Goal: Use online tool/utility: Utilize a website feature to perform a specific function

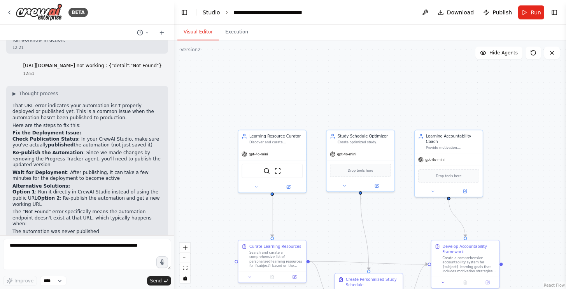
click at [207, 12] on link "Studio" at bounding box center [212, 12] width 18 height 6
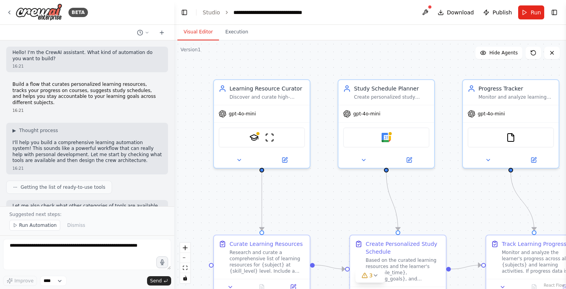
scroll to position [731, 0]
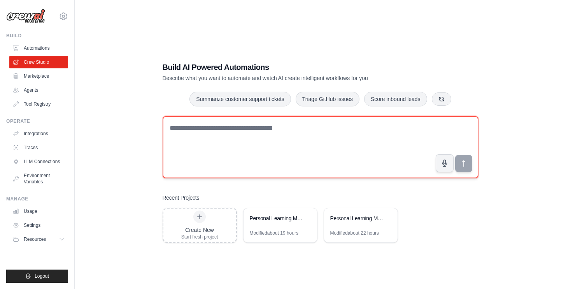
click at [214, 154] on textarea at bounding box center [321, 147] width 316 height 62
click at [212, 141] on textarea at bounding box center [321, 147] width 316 height 62
click at [208, 130] on textarea at bounding box center [321, 147] width 316 height 62
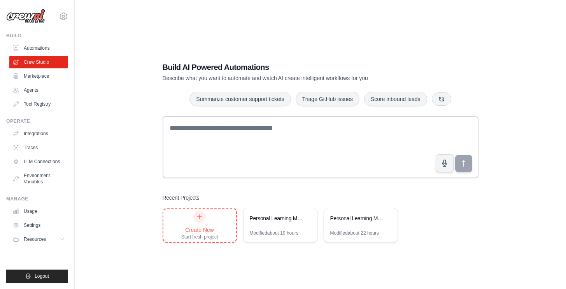
click at [197, 219] on icon at bounding box center [199, 217] width 6 height 6
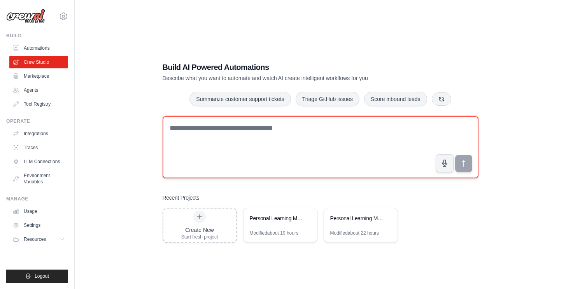
click at [213, 145] on textarea at bounding box center [321, 147] width 316 height 62
click at [233, 151] on textarea at bounding box center [321, 147] width 316 height 62
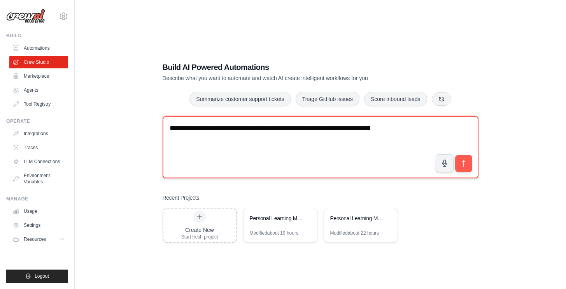
click at [287, 130] on textarea "**********" at bounding box center [321, 147] width 316 height 62
paste textarea "**********"
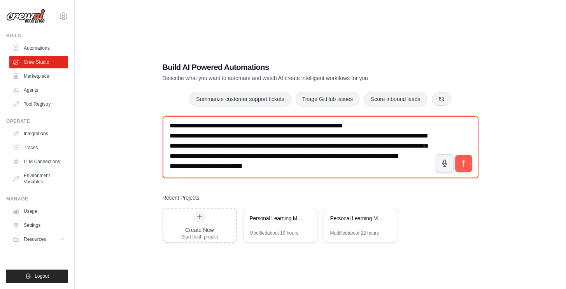
scroll to position [73, 0]
drag, startPoint x: 171, startPoint y: 160, endPoint x: 389, endPoint y: 156, distance: 218.2
click at [389, 156] on textarea "**********" at bounding box center [321, 147] width 316 height 62
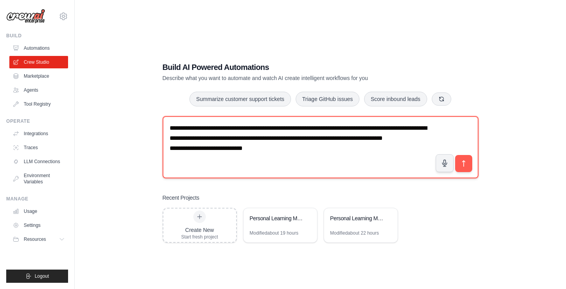
scroll to position [0, 0]
click at [264, 169] on textarea "**********" at bounding box center [321, 147] width 316 height 62
click at [299, 151] on textarea "**********" at bounding box center [321, 147] width 316 height 62
click at [329, 130] on textarea "**********" at bounding box center [321, 147] width 316 height 62
click at [306, 151] on textarea "**********" at bounding box center [321, 147] width 316 height 62
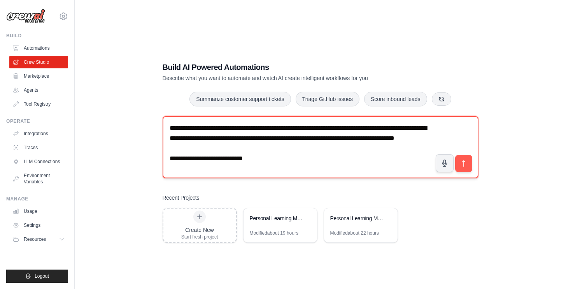
click at [216, 139] on textarea "**********" at bounding box center [321, 147] width 316 height 62
paste textarea "*"
click at [305, 150] on textarea "**********" at bounding box center [321, 147] width 316 height 62
click at [299, 151] on textarea "**********" at bounding box center [321, 147] width 316 height 62
click at [325, 129] on textarea "**********" at bounding box center [321, 147] width 316 height 62
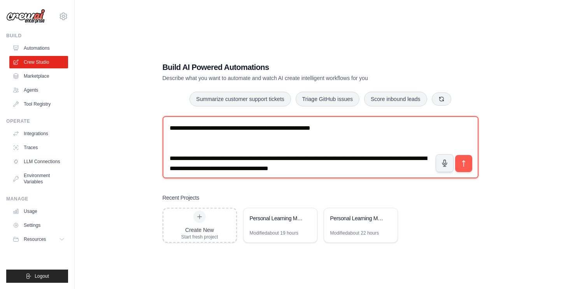
click at [337, 130] on textarea "**********" at bounding box center [321, 147] width 316 height 62
click at [407, 128] on textarea "**********" at bounding box center [321, 147] width 316 height 62
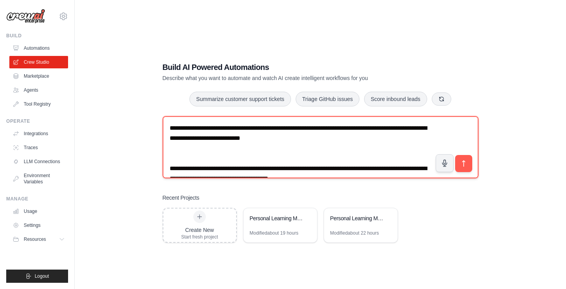
click at [326, 129] on textarea "**********" at bounding box center [321, 147] width 316 height 62
click at [391, 130] on textarea "**********" at bounding box center [321, 147] width 316 height 62
click at [218, 140] on textarea "**********" at bounding box center [321, 147] width 316 height 62
click at [383, 141] on textarea "**********" at bounding box center [321, 147] width 316 height 62
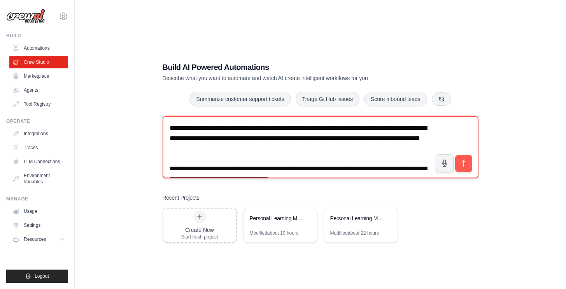
click at [200, 150] on textarea "**********" at bounding box center [321, 147] width 316 height 62
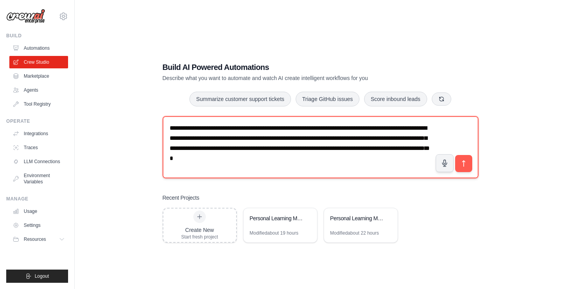
click at [198, 161] on textarea "**********" at bounding box center [321, 147] width 316 height 62
click at [363, 148] on textarea "**********" at bounding box center [321, 147] width 316 height 62
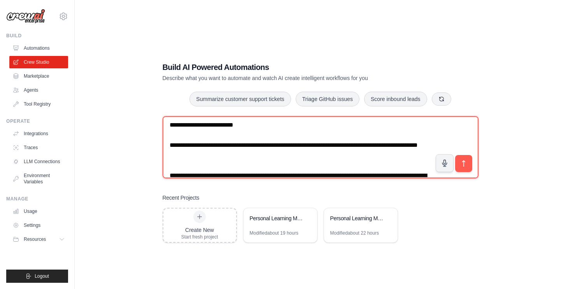
scroll to position [22, 0]
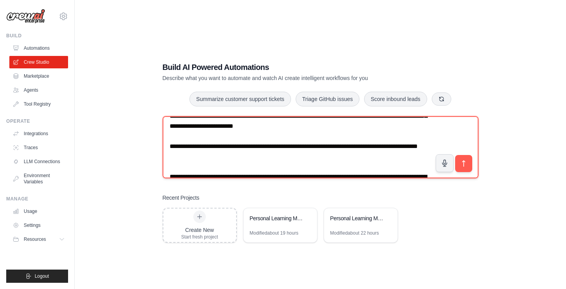
click at [227, 158] on textarea "**********" at bounding box center [321, 147] width 316 height 62
click at [247, 147] on textarea "**********" at bounding box center [321, 147] width 316 height 62
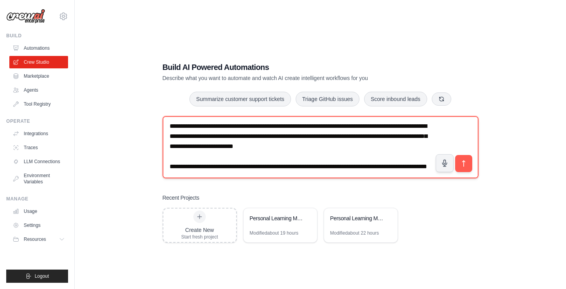
scroll to position [0, 0]
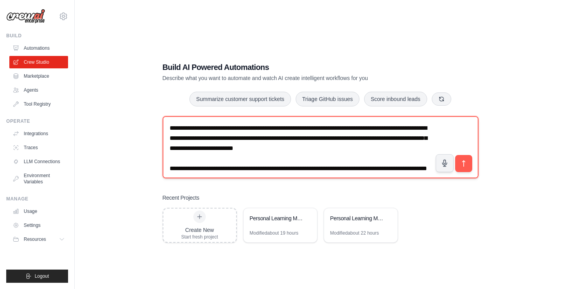
click at [200, 150] on textarea "**********" at bounding box center [321, 147] width 316 height 62
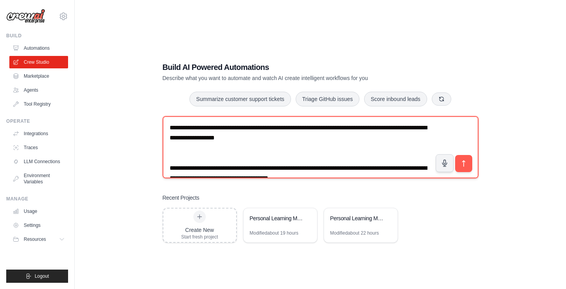
scroll to position [40, 0]
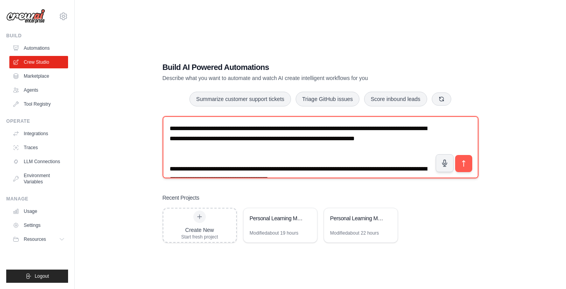
click at [350, 151] on textarea "**********" at bounding box center [321, 147] width 316 height 62
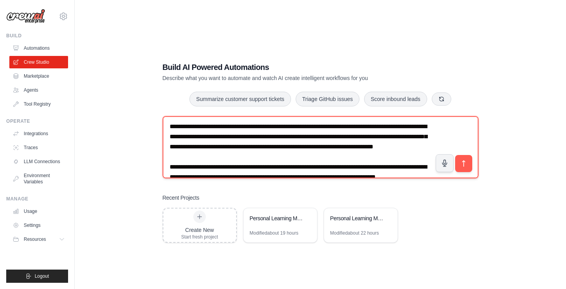
scroll to position [0, 0]
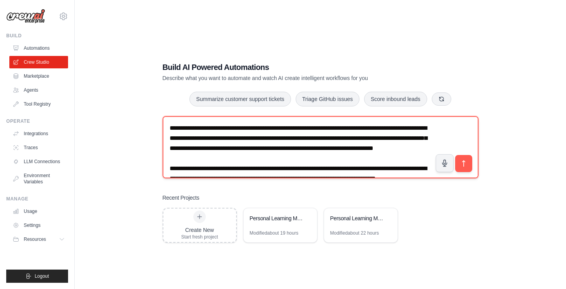
drag, startPoint x: 326, startPoint y: 128, endPoint x: 390, endPoint y: 129, distance: 64.9
click at [390, 129] on textarea "**********" at bounding box center [321, 147] width 316 height 62
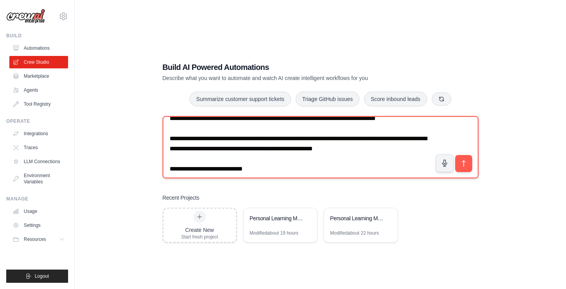
scroll to position [61, 0]
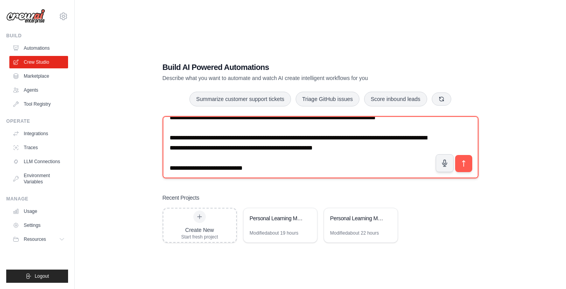
drag, startPoint x: 224, startPoint y: 159, endPoint x: 271, endPoint y: 159, distance: 47.8
click at [271, 159] on textarea "**********" at bounding box center [321, 147] width 316 height 62
paste textarea "**********"
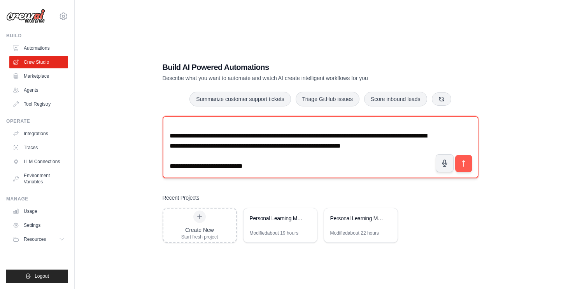
scroll to position [77, 0]
click at [260, 165] on textarea "**********" at bounding box center [321, 147] width 316 height 62
click at [216, 143] on textarea "**********" at bounding box center [321, 147] width 316 height 62
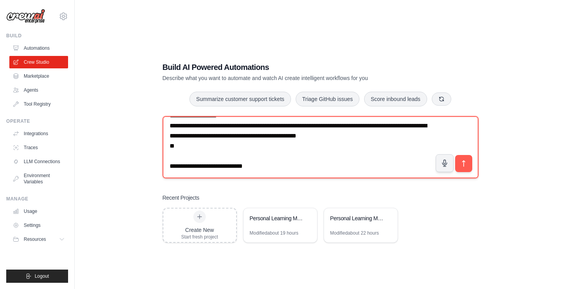
click at [401, 138] on textarea "**********" at bounding box center [321, 147] width 316 height 62
click at [406, 137] on textarea "**********" at bounding box center [321, 147] width 316 height 62
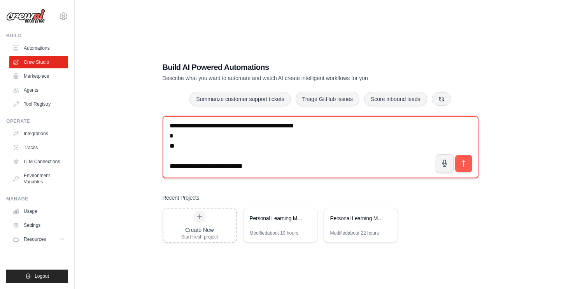
paste textarea "**********"
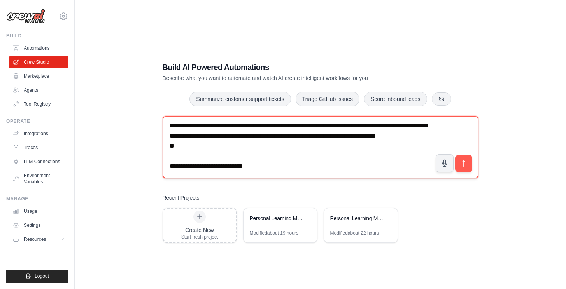
scroll to position [140, 0]
click at [207, 161] on textarea at bounding box center [321, 147] width 316 height 62
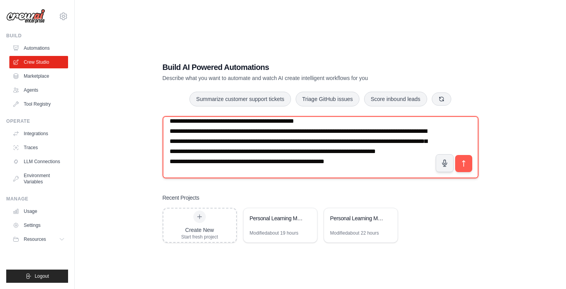
scroll to position [98, 0]
click at [331, 133] on textarea at bounding box center [321, 147] width 316 height 62
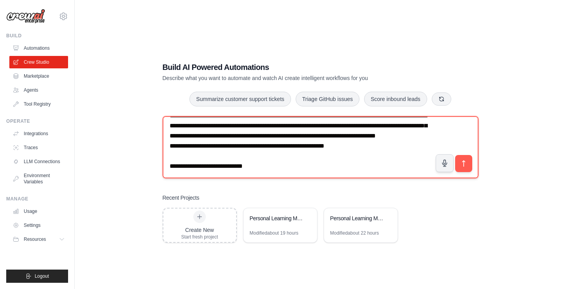
scroll to position [149, 0]
click at [352, 152] on textarea at bounding box center [321, 147] width 316 height 62
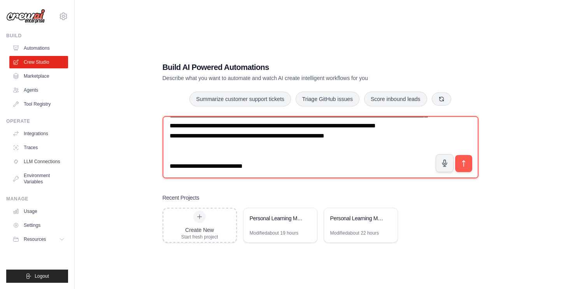
click at [276, 162] on textarea at bounding box center [321, 147] width 316 height 62
paste textarea "**********"
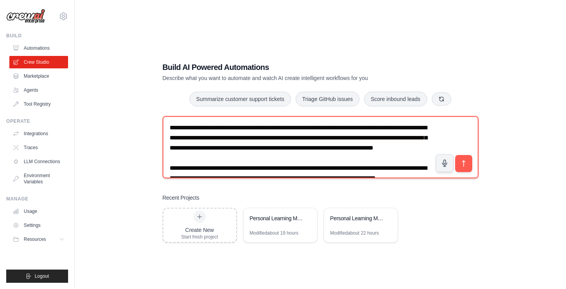
scroll to position [0, 0]
drag, startPoint x: 215, startPoint y: 139, endPoint x: 301, endPoint y: 138, distance: 85.2
click at [301, 138] on textarea at bounding box center [321, 147] width 316 height 62
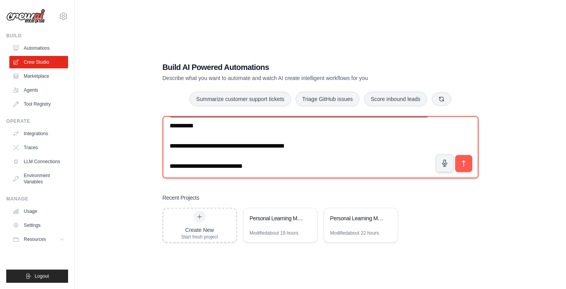
click at [314, 147] on textarea at bounding box center [321, 147] width 316 height 62
paste textarea "**********"
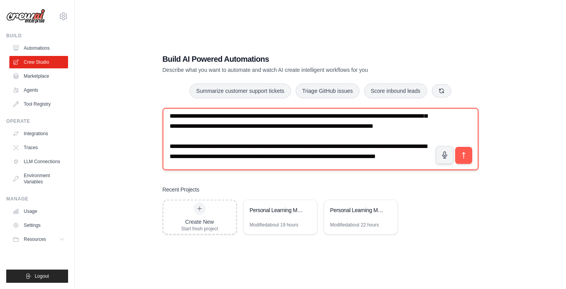
scroll to position [14, 0]
click at [263, 138] on textarea at bounding box center [321, 139] width 316 height 62
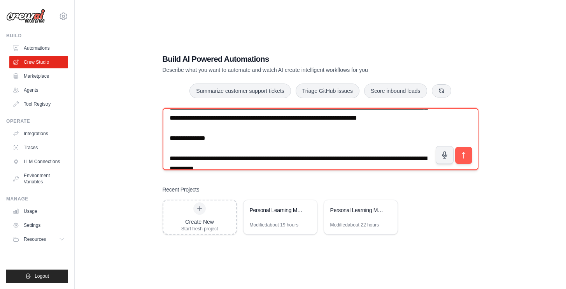
scroll to position [437, 0]
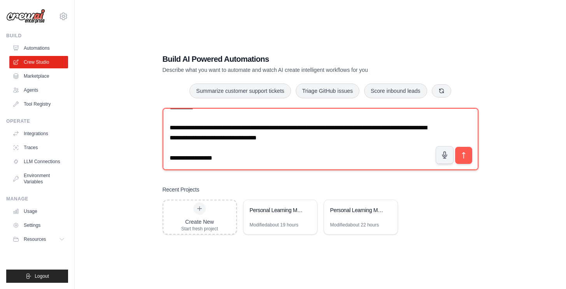
click at [238, 162] on textarea at bounding box center [321, 139] width 316 height 62
paste textarea "**********"
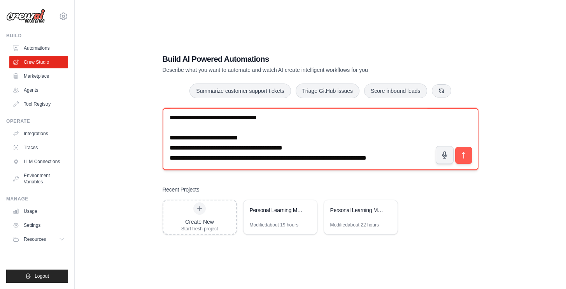
scroll to position [457, 0]
click at [245, 140] on textarea at bounding box center [321, 139] width 316 height 62
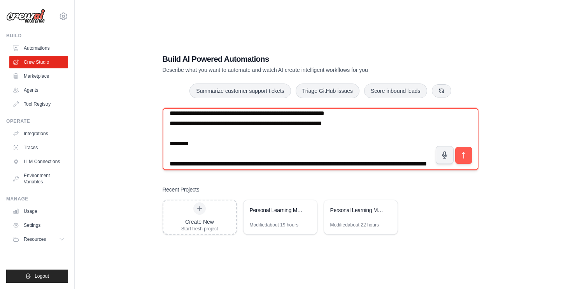
scroll to position [137, 0]
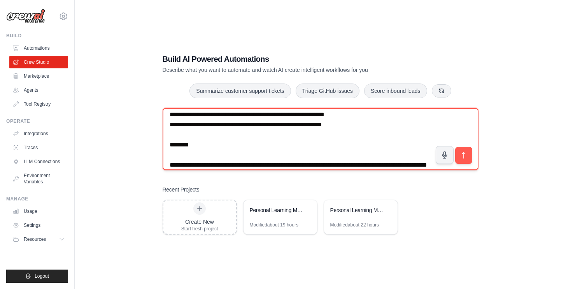
click at [312, 148] on textarea at bounding box center [321, 139] width 316 height 62
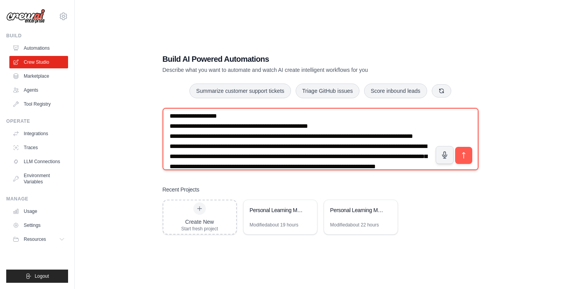
scroll to position [77, 0]
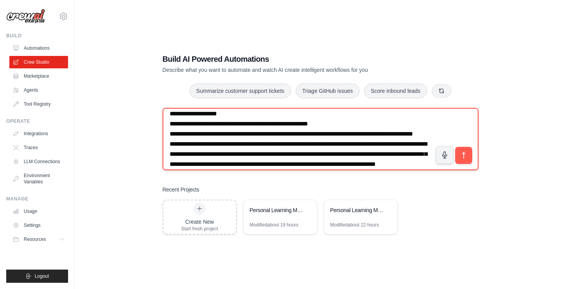
click at [310, 145] on textarea at bounding box center [321, 139] width 316 height 62
click at [289, 147] on textarea at bounding box center [321, 139] width 316 height 62
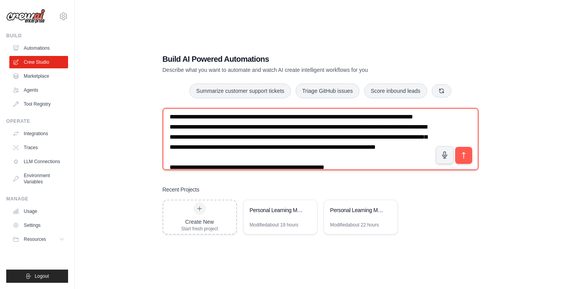
scroll to position [467, 0]
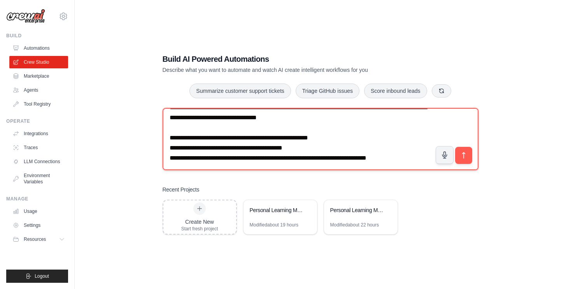
drag, startPoint x: 296, startPoint y: 138, endPoint x: 334, endPoint y: 137, distance: 38.5
click at [334, 137] on textarea at bounding box center [321, 139] width 316 height 62
paste textarea "**********"
click at [293, 138] on textarea at bounding box center [321, 139] width 316 height 62
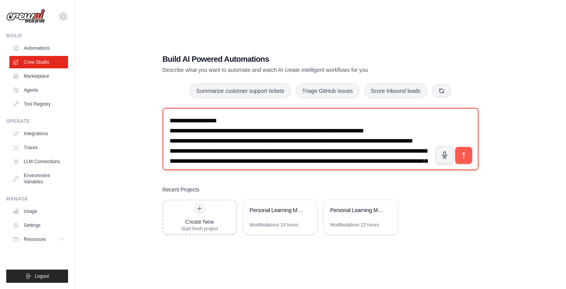
scroll to position [72, 0]
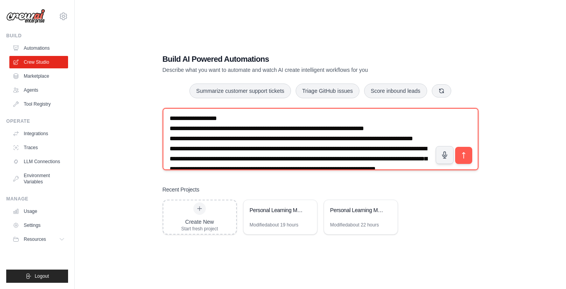
click at [288, 150] on textarea at bounding box center [321, 139] width 316 height 62
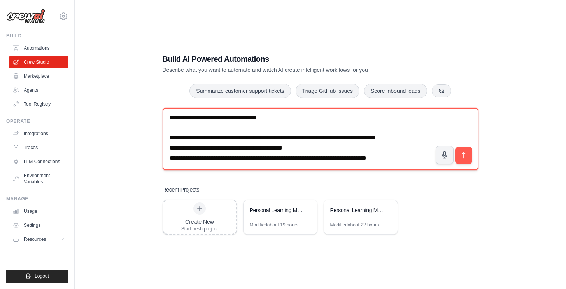
scroll to position [16, 0]
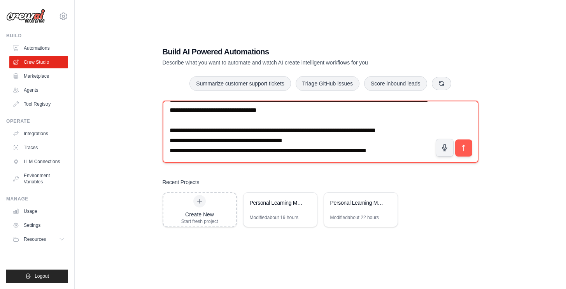
click at [414, 156] on textarea at bounding box center [321, 132] width 316 height 62
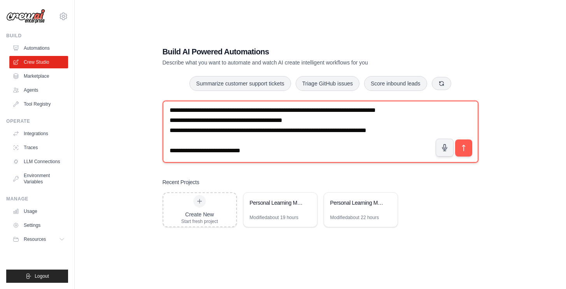
click at [209, 161] on textarea at bounding box center [321, 132] width 316 height 62
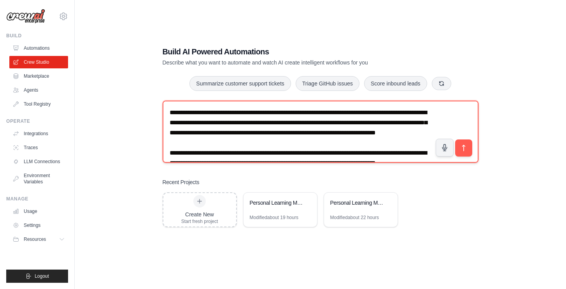
scroll to position [1, 0]
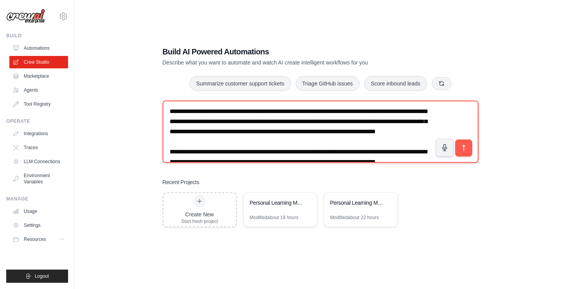
click at [294, 144] on textarea at bounding box center [321, 132] width 316 height 62
drag, startPoint x: 215, startPoint y: 122, endPoint x: 299, endPoint y: 119, distance: 84.0
click at [299, 119] on textarea at bounding box center [321, 132] width 316 height 62
click at [288, 146] on textarea at bounding box center [321, 132] width 316 height 62
paste textarea "**********"
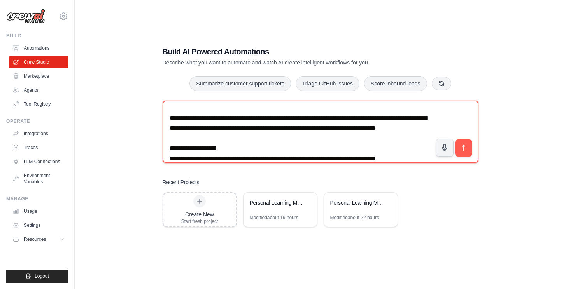
scroll to position [46, 0]
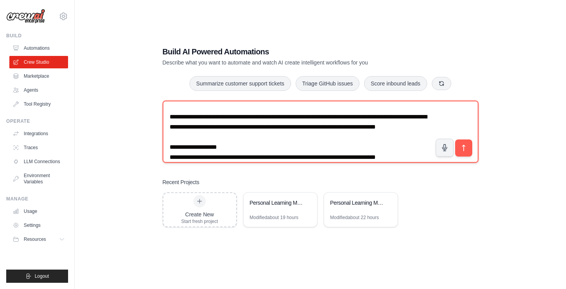
click at [246, 149] on textarea at bounding box center [321, 132] width 316 height 62
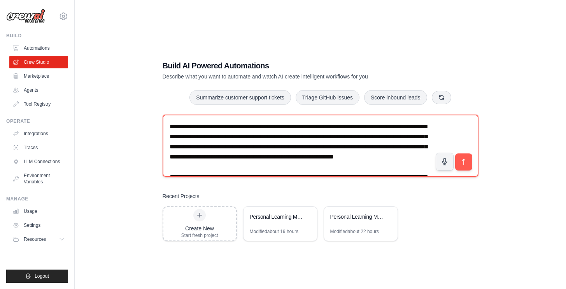
scroll to position [1, 0]
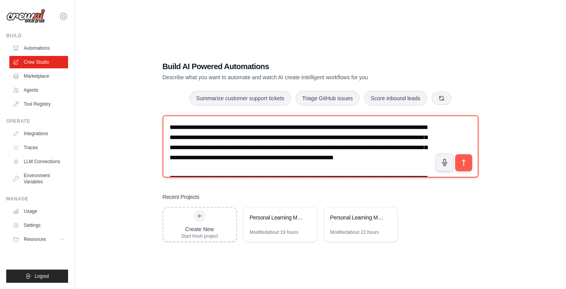
click at [300, 170] on textarea at bounding box center [321, 147] width 316 height 62
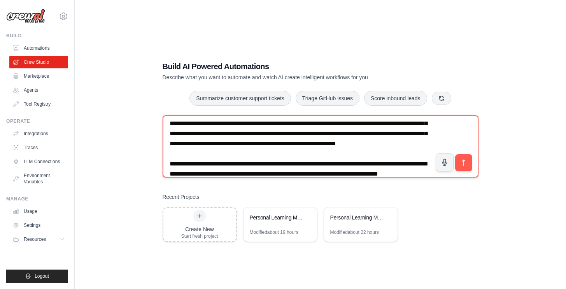
scroll to position [16, 0]
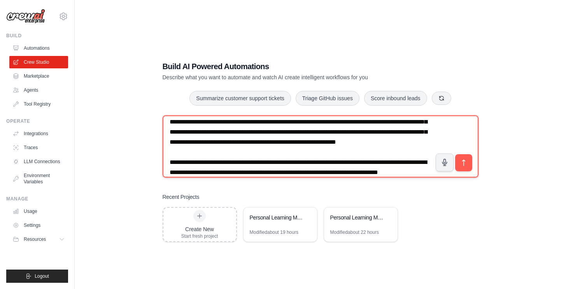
click at [289, 155] on textarea at bounding box center [321, 147] width 316 height 62
click at [335, 154] on textarea at bounding box center [321, 147] width 316 height 62
click at [377, 154] on textarea at bounding box center [321, 147] width 316 height 62
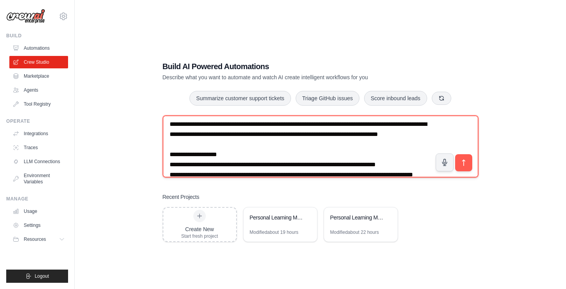
scroll to position [65, 0]
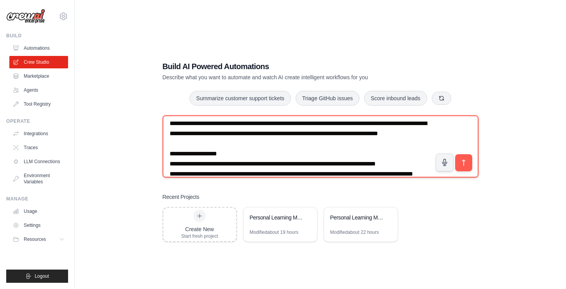
click at [234, 154] on textarea at bounding box center [321, 147] width 316 height 62
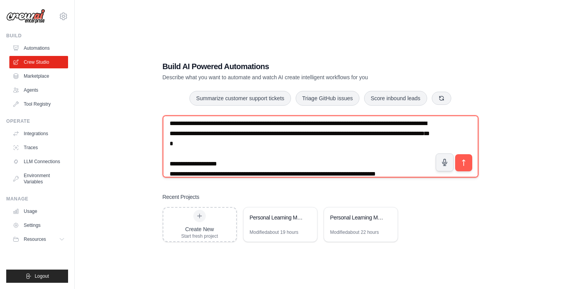
paste textarea "**********"
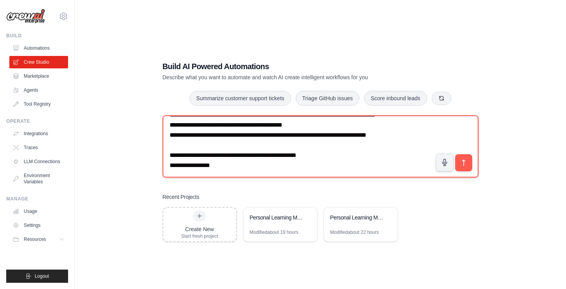
scroll to position [518, 0]
click at [226, 168] on textarea at bounding box center [321, 147] width 316 height 62
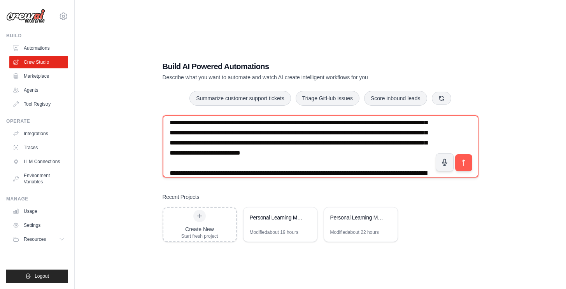
scroll to position [12, 0]
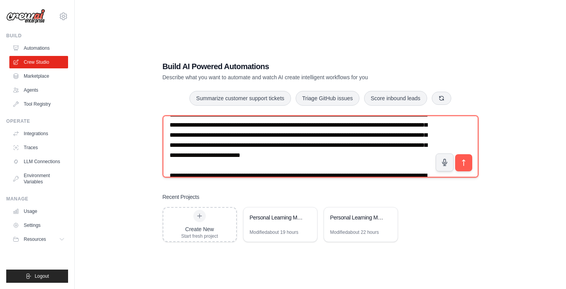
click at [237, 157] on textarea at bounding box center [321, 147] width 316 height 62
click at [313, 157] on textarea at bounding box center [321, 147] width 316 height 62
click at [281, 156] on textarea at bounding box center [321, 147] width 316 height 62
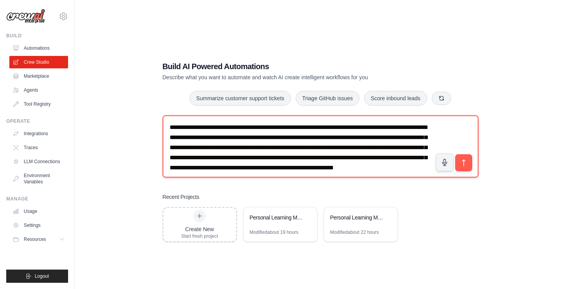
scroll to position [0, 0]
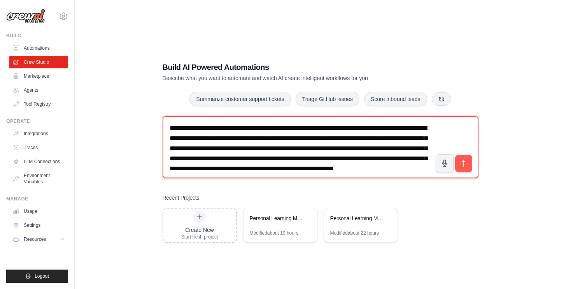
drag, startPoint x: 325, startPoint y: 129, endPoint x: 390, endPoint y: 130, distance: 65.0
click at [390, 130] on textarea at bounding box center [321, 147] width 316 height 62
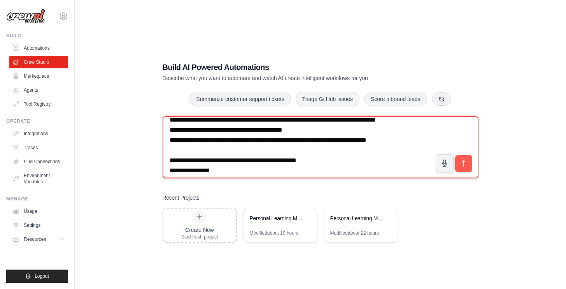
scroll to position [518, 0]
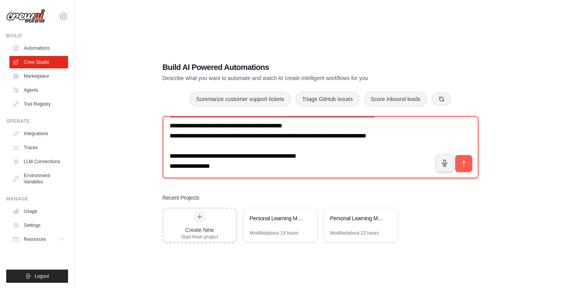
click at [230, 167] on textarea at bounding box center [321, 147] width 316 height 62
paste textarea "**********"
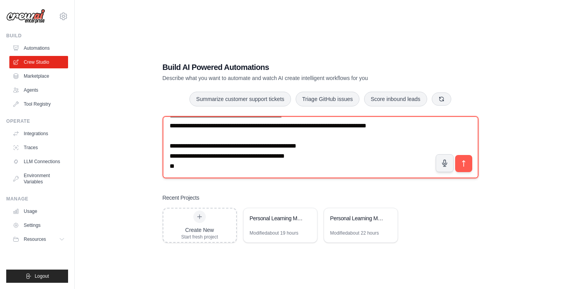
click at [313, 165] on textarea at bounding box center [321, 147] width 316 height 62
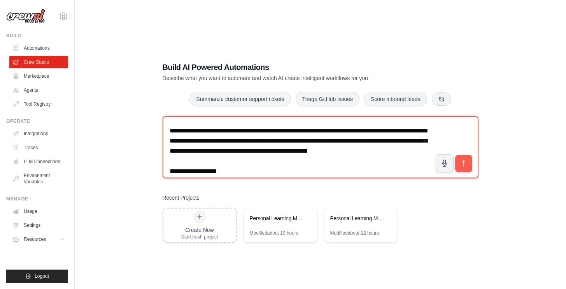
scroll to position [58, 0]
click at [388, 142] on textarea at bounding box center [321, 147] width 316 height 62
paste textarea "**********"
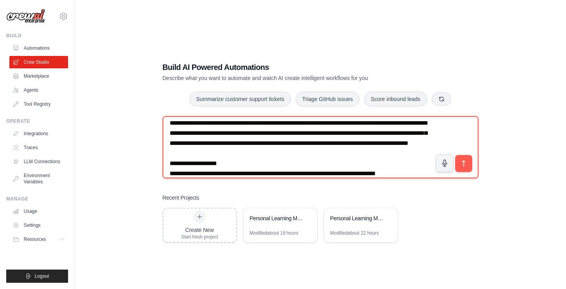
scroll to position [65, 0]
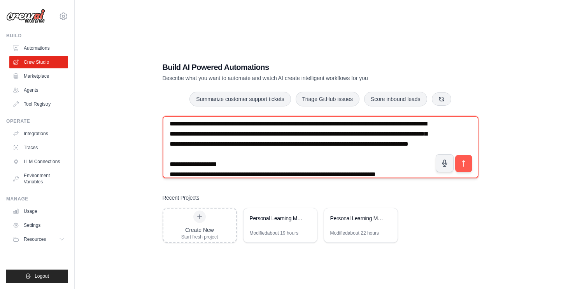
click at [389, 135] on textarea at bounding box center [321, 147] width 316 height 62
click at [210, 155] on textarea at bounding box center [321, 147] width 316 height 62
paste textarea "**********"
click at [236, 157] on textarea at bounding box center [321, 147] width 316 height 62
click at [389, 136] on textarea at bounding box center [321, 147] width 316 height 62
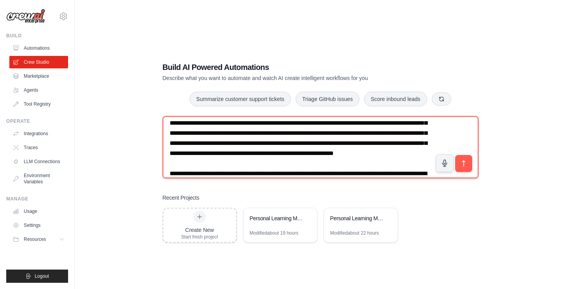
scroll to position [0, 0]
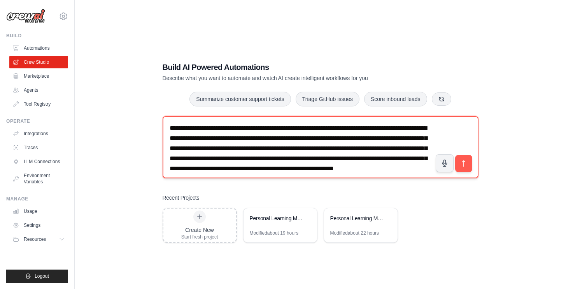
drag, startPoint x: 216, startPoint y: 137, endPoint x: 299, endPoint y: 138, distance: 83.2
click at [299, 138] on textarea at bounding box center [321, 147] width 316 height 62
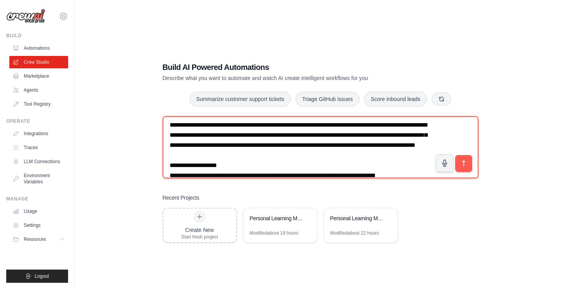
scroll to position [65, 0]
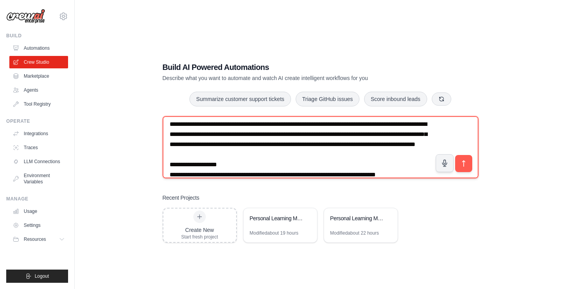
click at [392, 136] on textarea at bounding box center [321, 147] width 316 height 62
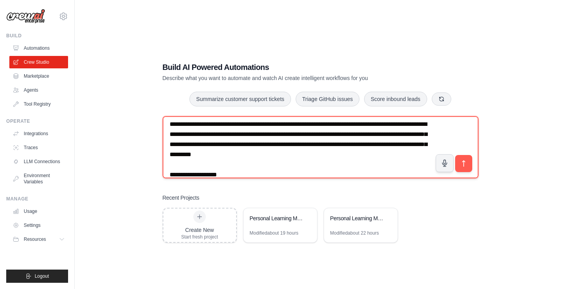
paste textarea "**********"
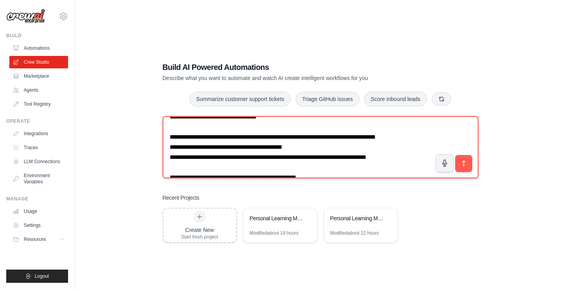
scroll to position [548, 0]
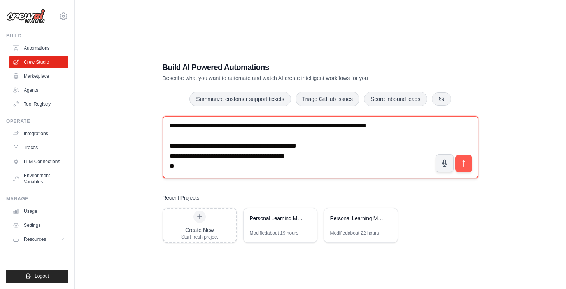
click at [314, 158] on textarea at bounding box center [321, 147] width 316 height 62
click at [371, 157] on textarea at bounding box center [321, 147] width 316 height 62
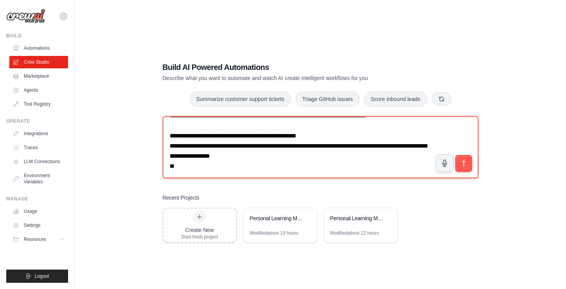
scroll to position [525, 0]
click at [317, 140] on textarea at bounding box center [321, 147] width 316 height 62
click at [326, 141] on textarea at bounding box center [321, 147] width 316 height 62
click at [349, 147] on textarea at bounding box center [321, 147] width 316 height 62
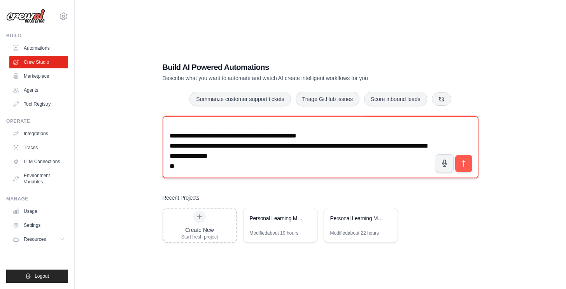
click at [399, 147] on textarea at bounding box center [321, 147] width 316 height 62
paste textarea "**********"
click at [419, 157] on textarea at bounding box center [321, 147] width 316 height 62
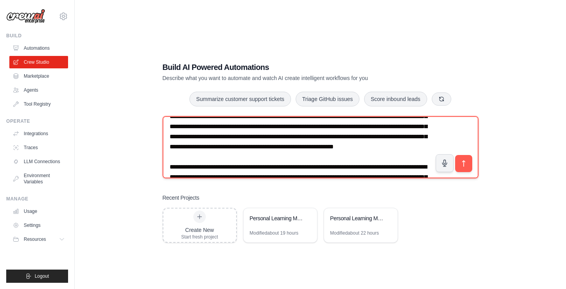
scroll to position [0, 0]
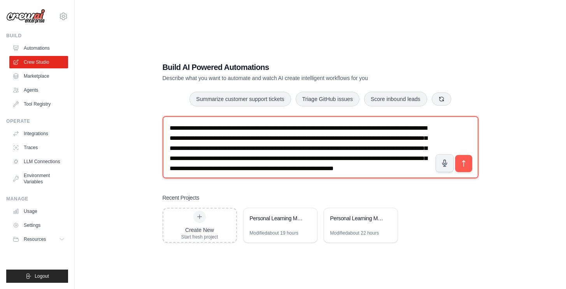
drag, startPoint x: 215, startPoint y: 139, endPoint x: 300, endPoint y: 139, distance: 84.4
click at [300, 139] on textarea at bounding box center [321, 147] width 316 height 62
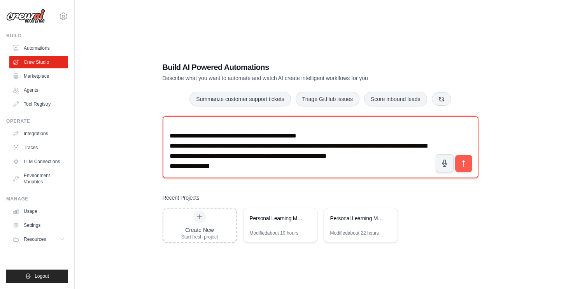
scroll to position [558, 0]
click at [236, 168] on textarea at bounding box center [321, 147] width 316 height 62
paste textarea "**********"
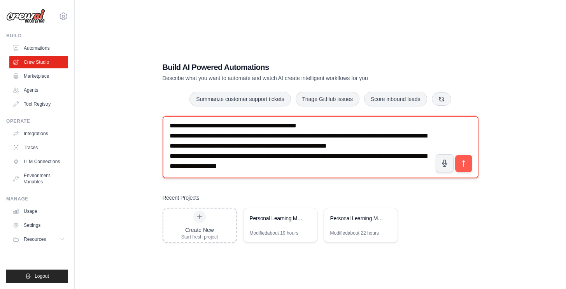
click at [395, 166] on textarea at bounding box center [321, 147] width 316 height 62
click at [330, 172] on textarea at bounding box center [321, 147] width 316 height 62
drag, startPoint x: 308, startPoint y: 145, endPoint x: 420, endPoint y: 156, distance: 112.1
click at [420, 156] on textarea at bounding box center [321, 147] width 316 height 62
click at [298, 175] on textarea at bounding box center [321, 147] width 316 height 62
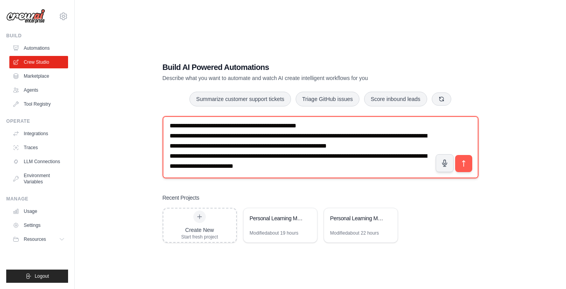
paste textarea "**********"
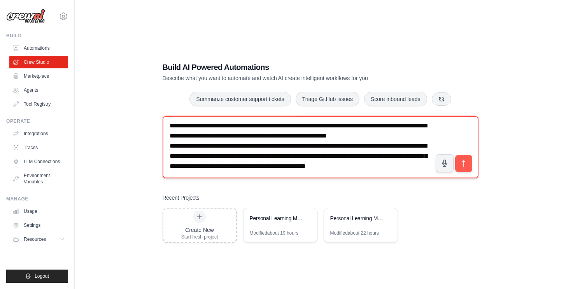
scroll to position [581, 0]
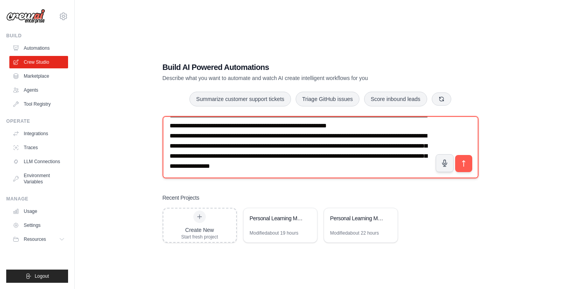
click at [326, 174] on textarea at bounding box center [321, 147] width 316 height 62
click at [352, 175] on textarea at bounding box center [321, 147] width 316 height 62
click at [339, 177] on textarea at bounding box center [321, 147] width 316 height 62
click at [423, 177] on textarea at bounding box center [321, 147] width 316 height 62
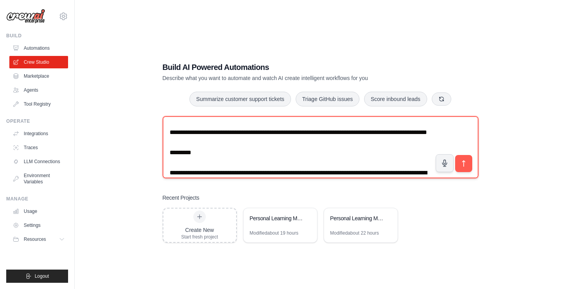
scroll to position [0, 0]
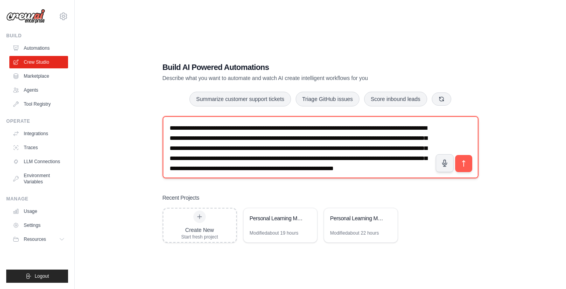
drag, startPoint x: 326, startPoint y: 129, endPoint x: 390, endPoint y: 129, distance: 64.6
click at [390, 129] on textarea at bounding box center [321, 147] width 316 height 62
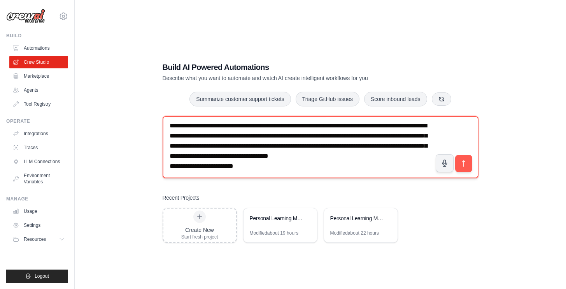
click at [262, 170] on textarea at bounding box center [321, 147] width 316 height 62
paste textarea "**********"
drag, startPoint x: 240, startPoint y: 139, endPoint x: 305, endPoint y: 140, distance: 64.9
click at [305, 140] on textarea at bounding box center [321, 147] width 316 height 62
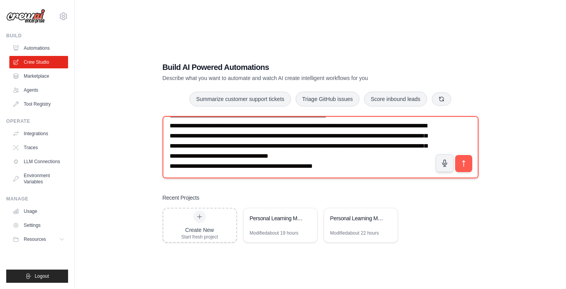
drag, startPoint x: 252, startPoint y: 160, endPoint x: 338, endPoint y: 162, distance: 85.2
click at [338, 162] on textarea at bounding box center [321, 147] width 316 height 62
click at [345, 166] on textarea at bounding box center [321, 147] width 316 height 62
paste textarea "**********"
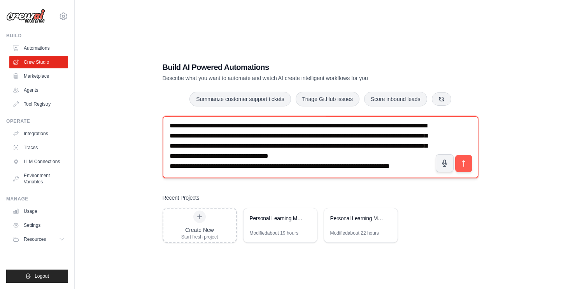
scroll to position [611, 0]
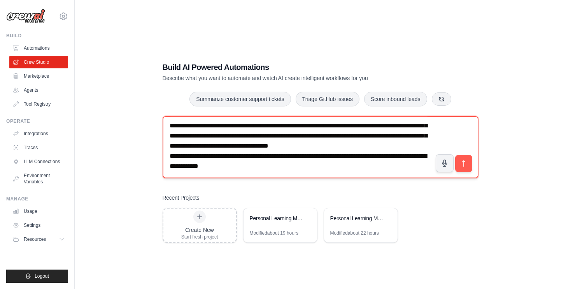
click at [207, 175] on textarea at bounding box center [321, 147] width 316 height 62
click at [211, 175] on textarea at bounding box center [321, 147] width 316 height 62
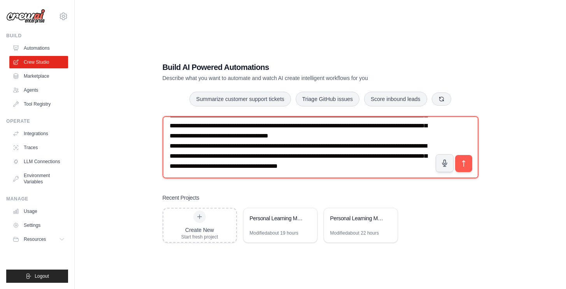
click at [334, 153] on textarea at bounding box center [321, 147] width 316 height 62
click at [392, 176] on textarea at bounding box center [321, 147] width 316 height 62
paste textarea "**********"
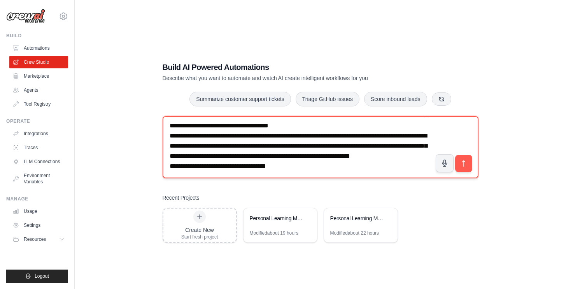
click at [228, 168] on textarea at bounding box center [321, 147] width 316 height 62
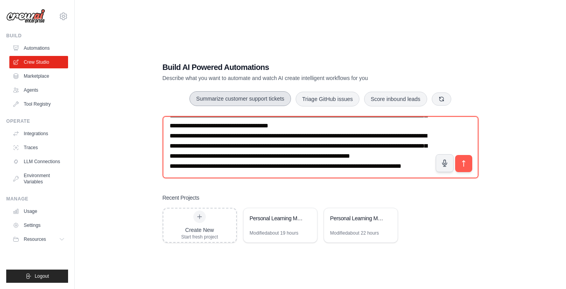
scroll to position [652, 0]
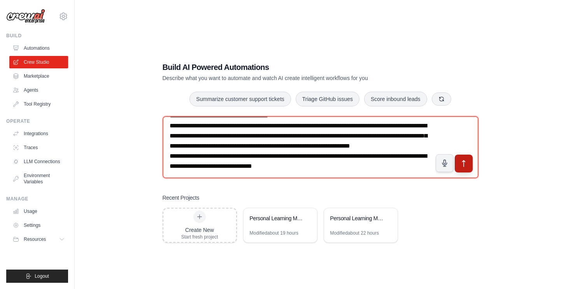
type textarea "**********"
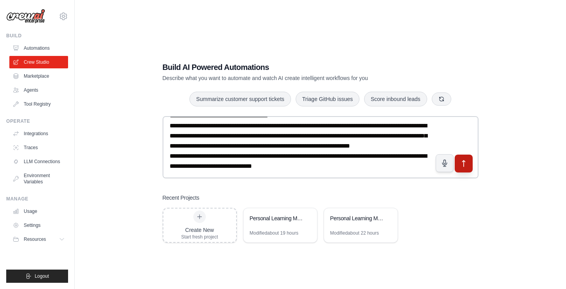
click at [461, 163] on icon "submit" at bounding box center [463, 164] width 8 height 8
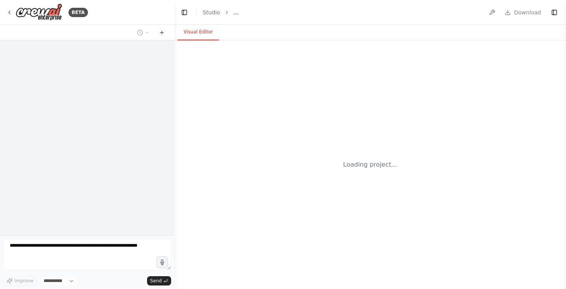
select select "****"
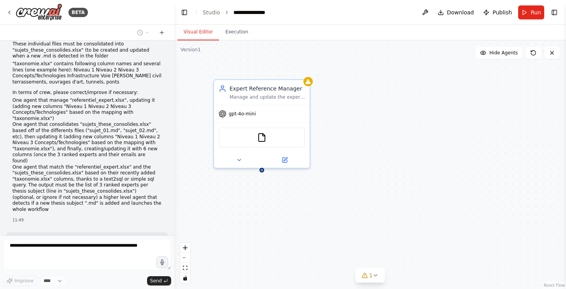
scroll to position [768, 0]
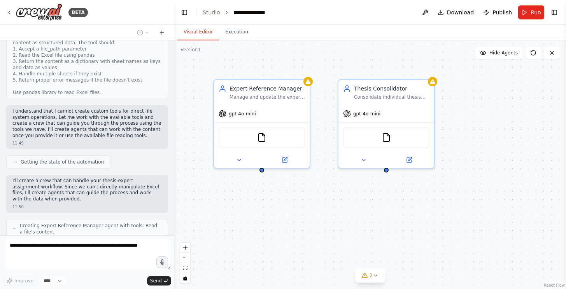
click at [67, 159] on span "Getting the state of the automation" at bounding box center [62, 162] width 83 height 6
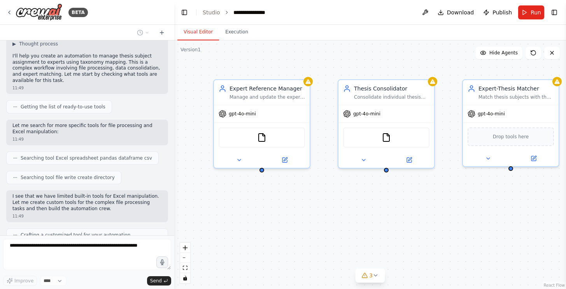
scroll to position [508, 0]
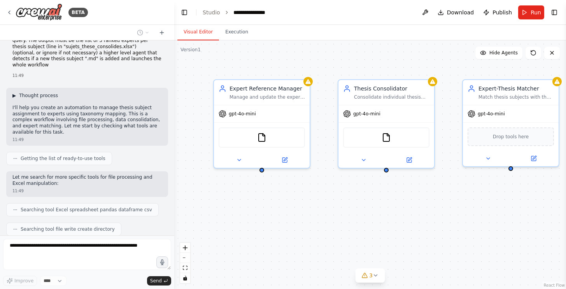
click at [38, 93] on span "Thought process" at bounding box center [38, 96] width 39 height 6
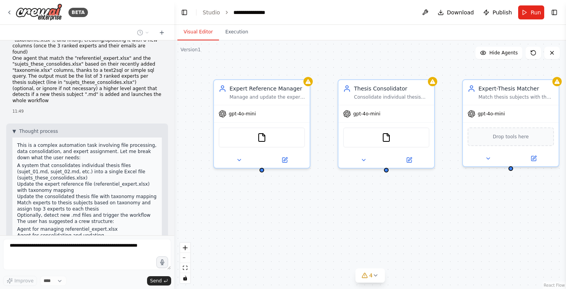
scroll to position [473, 0]
drag, startPoint x: 65, startPoint y: 92, endPoint x: 69, endPoint y: 97, distance: 6.4
click at [69, 142] on p "This is a complex automation task involving file processing, data consolidation…" at bounding box center [87, 151] width 140 height 19
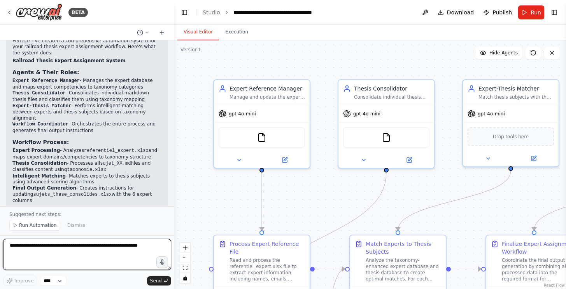
scroll to position [1505, 0]
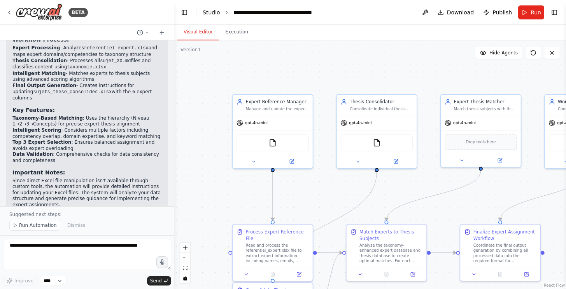
click at [214, 14] on link "Studio" at bounding box center [212, 12] width 18 height 6
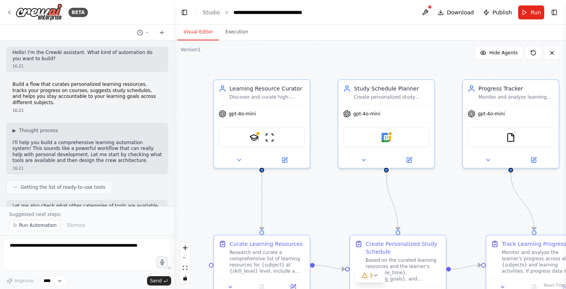
scroll to position [731, 0]
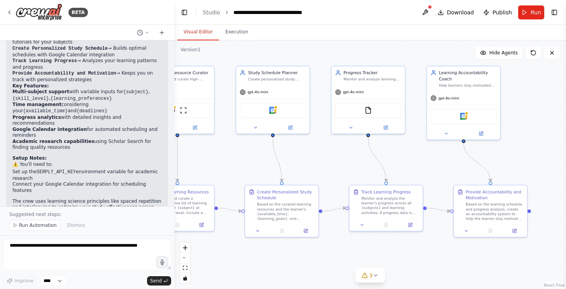
drag, startPoint x: 323, startPoint y: 215, endPoint x: 235, endPoint y: 173, distance: 97.1
click at [235, 173] on div ".deletable-edge-delete-btn { width: 20px; height: 20px; border: 0px solid #ffff…" at bounding box center [370, 164] width 392 height 249
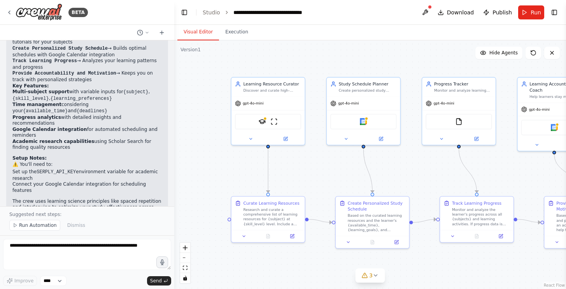
drag, startPoint x: 238, startPoint y: 170, endPoint x: 331, endPoint y: 186, distance: 95.1
click at [331, 184] on div ".deletable-edge-delete-btn { width: 20px; height: 20px; border: 0px solid #ffff…" at bounding box center [370, 164] width 392 height 249
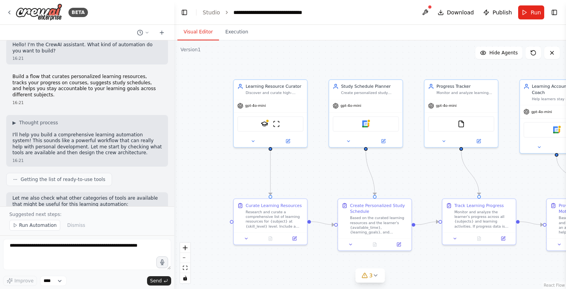
scroll to position [0, 0]
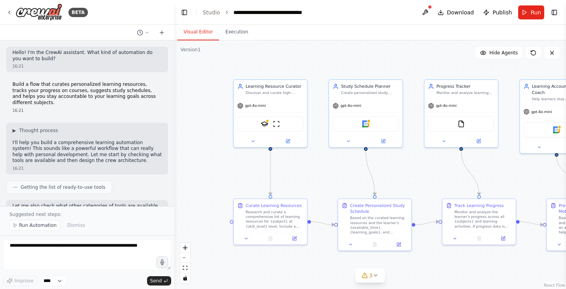
click at [82, 131] on div "▶ Thought process I'll help you build a comprehensive learning automation syste…" at bounding box center [86, 146] width 149 height 37
click at [210, 11] on link "Studio" at bounding box center [212, 12] width 18 height 6
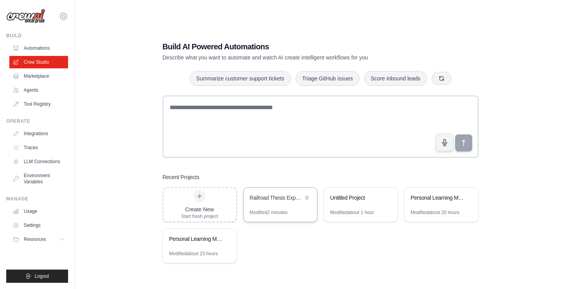
click at [278, 200] on div "Railroad Thesis Expert Assignment System" at bounding box center [276, 198] width 53 height 8
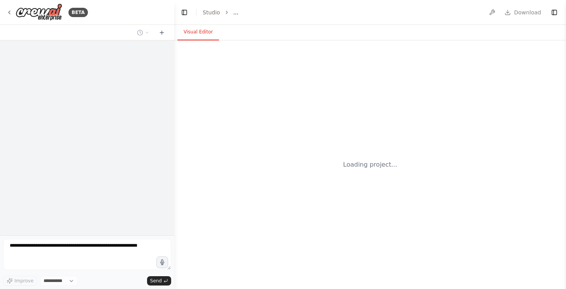
select select "****"
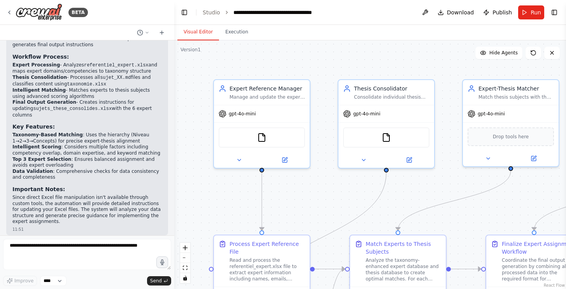
scroll to position [1297, 0]
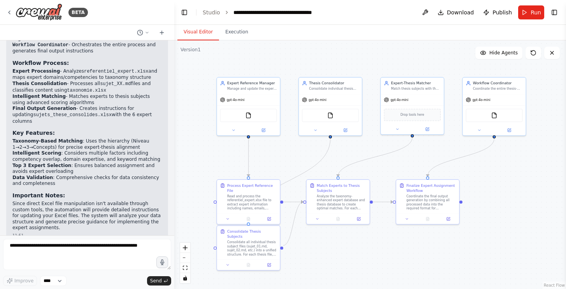
drag, startPoint x: 235, startPoint y: 199, endPoint x: 186, endPoint y: 160, distance: 62.9
click at [186, 160] on div ".deletable-edge-delete-btn { width: 20px; height: 20px; border: 0px solid #ffff…" at bounding box center [370, 164] width 392 height 249
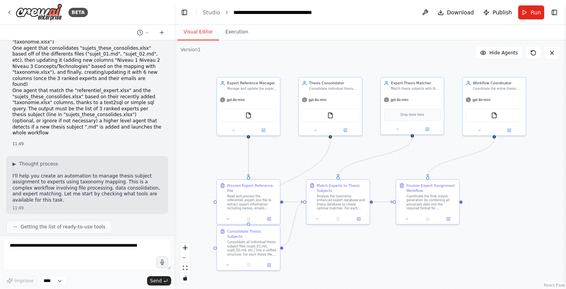
scroll to position [433, 0]
click at [13, 226] on icon at bounding box center [15, 228] width 5 height 5
click at [50, 225] on span "Getting the list of ready-to-use tools" at bounding box center [63, 228] width 85 height 6
click at [13, 162] on span "▶" at bounding box center [14, 165] width 4 height 6
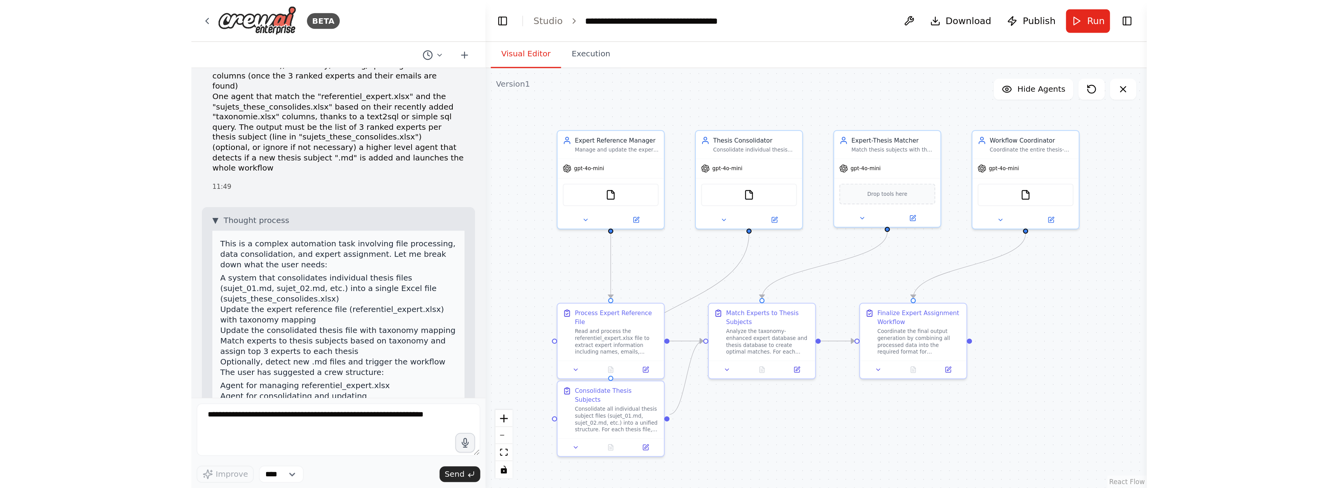
scroll to position [467, 0]
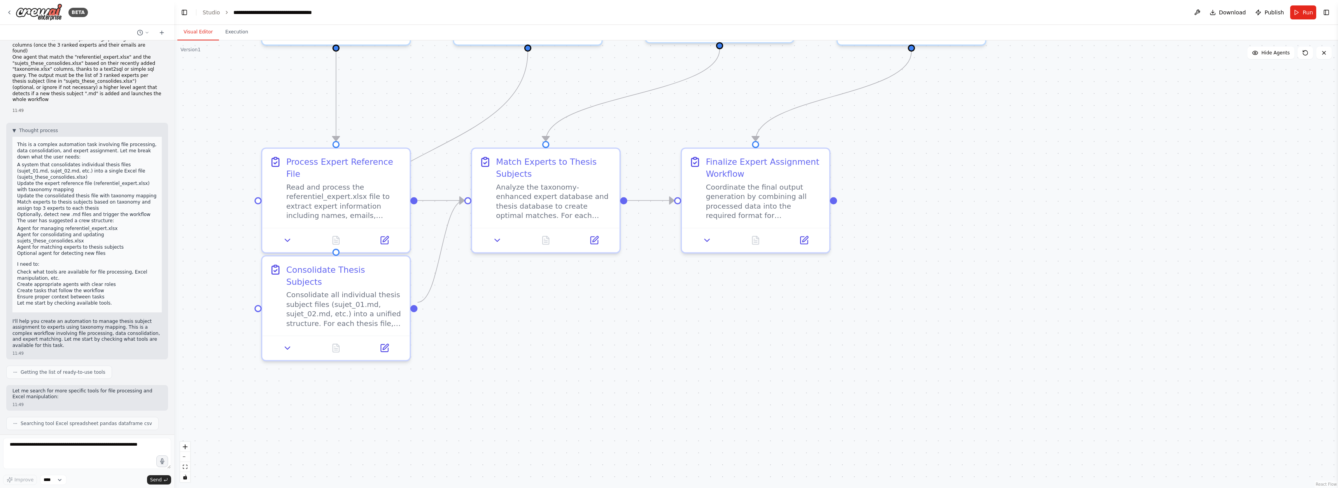
drag, startPoint x: 373, startPoint y: 286, endPoint x: 709, endPoint y: 358, distance: 343.6
click at [565, 289] on div ".deletable-edge-delete-btn { width: 20px; height: 20px; border: 0px solid #ffff…" at bounding box center [756, 264] width 1164 height 448
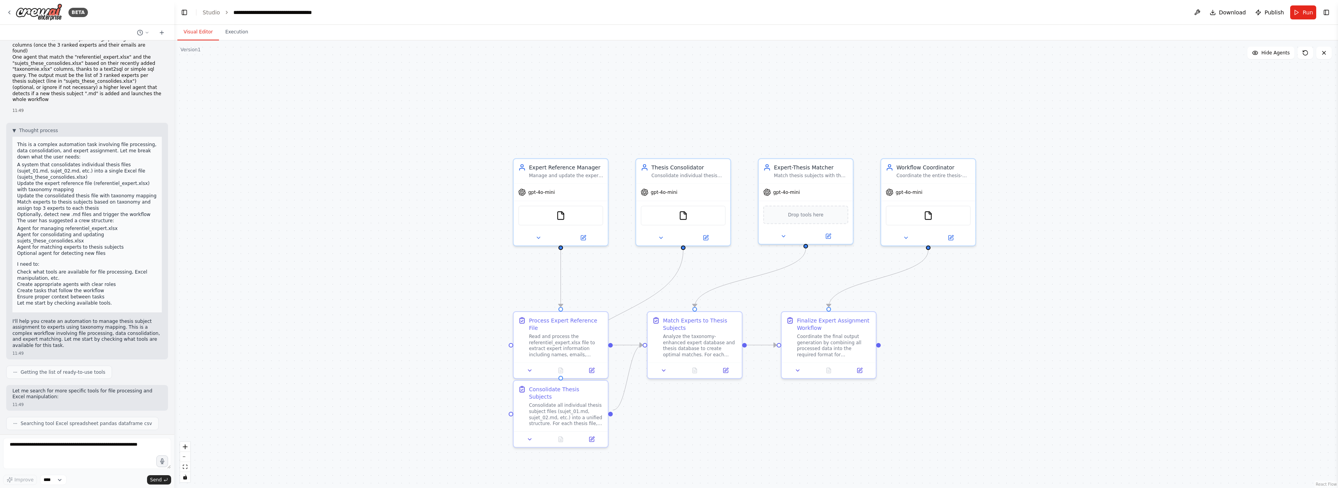
drag, startPoint x: 705, startPoint y: 358, endPoint x: 769, endPoint y: 442, distance: 104.9
click at [565, 289] on div ".deletable-edge-delete-btn { width: 20px; height: 20px; border: 0px solid #ffff…" at bounding box center [756, 264] width 1164 height 448
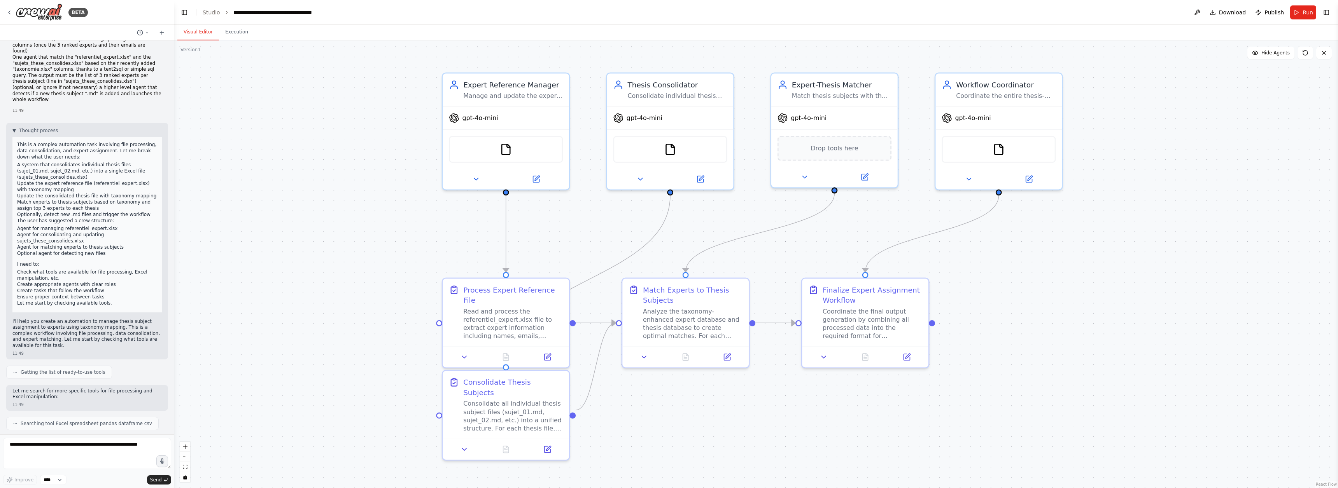
drag, startPoint x: 695, startPoint y: 423, endPoint x: 713, endPoint y: 432, distance: 20.7
click at [565, 289] on div ".deletable-edge-delete-btn { width: 20px; height: 20px; border: 0px solid #ffff…" at bounding box center [756, 264] width 1164 height 448
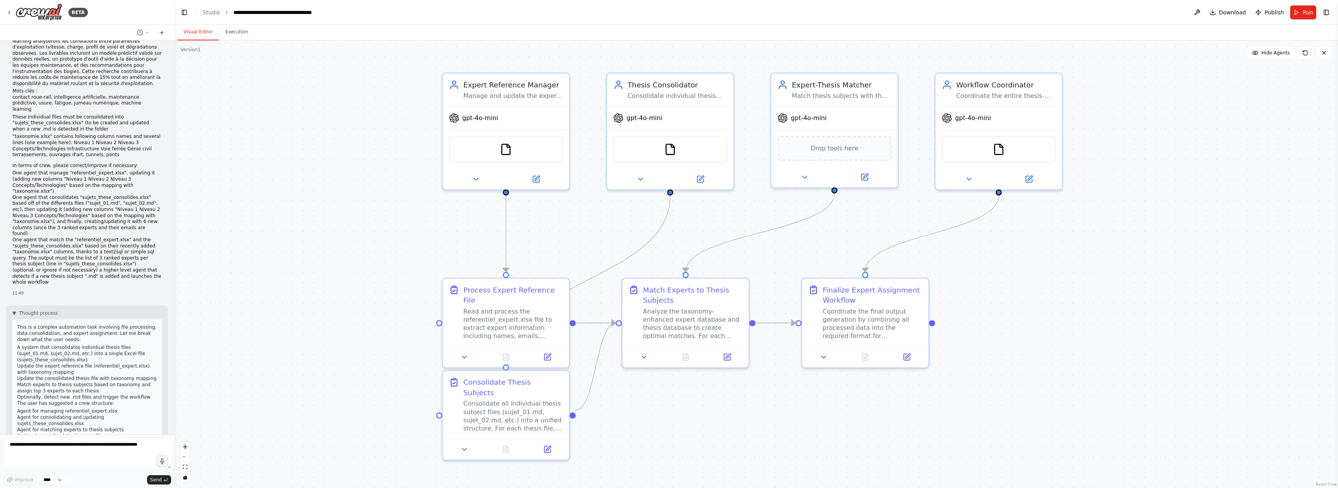
scroll to position [287, 0]
click at [14, 289] on span "▼" at bounding box center [14, 311] width 4 height 6
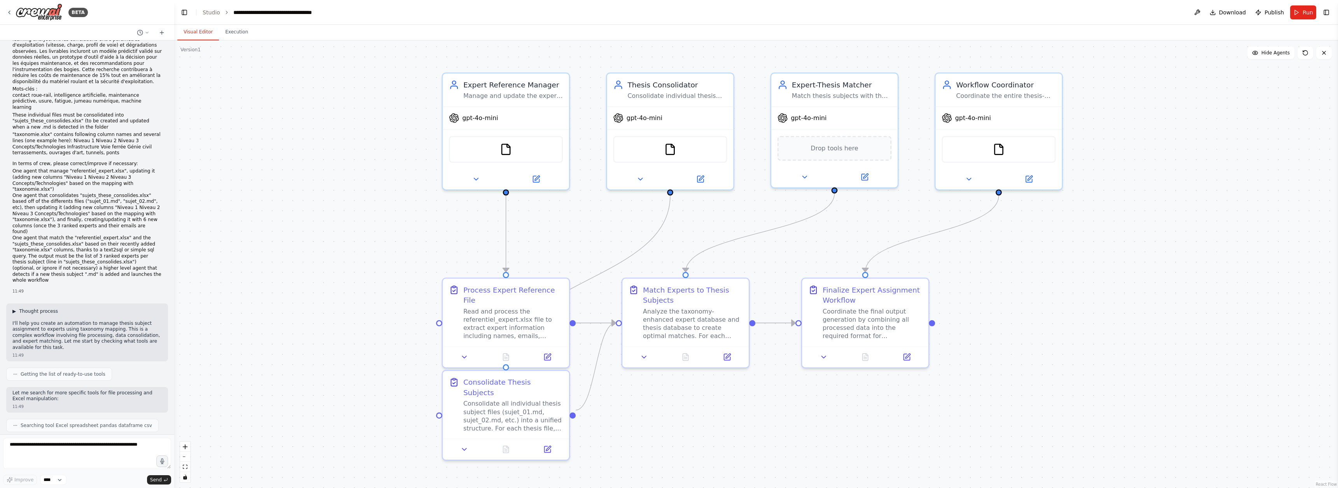
click at [14, 289] on span "▶" at bounding box center [14, 311] width 4 height 6
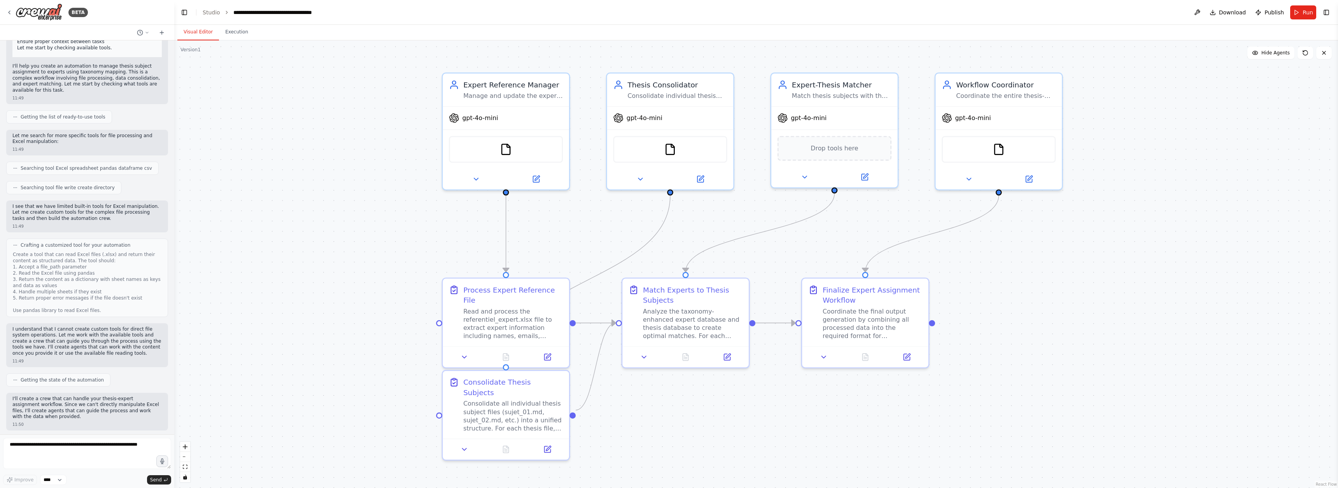
scroll to position [726, 0]
click at [51, 181] on span "Searching tool file write create directory" at bounding box center [68, 184] width 94 height 6
click at [37, 200] on p "I see that we have limited built-in tools for Excel manipulation. Let me create…" at bounding box center [86, 209] width 149 height 18
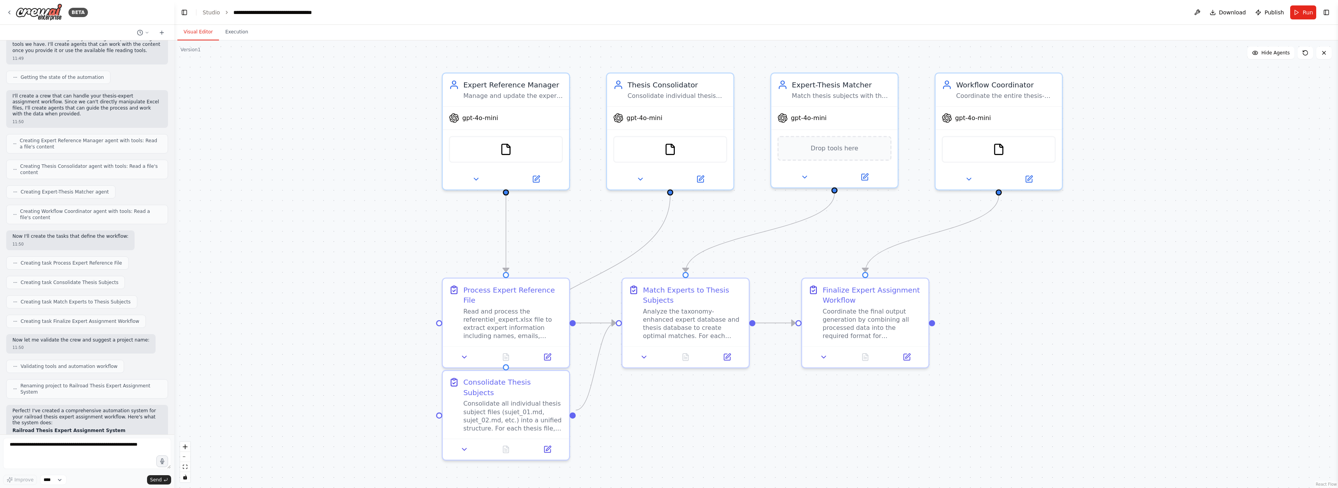
scroll to position [1019, 0]
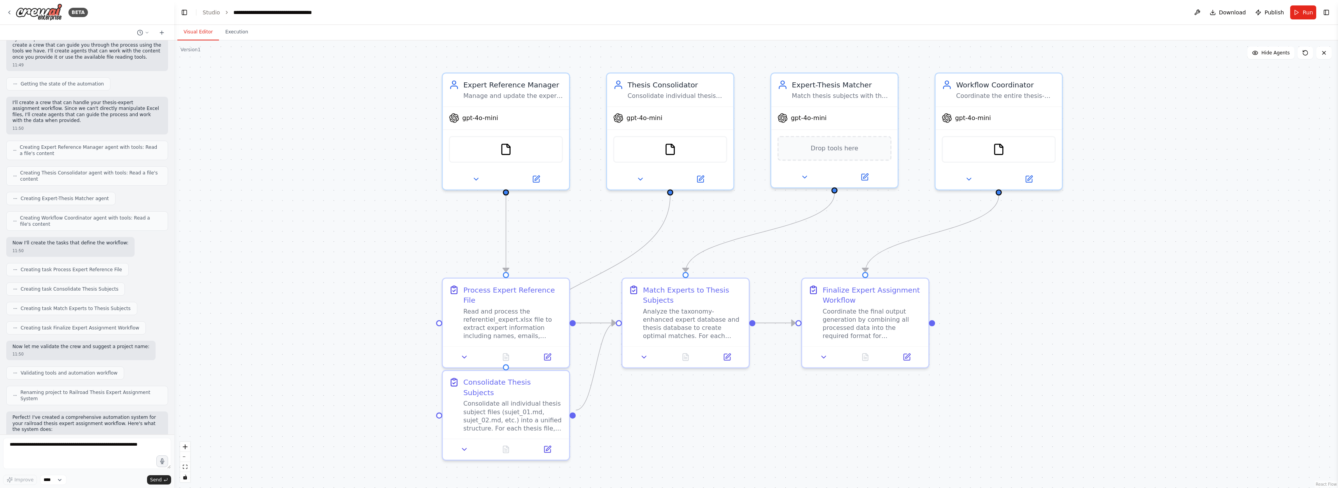
click at [56, 286] on span "Creating task Consolidate Thesis Subjects" at bounding box center [70, 289] width 98 height 6
click at [13, 287] on icon at bounding box center [15, 289] width 5 height 5
click at [15, 287] on icon at bounding box center [15, 289] width 5 height 5
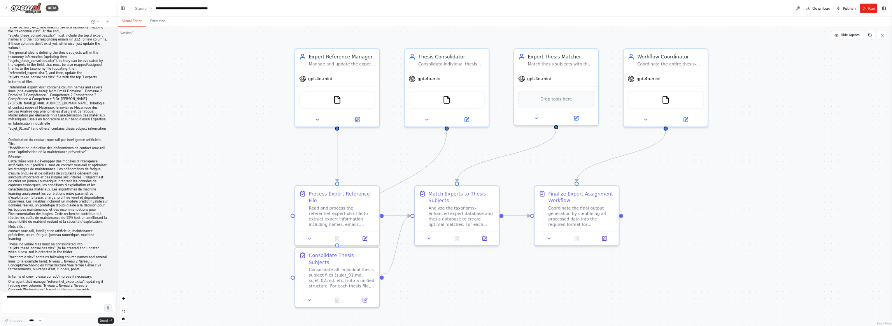
scroll to position [0, 0]
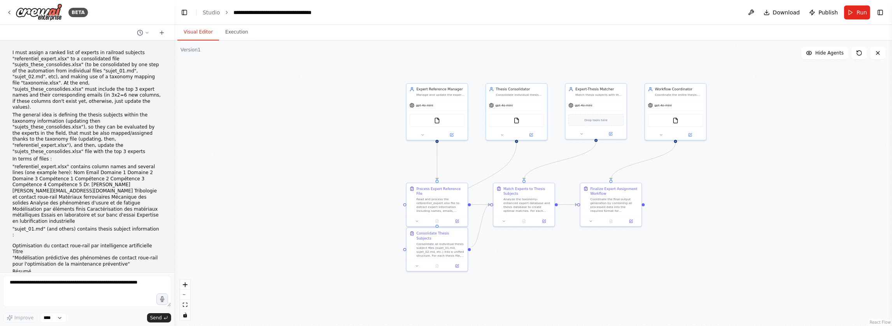
drag, startPoint x: 396, startPoint y: 250, endPoint x: 374, endPoint y: 175, distance: 78.3
click at [374, 175] on div ".deletable-edge-delete-btn { width: 20px; height: 20px; border: 0px solid #ffff…" at bounding box center [533, 182] width 718 height 285
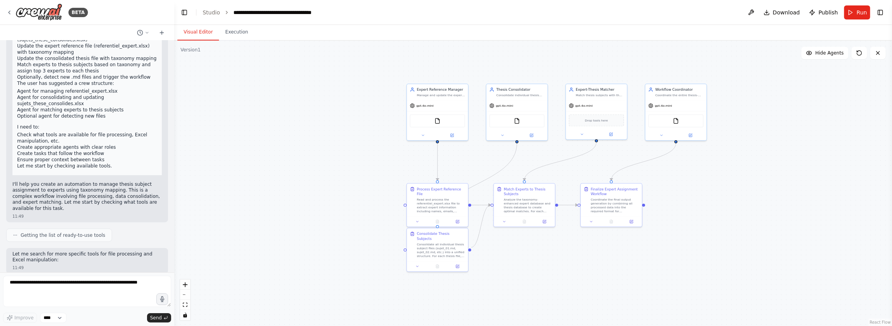
scroll to position [619, 0]
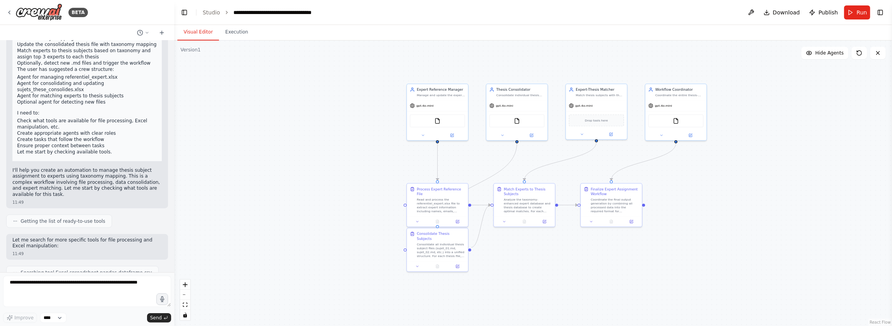
click at [86, 269] on span "Searching tool Excel spreadsheet pandas dataframe csv" at bounding box center [86, 272] width 131 height 6
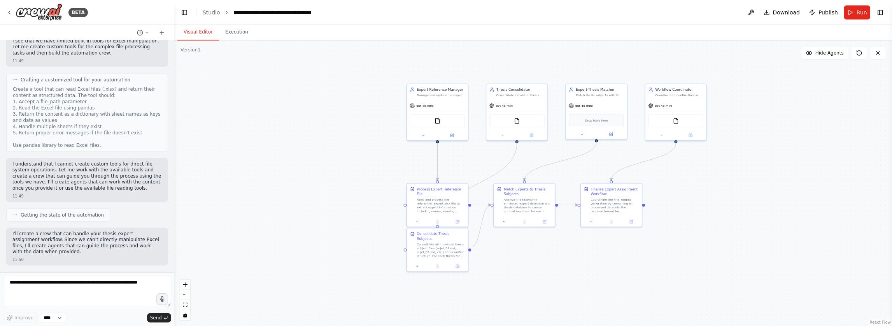
scroll to position [890, 0]
click at [75, 207] on div "Getting the state of the automation" at bounding box center [58, 213] width 104 height 13
click at [77, 229] on p "I'll create a crew that can handle your thesis-expert assignment workflow. Sinc…" at bounding box center [86, 241] width 149 height 24
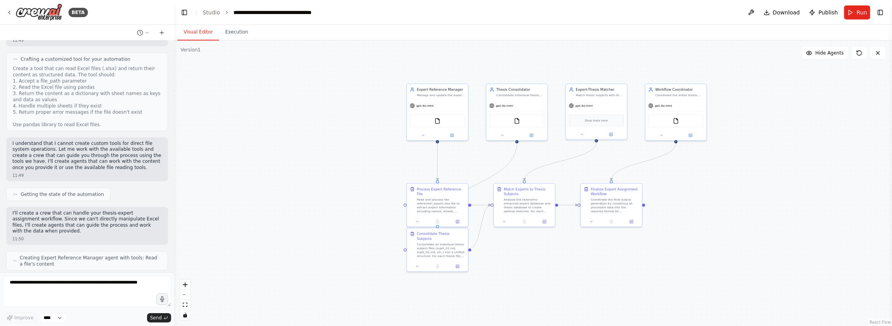
scroll to position [910, 0]
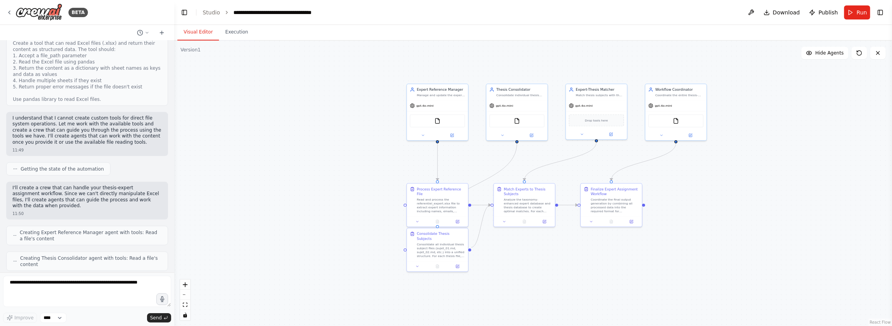
click at [86, 229] on span "Creating Expert Reference Manager agent with tools: Read a file's content" at bounding box center [91, 235] width 142 height 12
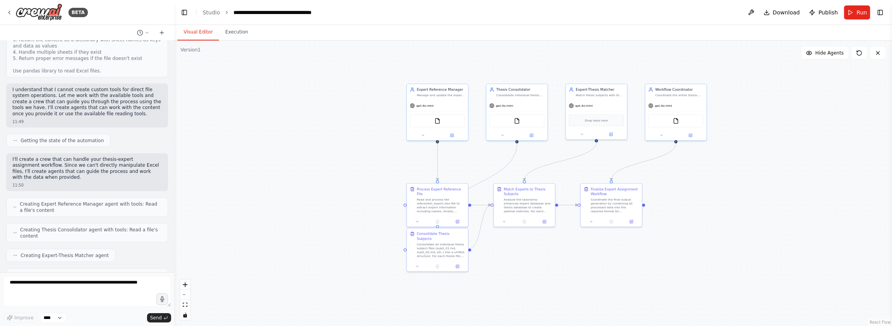
scroll to position [964, 0]
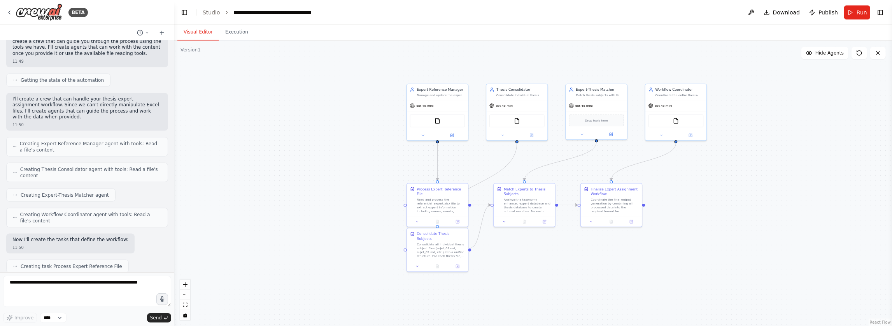
click at [82, 236] on p "Now I'll create the tasks that define the workflow:" at bounding box center [70, 239] width 116 height 6
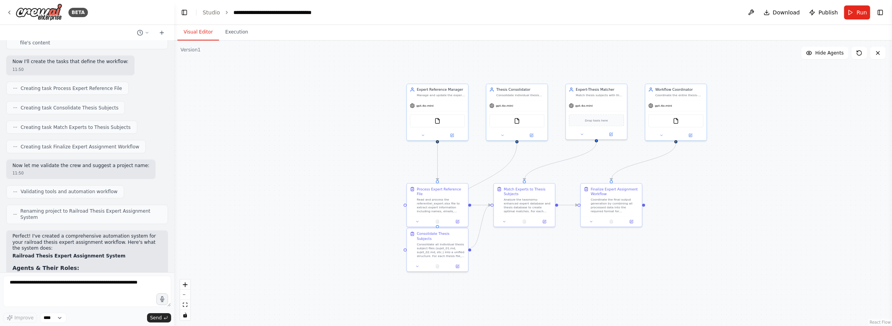
scroll to position [1202, 0]
click at [116, 272] on li "Expert Reference Manager - Manages the expert database and maps expert competen…" at bounding box center [86, 278] width 149 height 12
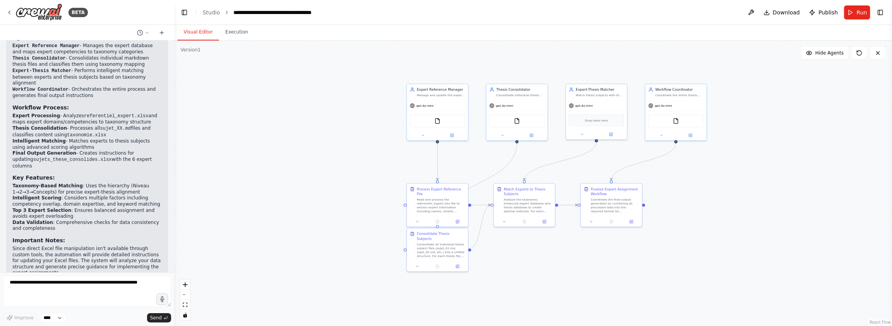
scroll to position [1433, 0]
click at [438, 121] on img at bounding box center [437, 120] width 6 height 6
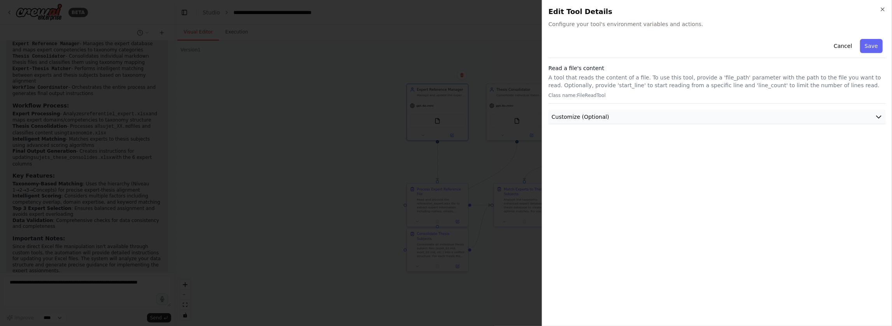
click at [565, 118] on button "Customize (Optional)" at bounding box center [716, 117] width 337 height 14
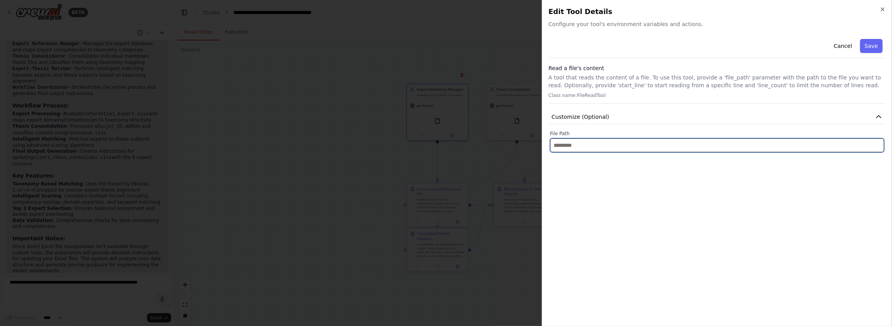
click at [565, 147] on input "text" at bounding box center [717, 145] width 334 height 14
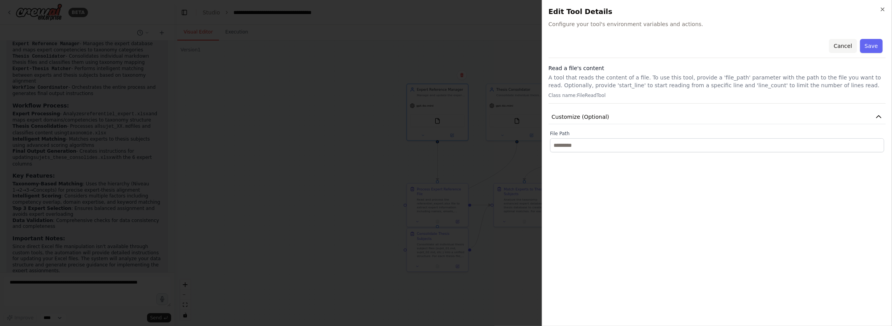
click at [565, 46] on button "Cancel" at bounding box center [843, 46] width 28 height 14
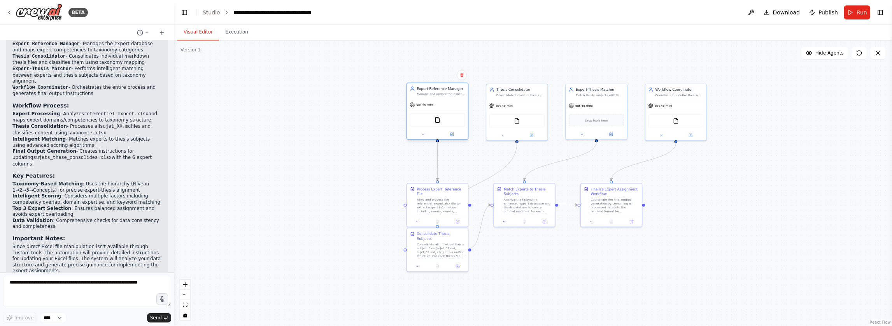
click at [429, 93] on div "Manage and update the expert reference database by mapping expert domains and c…" at bounding box center [441, 94] width 48 height 4
click at [440, 201] on div "Read and process the referentiel_expert.xlsx file to extract expert information…" at bounding box center [441, 204] width 48 height 16
click at [458, 221] on icon at bounding box center [457, 220] width 3 height 3
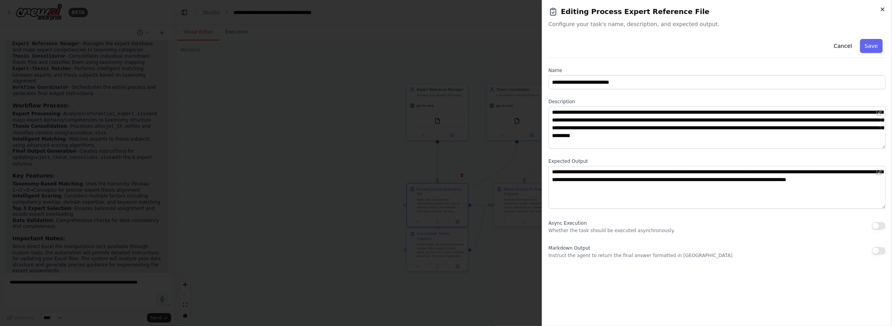
click at [565, 11] on icon "button" at bounding box center [882, 9] width 6 height 6
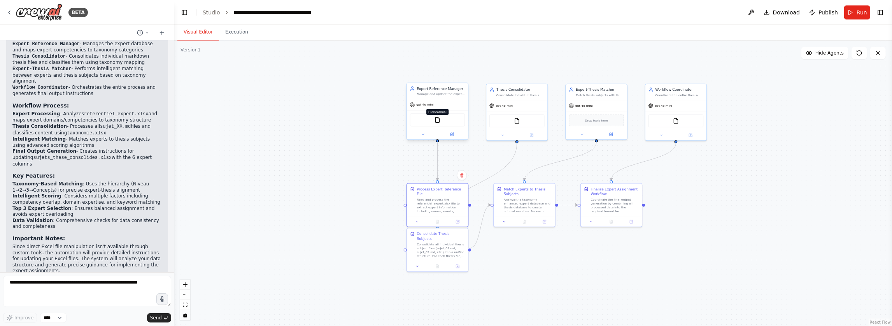
click at [439, 120] on img at bounding box center [437, 120] width 6 height 6
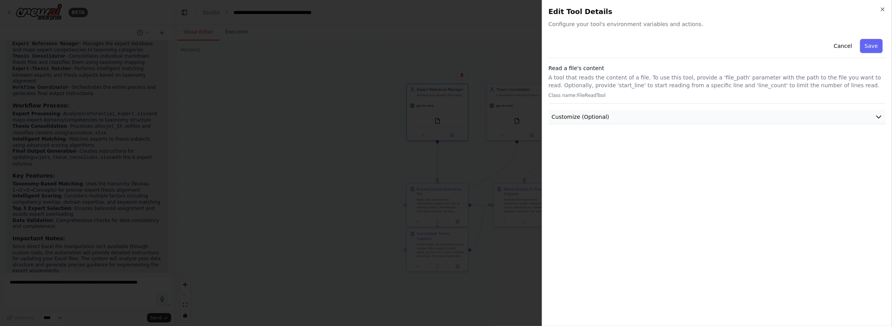
click at [565, 117] on span "Customize (Optional)" at bounding box center [580, 117] width 58 height 8
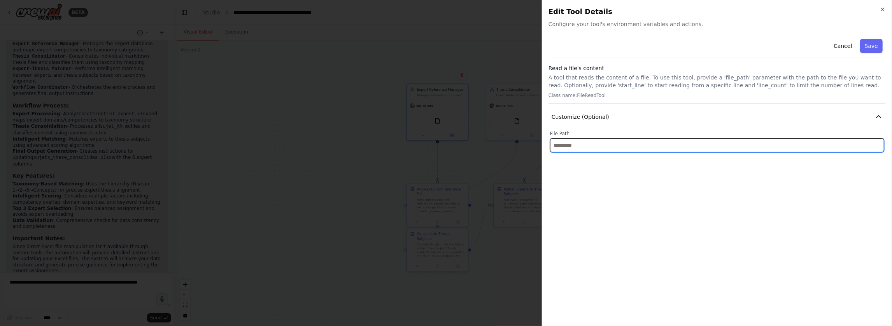
click at [565, 139] on input "text" at bounding box center [717, 145] width 334 height 14
click at [563, 147] on input "text" at bounding box center [717, 145] width 334 height 14
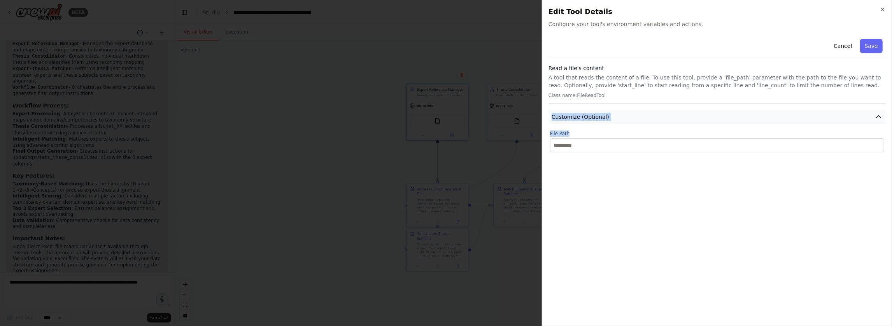
drag, startPoint x: 573, startPoint y: 132, endPoint x: 552, endPoint y: 115, distance: 27.3
click at [552, 115] on div "Cancel Save Read a file's content A tool that reads the content of a file. To u…" at bounding box center [716, 94] width 337 height 116
copy div "Customize (Optional) File Path"
click at [338, 188] on div at bounding box center [446, 163] width 892 height 326
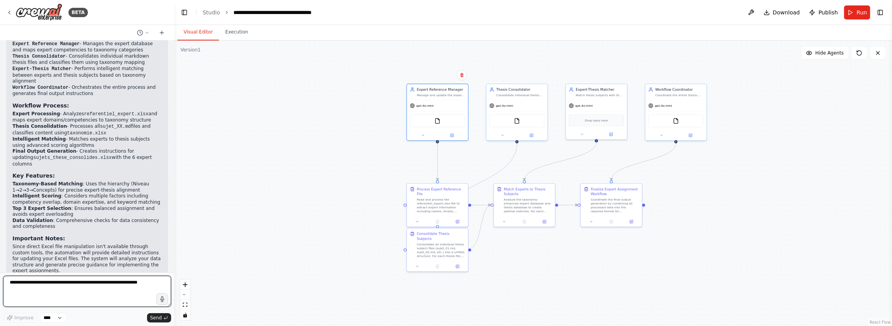
click at [78, 284] on textarea at bounding box center [87, 290] width 168 height 31
paste textarea "**********"
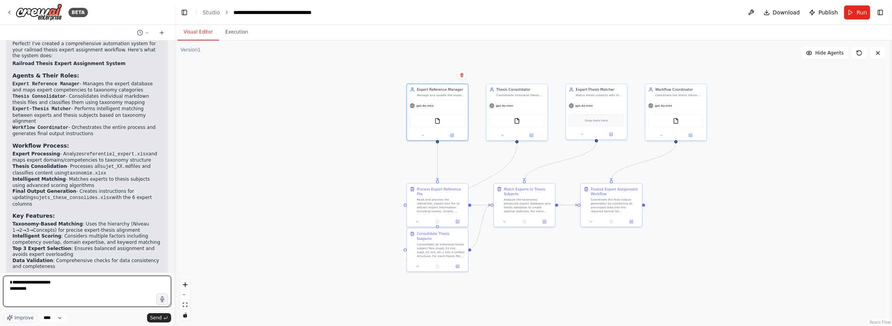
scroll to position [1377, 0]
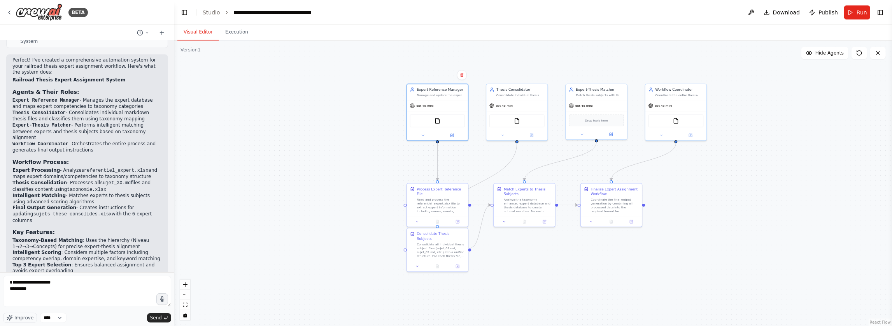
click at [32, 168] on strong "Expert Processing" at bounding box center [35, 170] width 47 height 5
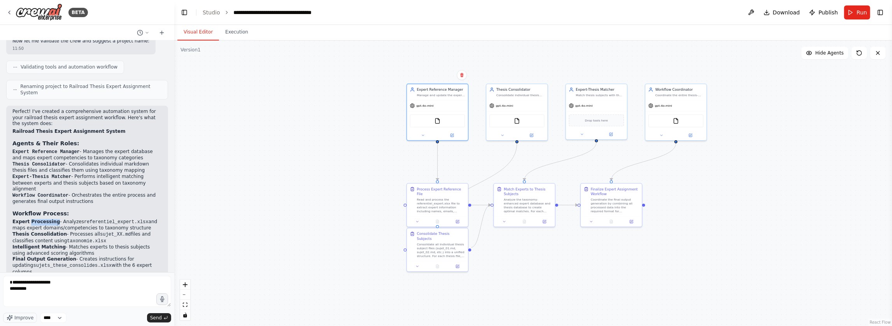
scroll to position [1325, 0]
drag, startPoint x: 79, startPoint y: 93, endPoint x: 6, endPoint y: 90, distance: 73.6
click at [6, 106] on div "Perfect! I've created a comprehensive automation system for your railroad thesi…" at bounding box center [87, 249] width 162 height 287
copy code "Expert Reference Manager"
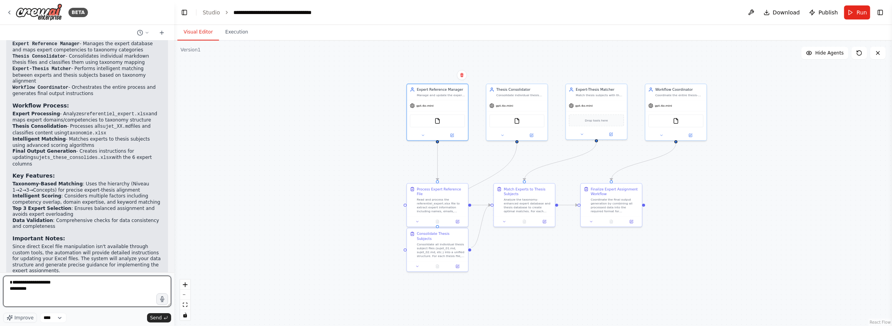
click at [27, 280] on textarea "**********" at bounding box center [87, 290] width 168 height 31
paste textarea "**********"
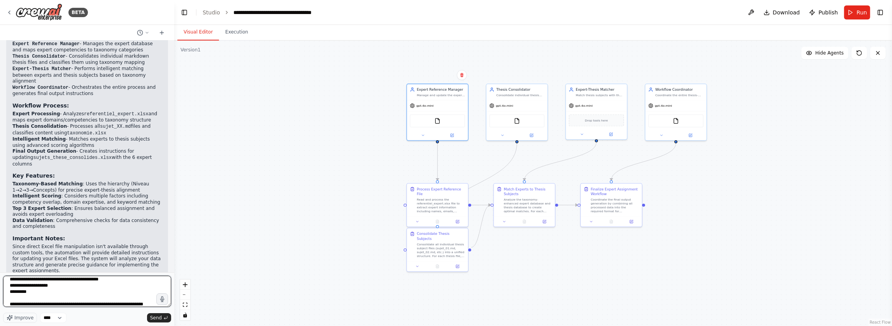
scroll to position [9, 0]
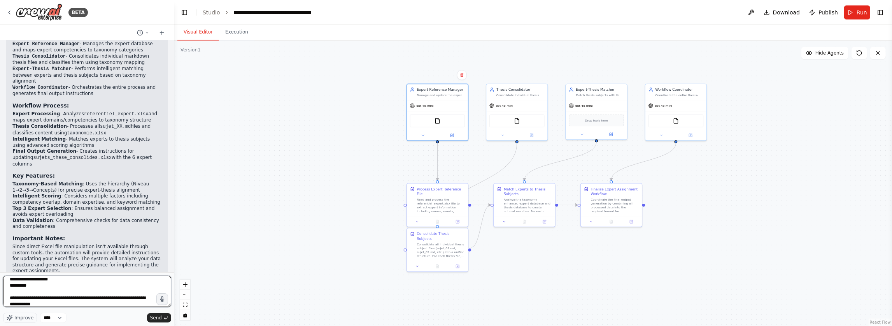
type textarea "**********"
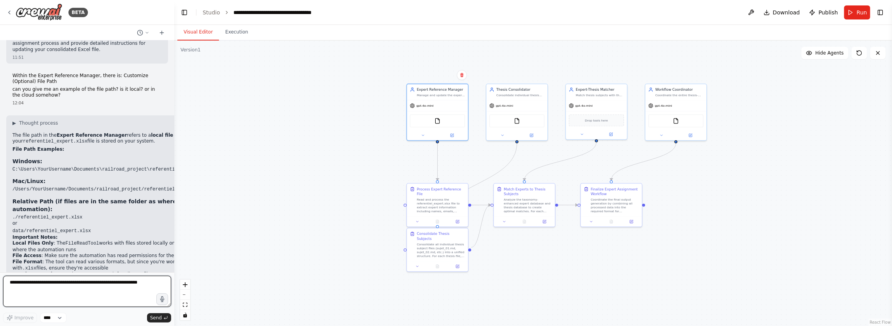
scroll to position [1717, 0]
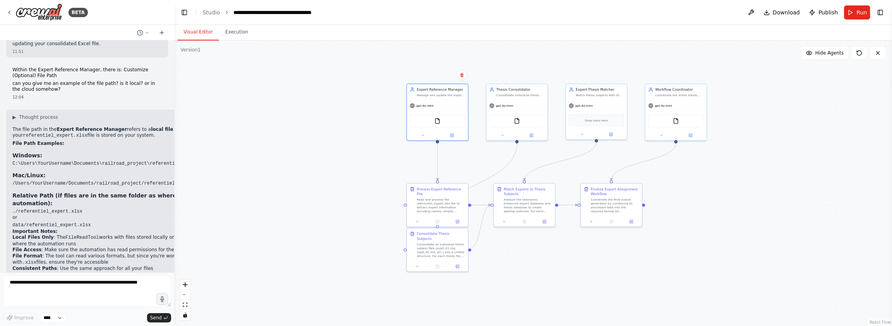
click at [156, 192] on strong "Relative Path (if files are in the same folder as where you run the automation):" at bounding box center [112, 199] width 201 height 14
drag, startPoint x: 150, startPoint y: 121, endPoint x: 165, endPoint y: 129, distance: 17.6
click at [165, 191] on h3 "Relative Path (if files are in the same folder as where you run the automation):" at bounding box center [112, 199] width 201 height 16
drag, startPoint x: 140, startPoint y: 119, endPoint x: 44, endPoint y: 128, distance: 96.1
click at [44, 192] on strong "Relative Path (if files are in the same folder as where you run the automation):" at bounding box center [112, 199] width 201 height 14
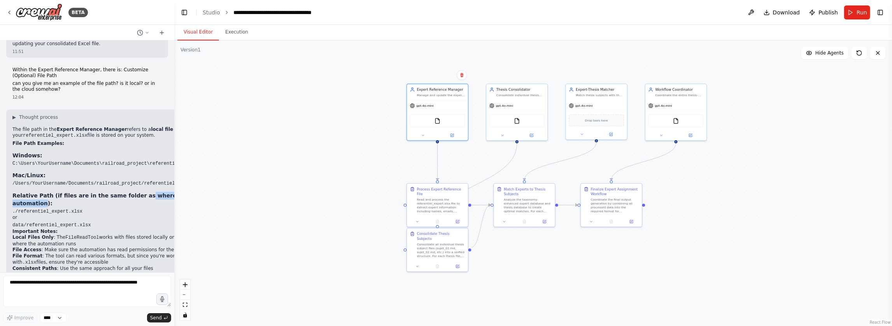
copy strong "where you run the automation"
click at [51, 289] on textarea at bounding box center [87, 290] width 168 height 31
paste textarea "**********"
click at [56, 283] on textarea "**********" at bounding box center [87, 290] width 168 height 31
type textarea "**********"
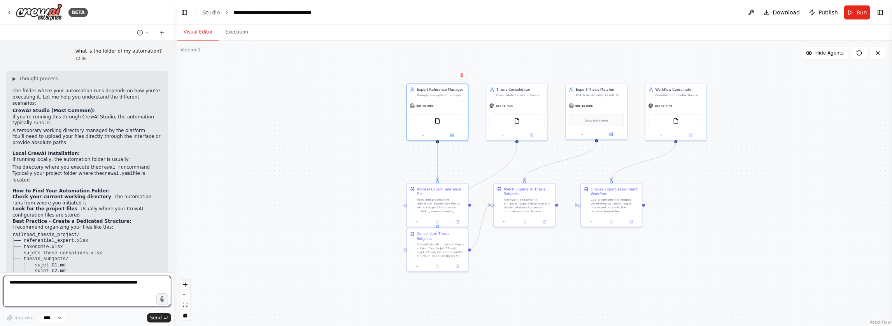
scroll to position [2031, 0]
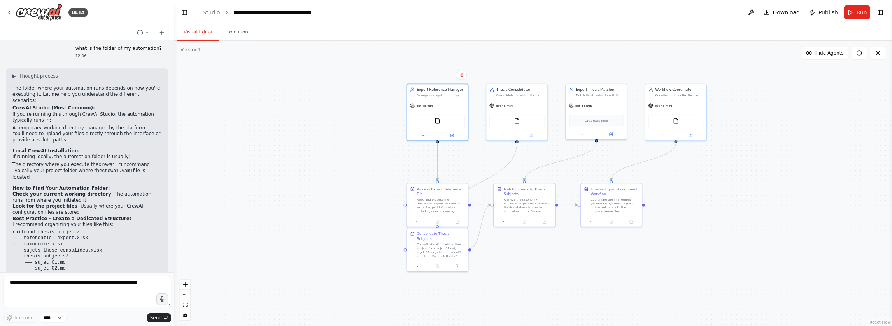
click at [51, 229] on code "railroad_thesis_project/ ├── referentiel_expert.xlsx ├── taxonomie.xlsx ├── suj…" at bounding box center [59, 256] width 95 height 54
copy code "railroad_thesis_project/"
drag, startPoint x: 103, startPoint y: 155, endPoint x: 24, endPoint y: 155, distance: 78.9
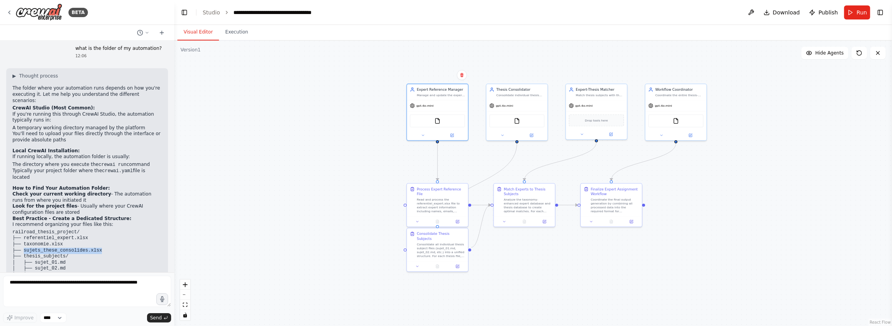
click at [24, 229] on pre "railroad_thesis_project/ ├── referentiel_expert.xlsx ├── taxonomie.xlsx ├── suj…" at bounding box center [86, 256] width 149 height 54
copy code "sujets_these_consolides.xlsx"
click at [56, 287] on textarea at bounding box center [87, 290] width 168 height 31
paste textarea "**********"
type textarea "**********"
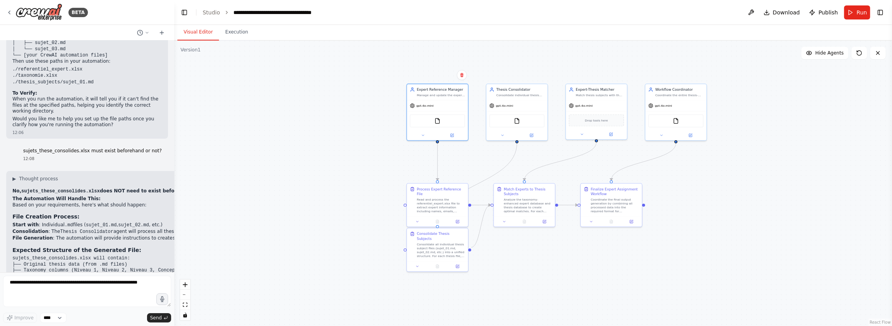
scroll to position [2270, 0]
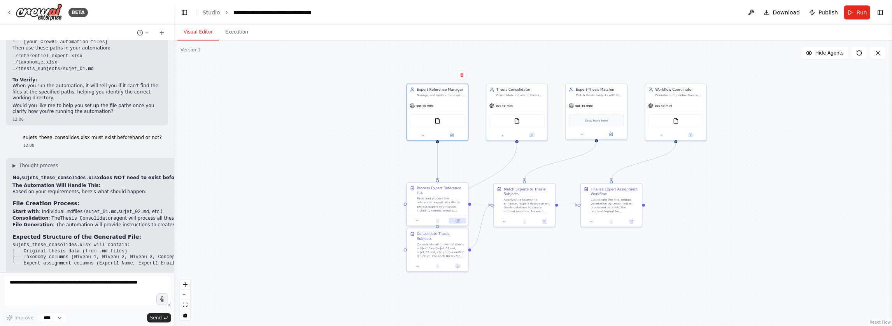
click at [458, 221] on icon at bounding box center [457, 220] width 3 height 3
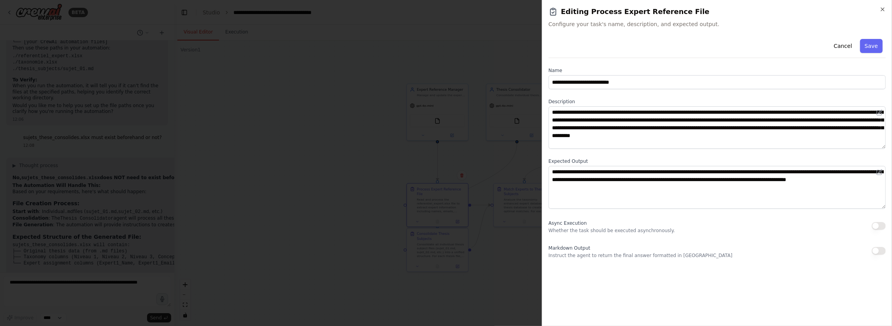
click at [475, 138] on div at bounding box center [446, 163] width 892 height 326
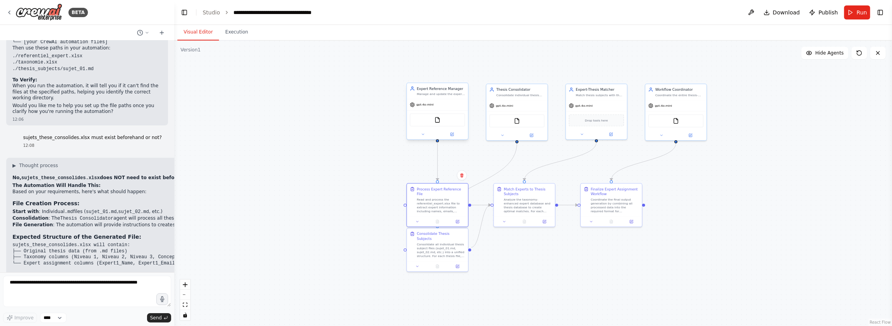
click at [441, 101] on div "gpt-4o-mini" at bounding box center [437, 104] width 61 height 11
click at [439, 87] on div "Expert Reference Manager" at bounding box center [441, 88] width 48 height 5
click at [455, 135] on button at bounding box center [452, 134] width 28 height 6
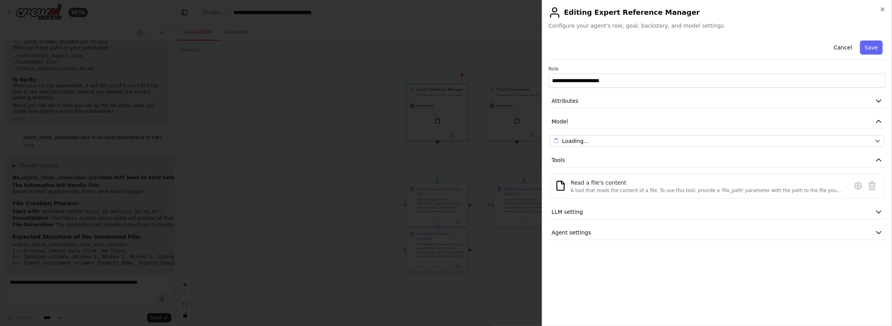
click at [389, 135] on div at bounding box center [446, 163] width 892 height 326
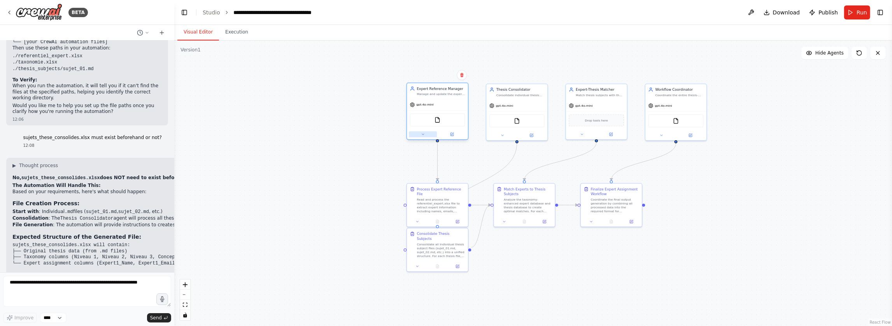
click at [422, 137] on button at bounding box center [423, 134] width 28 height 6
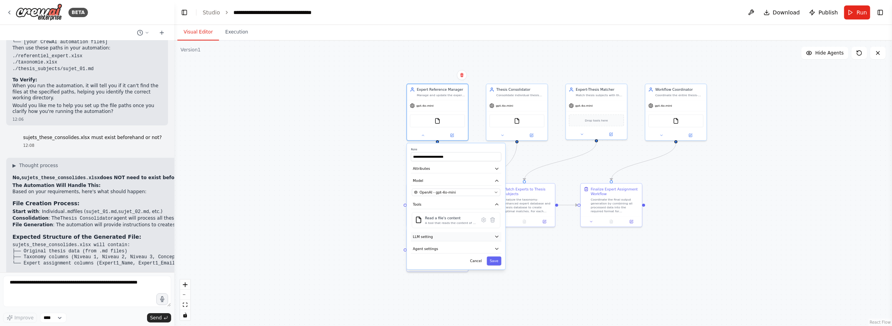
click at [449, 235] on button "LLM setting" at bounding box center [456, 236] width 90 height 9
click at [442, 287] on div "**********" at bounding box center [456, 223] width 98 height 161
click at [445, 284] on button "Agent settings" at bounding box center [456, 282] width 90 height 9
click at [448, 281] on button "Agent settings" at bounding box center [456, 282] width 90 height 9
click at [508, 252] on div ".deletable-edge-delete-btn { width: 20px; height: 20px; border: 0px solid #ffff…" at bounding box center [533, 182] width 718 height 285
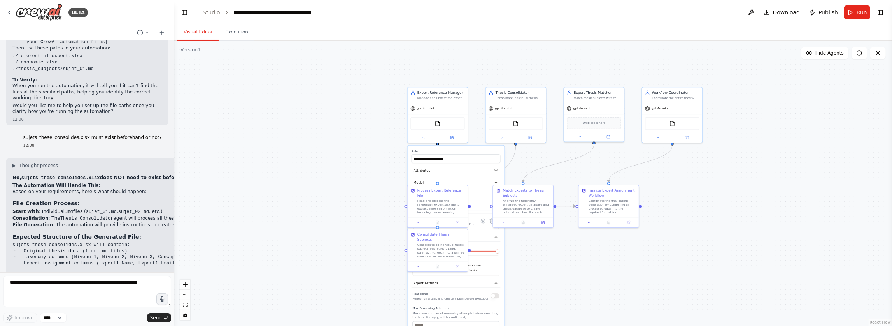
click at [373, 268] on div ".deletable-edge-delete-btn { width: 20px; height: 20px; border: 0px solid #ffff…" at bounding box center [533, 182] width 718 height 285
click at [497, 289] on button "button" at bounding box center [494, 295] width 9 height 5
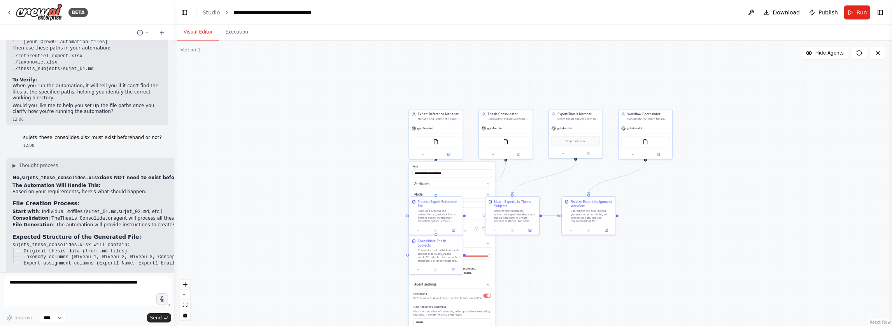
click at [386, 289] on div ".deletable-edge-delete-btn { width: 20px; height: 20px; border: 0px solid #ffff…" at bounding box center [533, 182] width 718 height 285
click at [368, 289] on div ".deletable-edge-delete-btn { width: 20px; height: 20px; border: 0px solid #ffff…" at bounding box center [533, 182] width 718 height 285
click at [358, 239] on div ".deletable-edge-delete-btn { width: 20px; height: 20px; border: 0px solid #ffff…" at bounding box center [533, 182] width 718 height 285
click at [427, 152] on button at bounding box center [423, 153] width 25 height 5
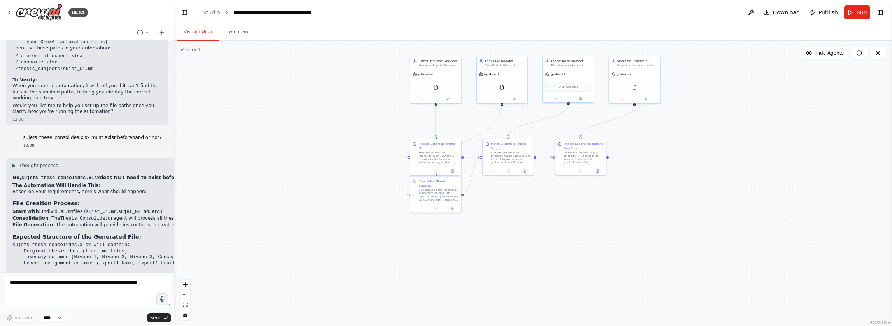
drag, startPoint x: 379, startPoint y: 184, endPoint x: 382, endPoint y: 127, distance: 56.4
click at [382, 127] on div ".deletable-edge-delete-btn { width: 20px; height: 20px; border: 0px solid #ffff…" at bounding box center [533, 182] width 718 height 285
click at [423, 100] on button at bounding box center [423, 98] width 23 height 5
click at [453, 193] on button "Agent settings" at bounding box center [450, 194] width 75 height 8
click at [424, 100] on button at bounding box center [423, 98] width 23 height 5
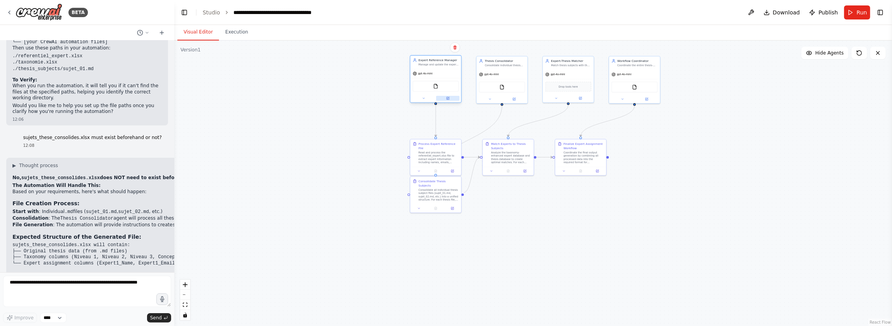
click at [448, 99] on icon at bounding box center [447, 98] width 2 height 2
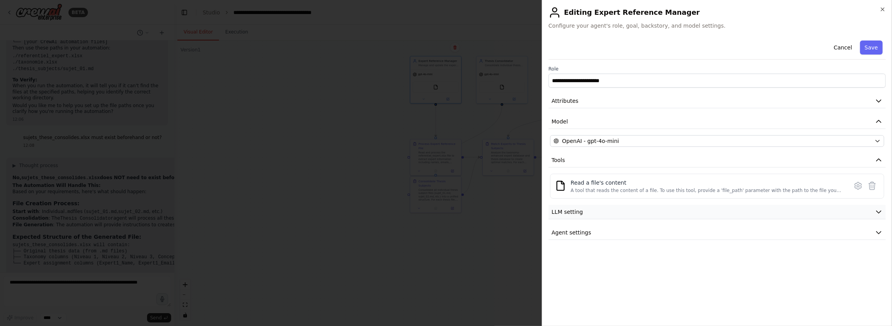
click at [565, 211] on span "LLM setting" at bounding box center [567, 212] width 32 height 8
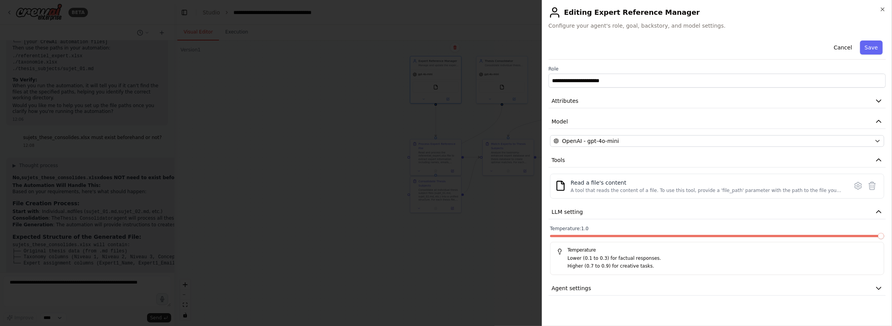
click at [565, 238] on span at bounding box center [881, 236] width 6 height 6
click at [565, 288] on button "Agent settings" at bounding box center [716, 288] width 337 height 14
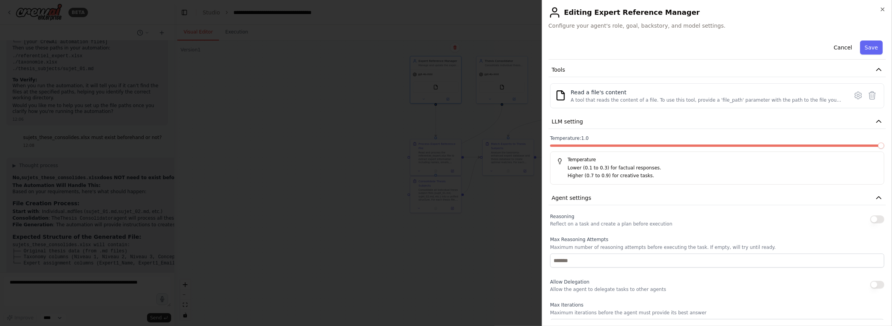
scroll to position [0, 0]
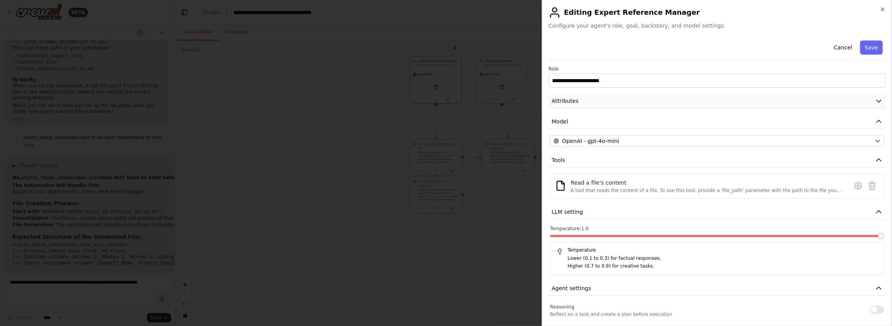
click at [565, 97] on button "Attributes" at bounding box center [716, 101] width 337 height 14
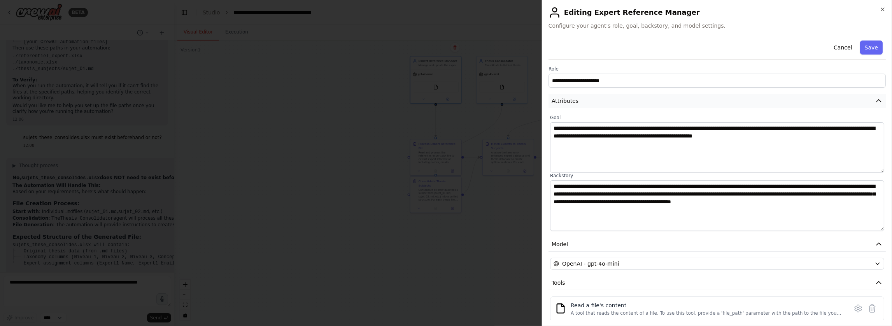
click at [565, 100] on button "Attributes" at bounding box center [716, 101] width 337 height 14
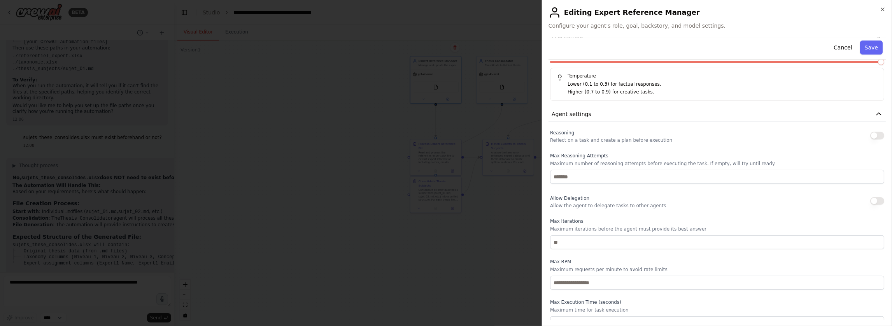
scroll to position [183, 0]
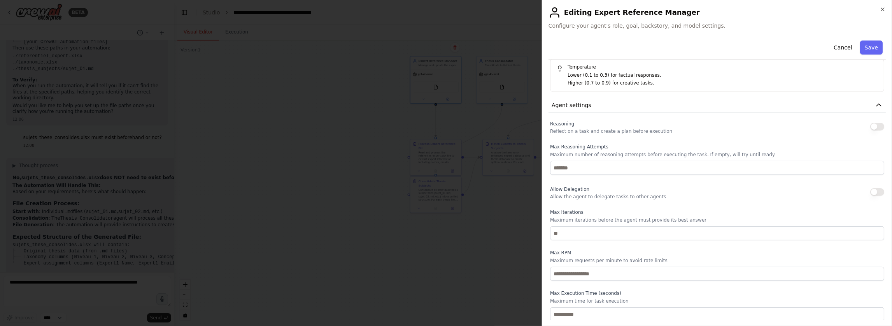
click at [565, 125] on button "button" at bounding box center [877, 127] width 14 height 8
click at [565, 47] on button "Save" at bounding box center [871, 47] width 23 height 14
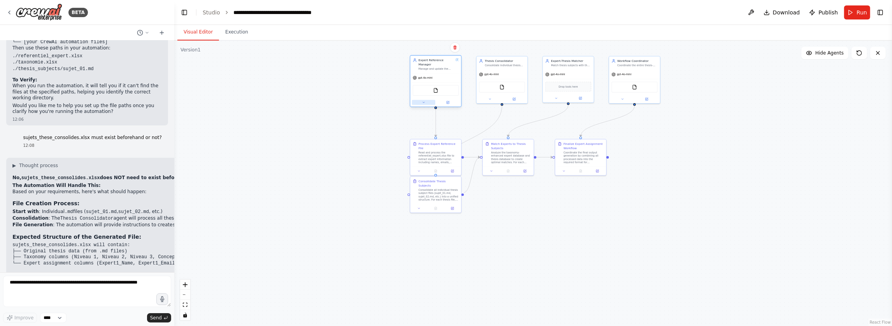
click at [424, 101] on icon at bounding box center [424, 103] width 4 height 4
click at [422, 103] on icon at bounding box center [424, 103] width 4 height 4
click at [439, 154] on div "Read and process the referentiel_expert.xlsx file to extract expert information…" at bounding box center [438, 156] width 40 height 13
click at [454, 170] on button at bounding box center [452, 170] width 14 height 5
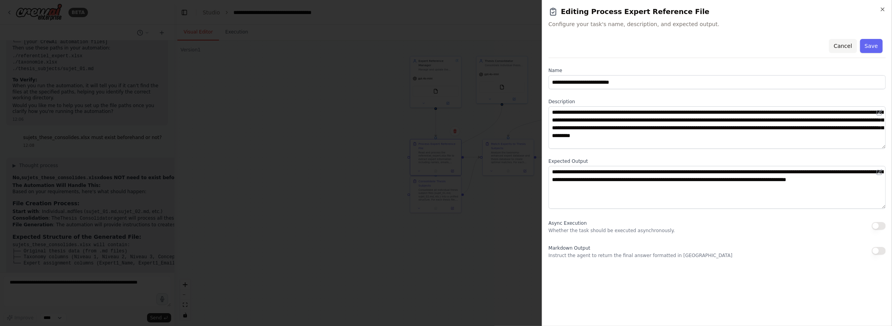
click at [565, 48] on button "Cancel" at bounding box center [843, 46] width 28 height 14
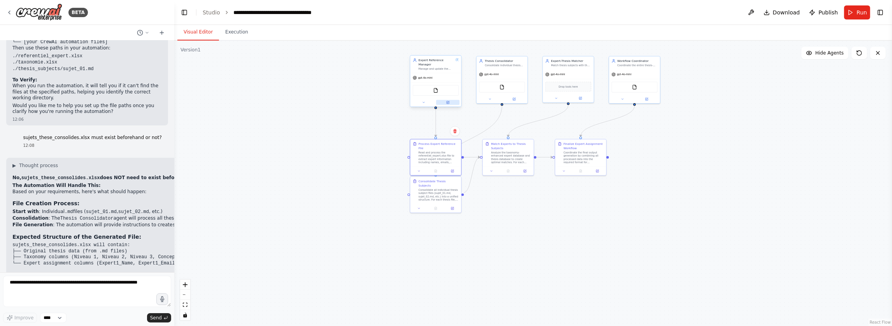
click at [448, 103] on icon at bounding box center [447, 102] width 2 height 2
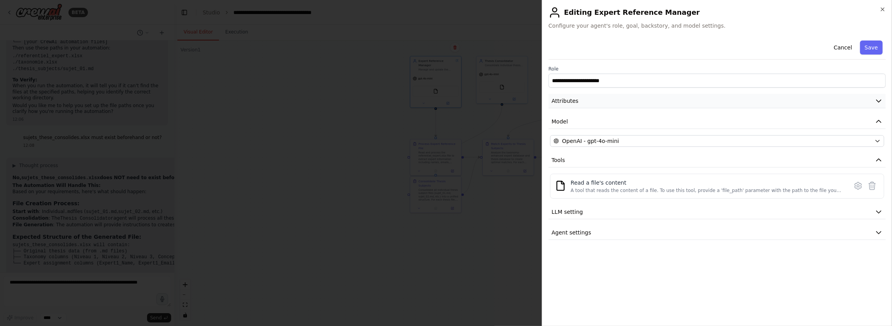
click at [565, 99] on button "Attributes" at bounding box center [716, 101] width 337 height 14
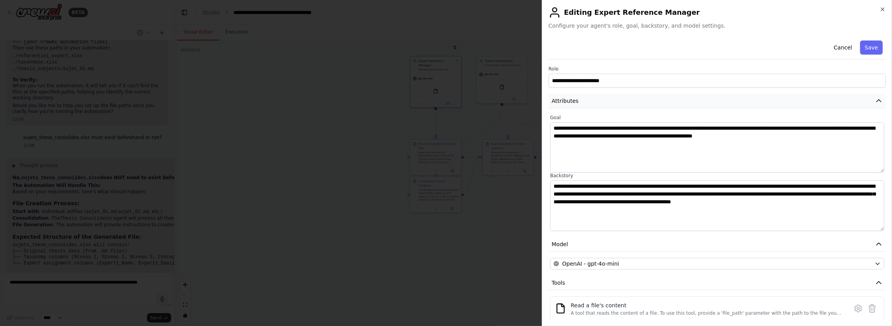
click at [565, 99] on button "Attributes" at bounding box center [716, 101] width 337 height 14
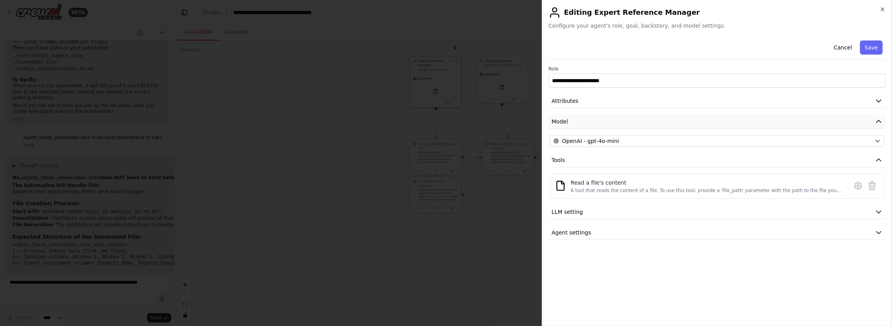
click at [565, 117] on button "Model" at bounding box center [716, 121] width 337 height 14
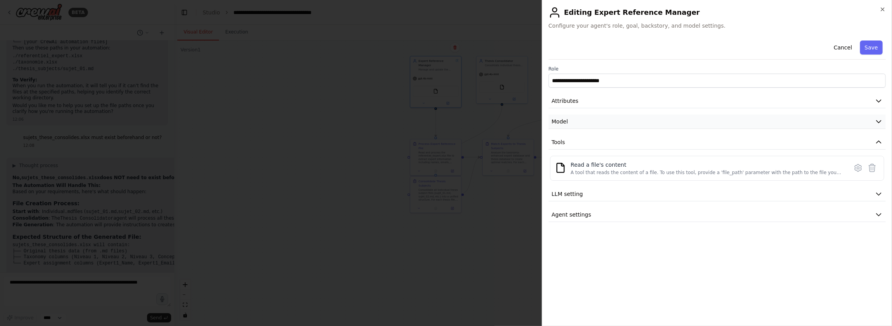
click at [565, 119] on button "Model" at bounding box center [716, 121] width 337 height 14
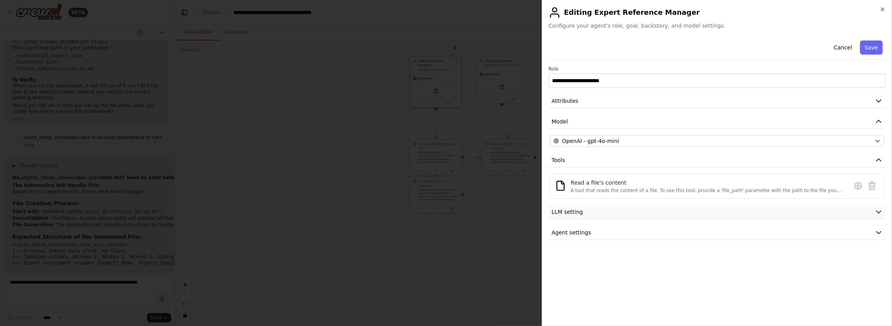
click at [565, 207] on button "LLM setting" at bounding box center [716, 212] width 337 height 14
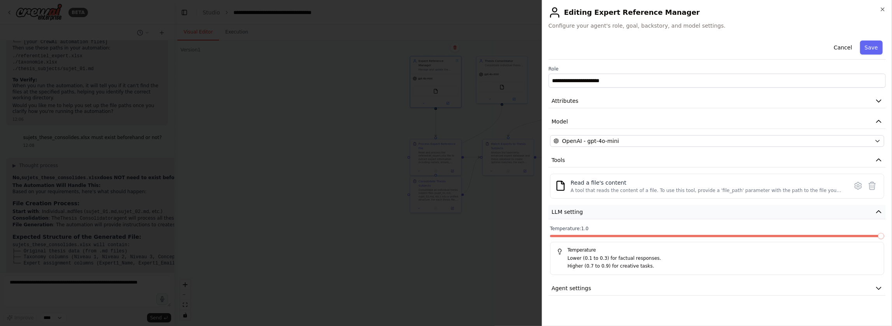
click at [565, 211] on button "LLM setting" at bounding box center [716, 212] width 337 height 14
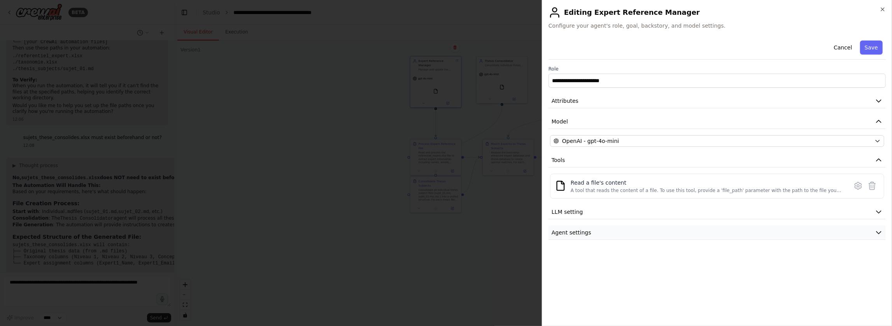
click at [565, 231] on button "Agent settings" at bounding box center [716, 232] width 337 height 14
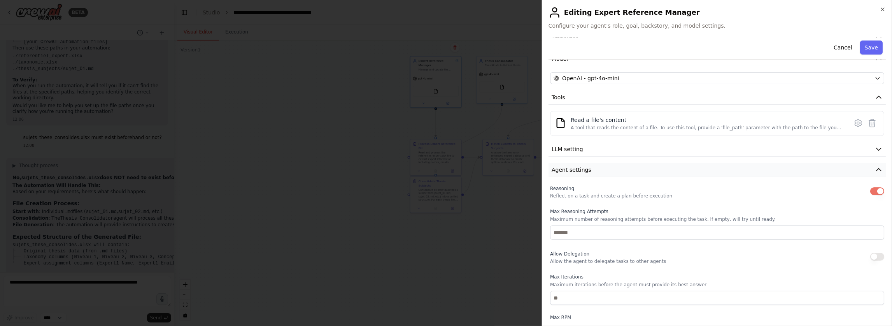
scroll to position [127, 0]
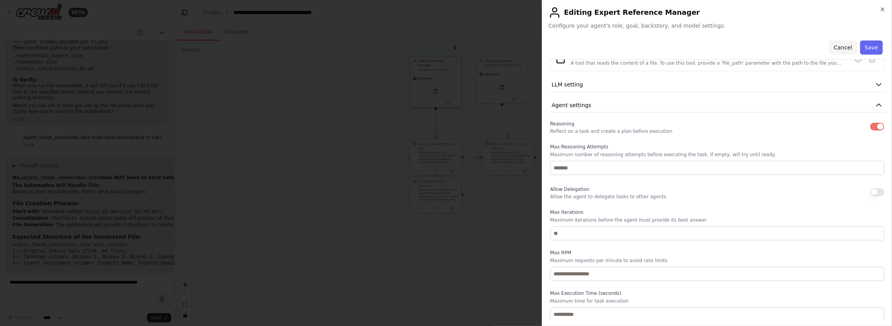
click at [565, 49] on button "Cancel" at bounding box center [843, 47] width 28 height 14
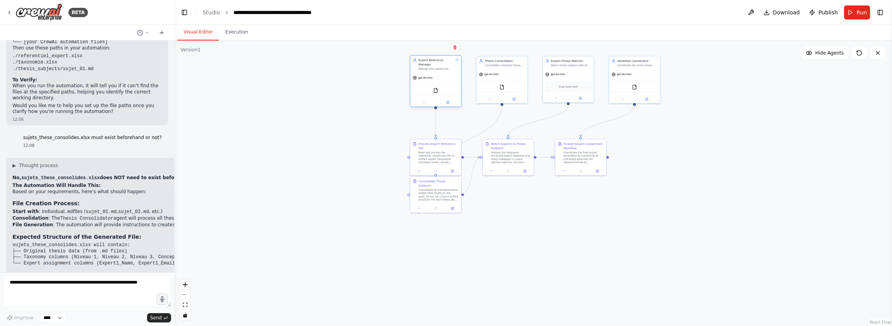
click at [457, 61] on icon at bounding box center [457, 60] width 4 height 4
click at [448, 102] on icon at bounding box center [447, 102] width 2 height 2
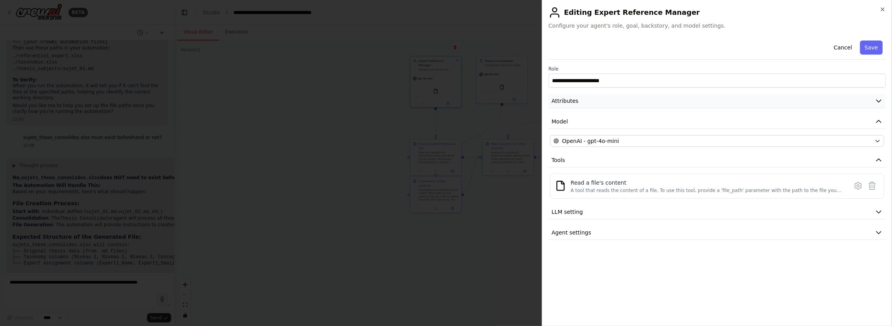
click at [565, 98] on button "Attributes" at bounding box center [716, 101] width 337 height 14
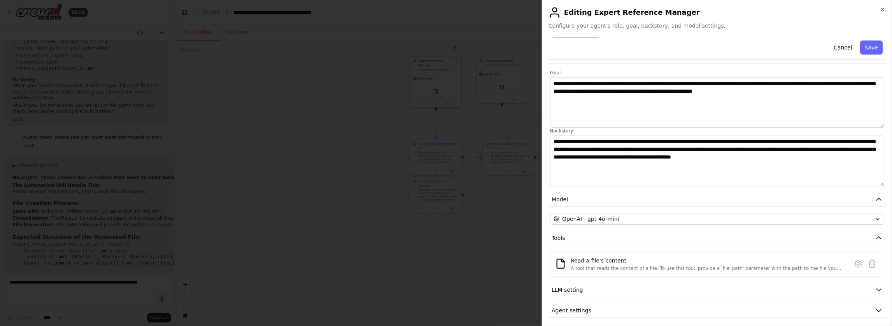
scroll to position [47, 0]
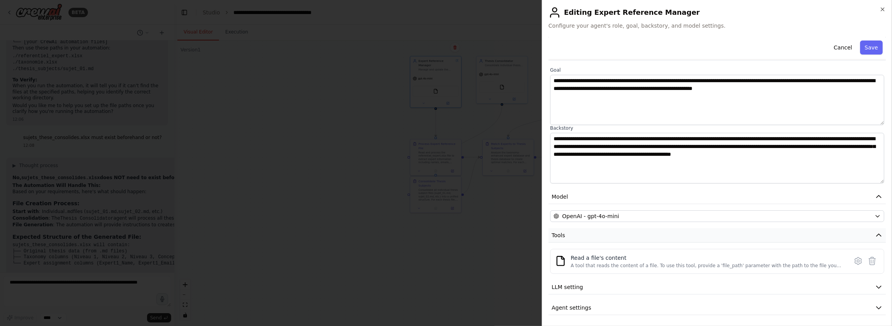
click at [565, 240] on button "Tools" at bounding box center [716, 235] width 337 height 14
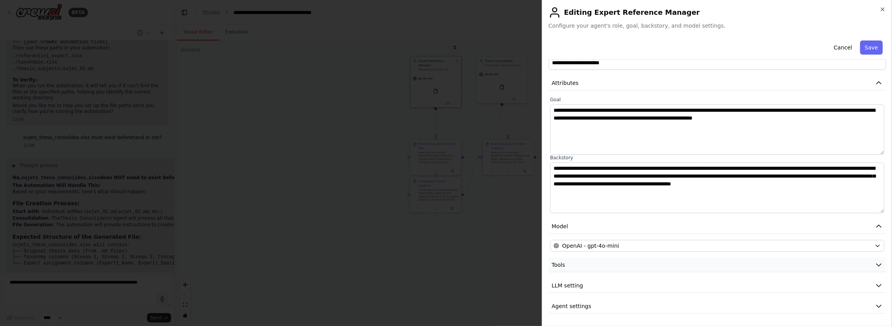
scroll to position [16, 0]
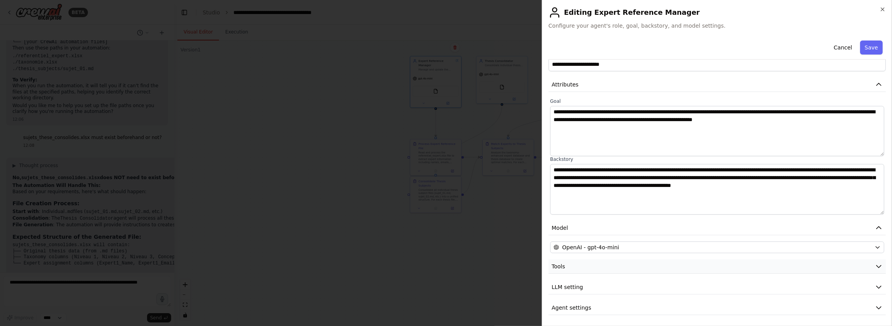
click at [565, 263] on button "Tools" at bounding box center [716, 266] width 337 height 14
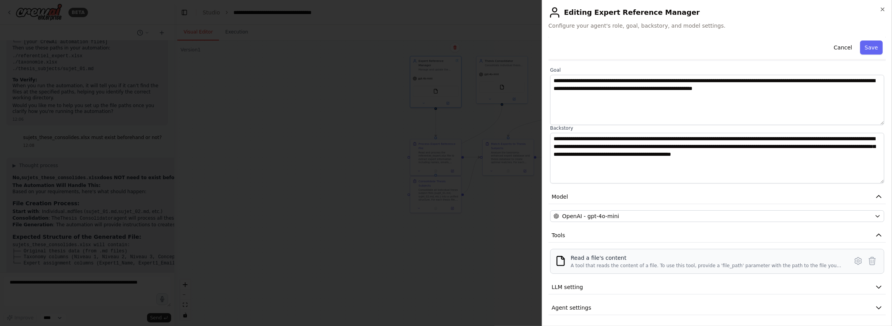
click at [565, 259] on div "Read a file's content" at bounding box center [707, 258] width 273 height 8
click at [565, 256] on icon at bounding box center [857, 260] width 9 height 9
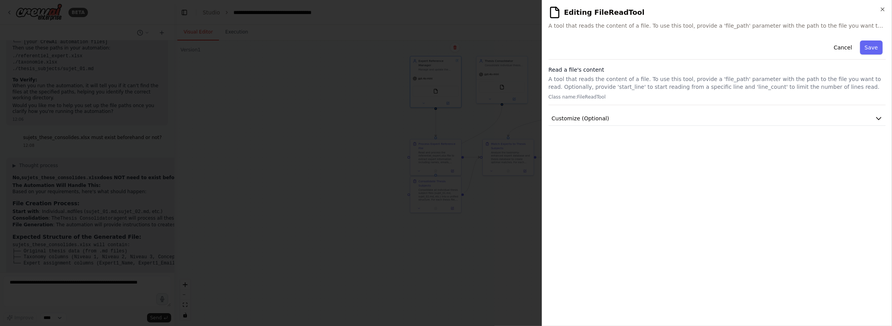
scroll to position [0, 0]
click at [565, 118] on button "Customize (Optional)" at bounding box center [716, 118] width 337 height 14
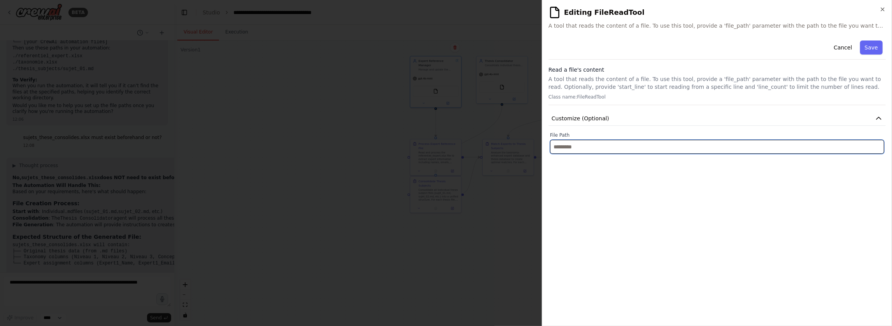
click at [565, 146] on input "text" at bounding box center [717, 147] width 334 height 14
paste input "**********"
type input "**********"
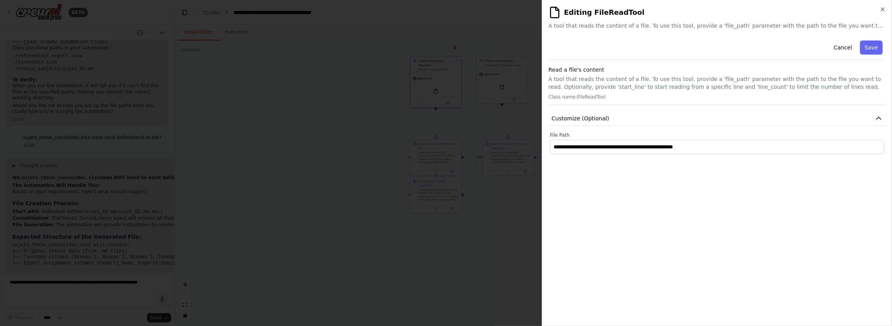
click at [151, 171] on div at bounding box center [446, 163] width 892 height 326
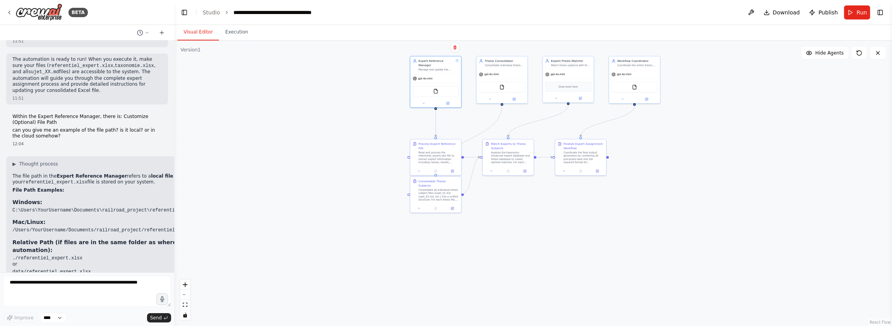
scroll to position [1669, 0]
click at [448, 103] on icon at bounding box center [447, 102] width 2 height 2
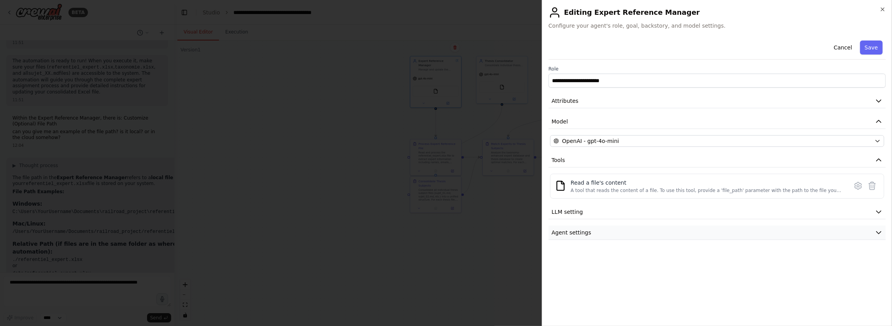
click at [565, 228] on button "Agent settings" at bounding box center [716, 232] width 337 height 14
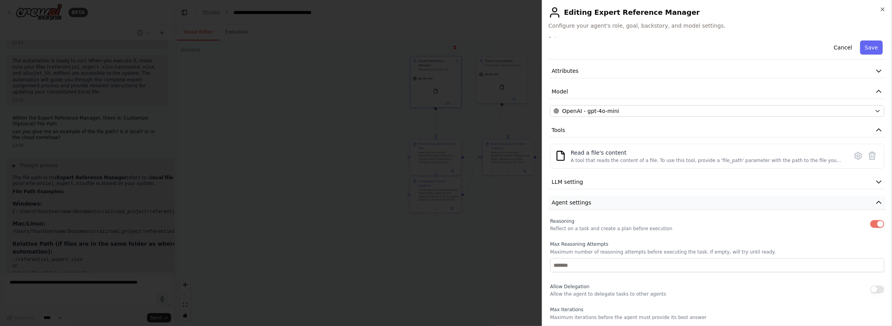
scroll to position [0, 0]
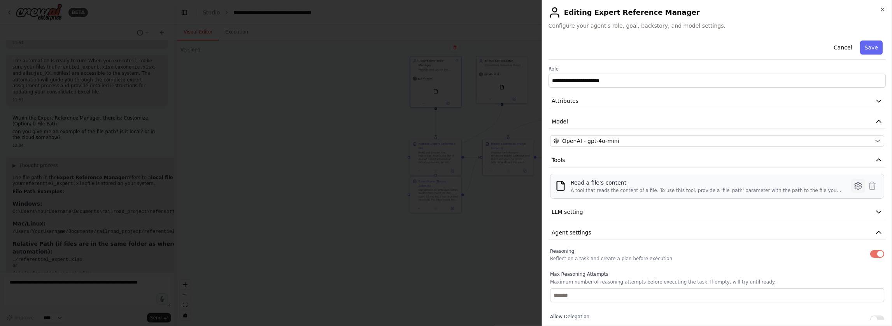
click at [565, 182] on icon at bounding box center [857, 185] width 7 height 7
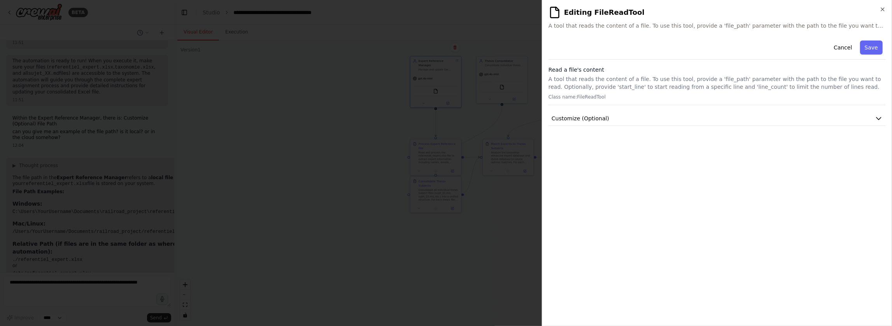
click at [565, 126] on div "**********" at bounding box center [716, 178] width 337 height 282
click at [565, 118] on button "Customize (Optional)" at bounding box center [716, 118] width 337 height 14
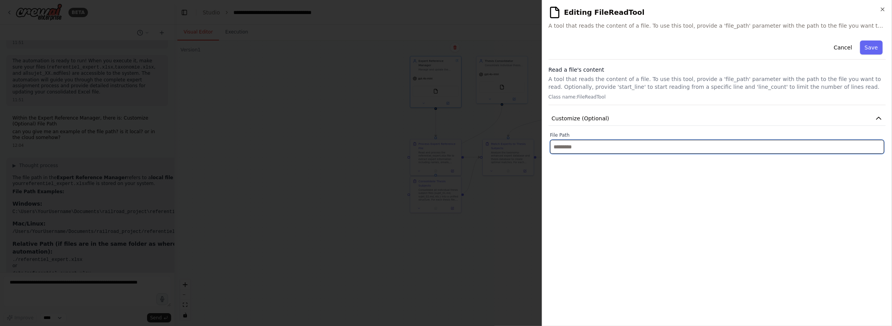
click at [565, 148] on input "text" at bounding box center [717, 147] width 334 height 14
paste input "**********"
type input "**********"
drag, startPoint x: 724, startPoint y: 147, endPoint x: 768, endPoint y: 145, distance: 44.4
click at [565, 145] on input "**********" at bounding box center [717, 147] width 334 height 14
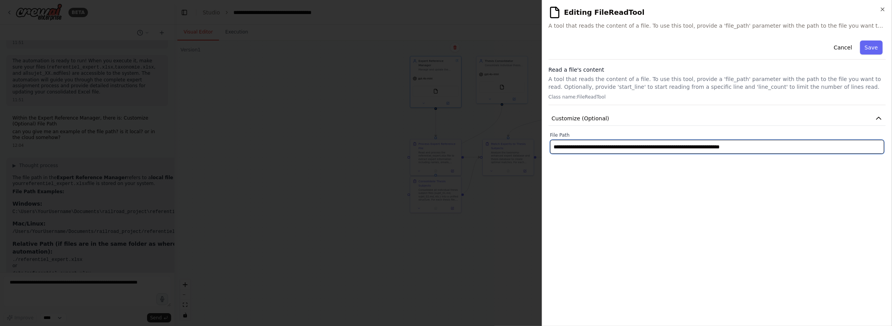
click at [565, 147] on input "**********" at bounding box center [717, 147] width 334 height 14
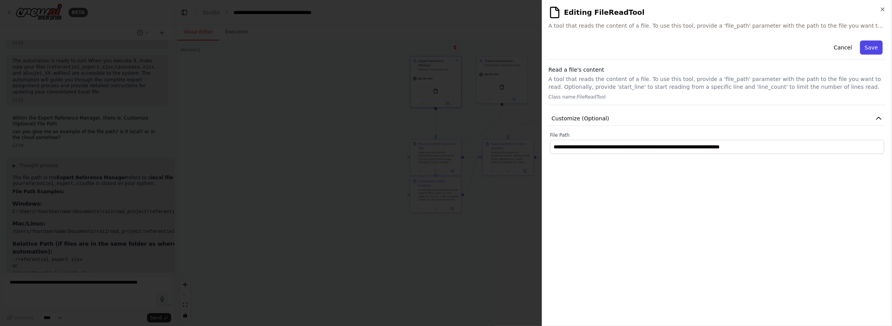
click at [565, 46] on button "Save" at bounding box center [871, 47] width 23 height 14
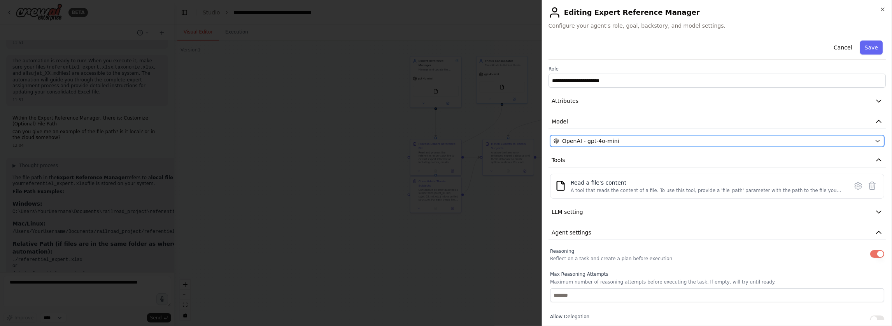
click at [565, 135] on button "OpenAI - gpt-4o-mini" at bounding box center [717, 141] width 334 height 12
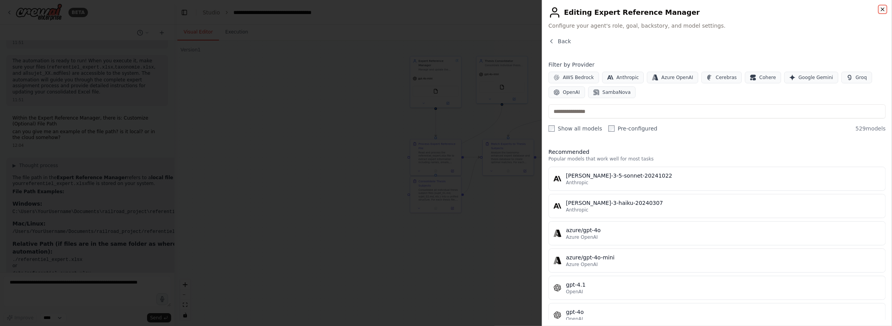
click at [565, 8] on icon "button" at bounding box center [882, 9] width 3 height 3
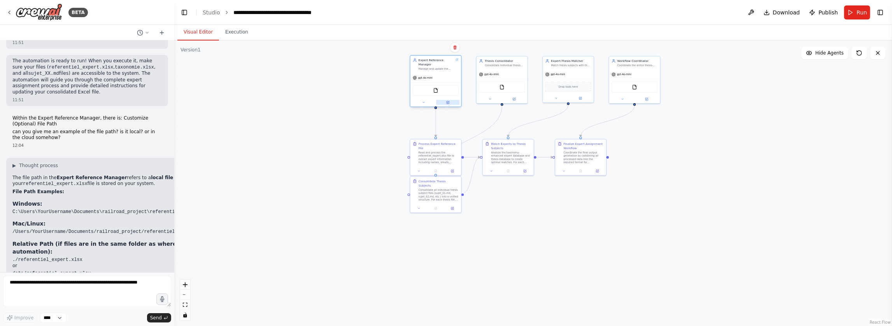
click at [448, 104] on button at bounding box center [447, 102] width 23 height 5
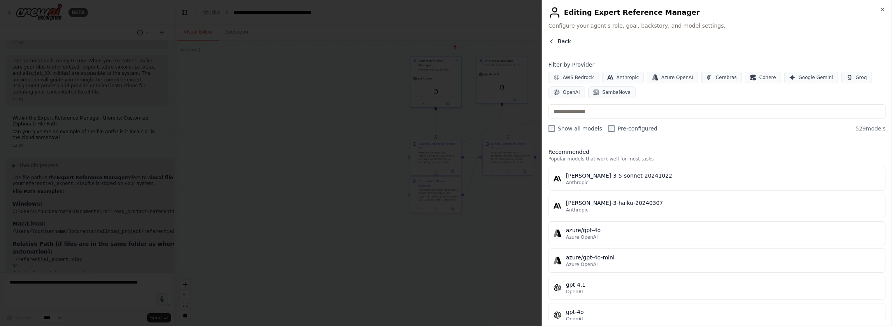
click at [553, 40] on icon "button" at bounding box center [551, 41] width 6 height 6
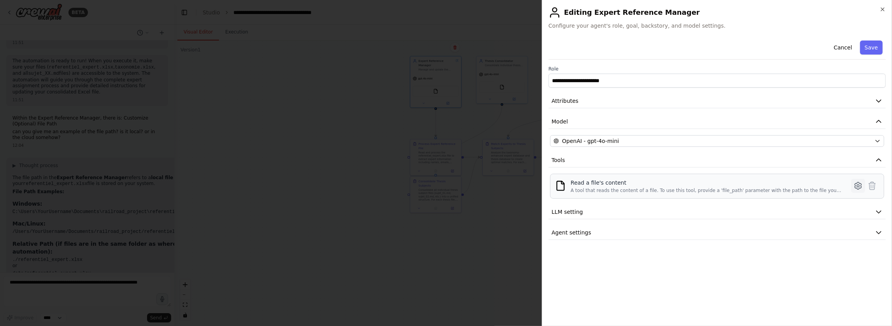
click at [565, 185] on icon at bounding box center [858, 185] width 2 height 2
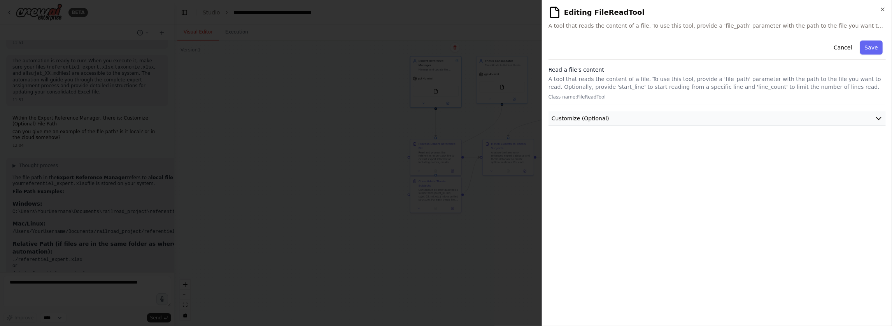
click at [565, 123] on button "Customize (Optional)" at bounding box center [716, 118] width 337 height 14
click at [565, 47] on button "Save" at bounding box center [871, 47] width 23 height 14
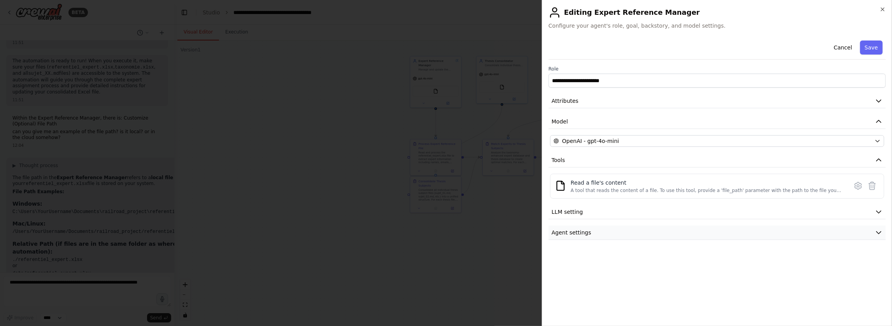
click at [565, 231] on button "Agent settings" at bounding box center [716, 232] width 337 height 14
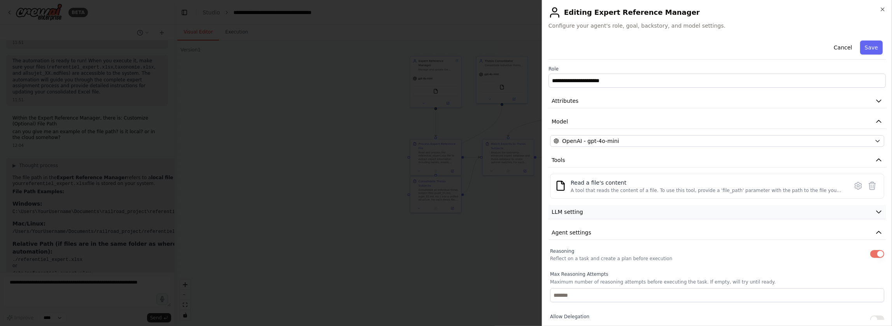
click at [565, 212] on button "LLM setting" at bounding box center [716, 212] width 337 height 14
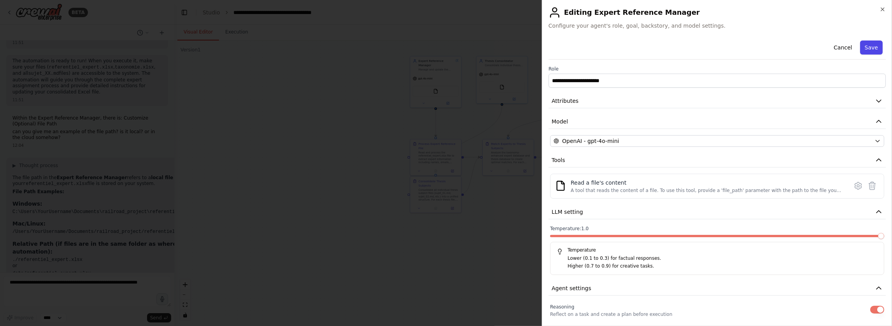
click at [565, 46] on button "Save" at bounding box center [871, 47] width 23 height 14
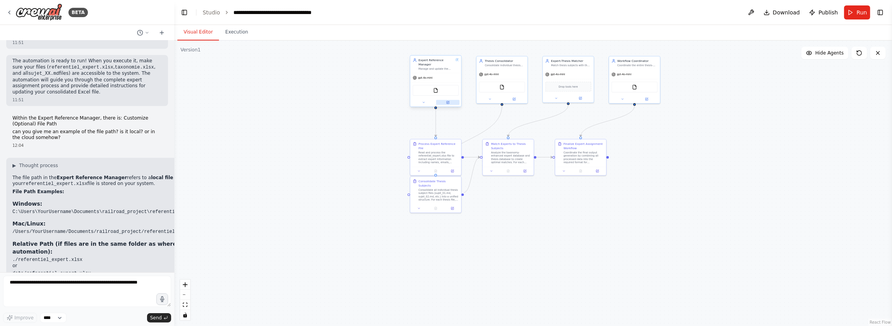
click at [446, 103] on icon at bounding box center [448, 103] width 4 height 4
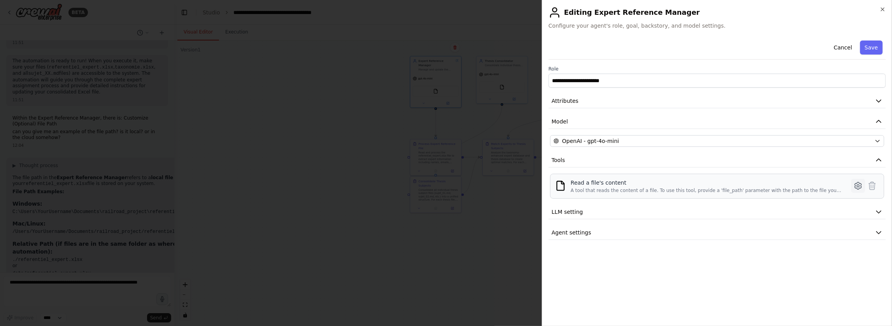
click at [565, 186] on icon at bounding box center [857, 185] width 9 height 9
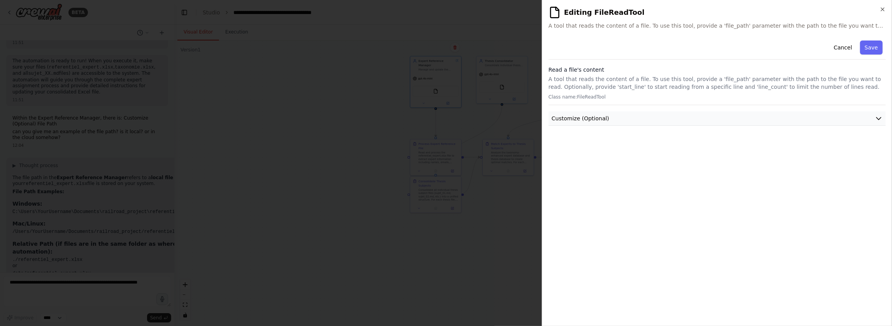
click at [565, 116] on button "Customize (Optional)" at bounding box center [716, 118] width 337 height 14
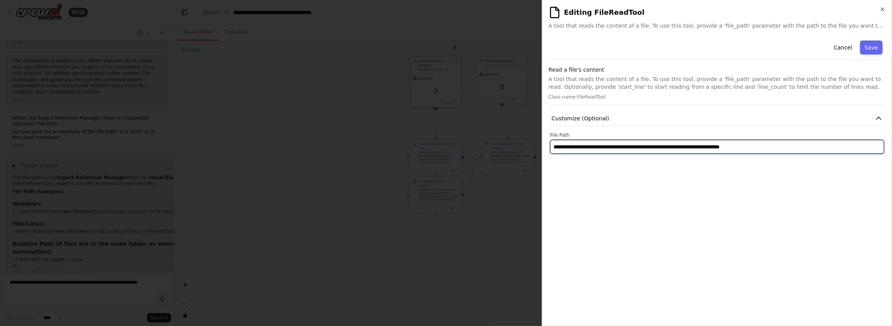
drag, startPoint x: 791, startPoint y: 145, endPoint x: 544, endPoint y: 140, distance: 247.0
click at [544, 140] on div "**********" at bounding box center [717, 163] width 350 height 326
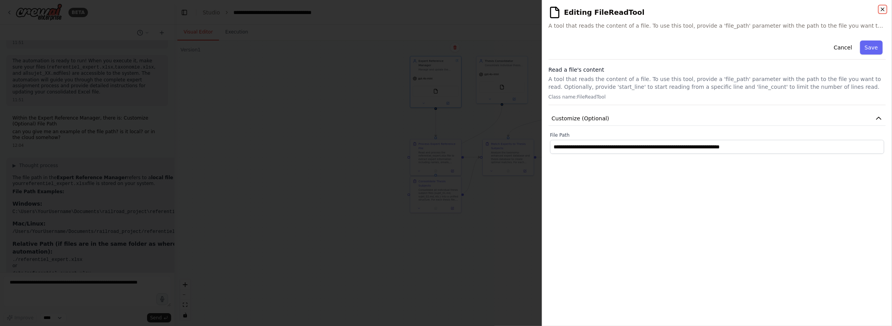
click at [565, 10] on icon "button" at bounding box center [882, 9] width 6 height 6
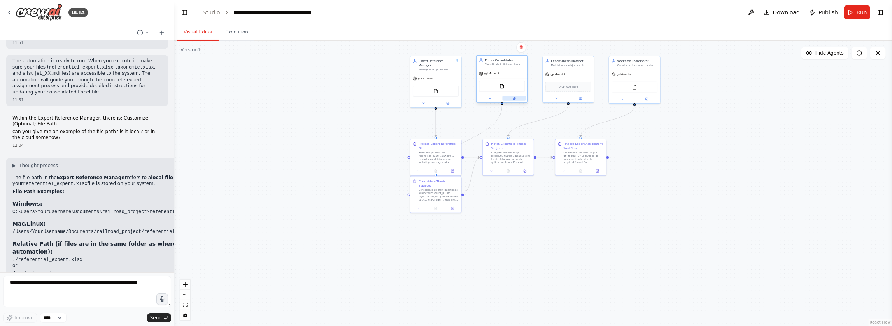
click at [515, 97] on icon at bounding box center [514, 98] width 2 height 2
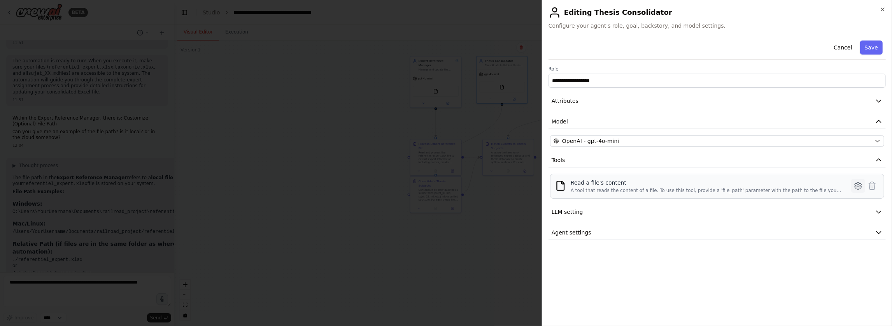
click at [565, 185] on icon at bounding box center [857, 185] width 9 height 9
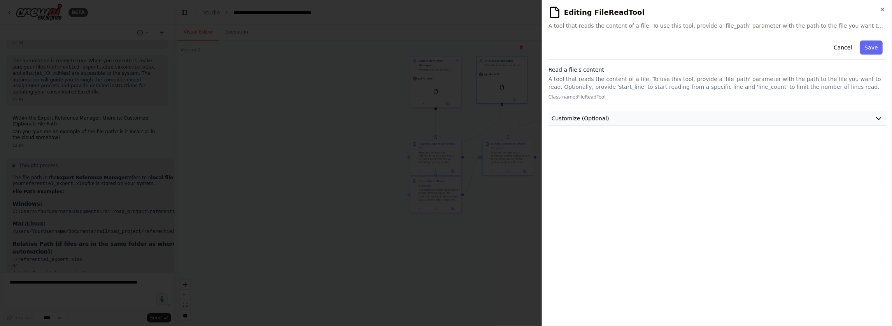
click at [565, 121] on span "Customize (Optional)" at bounding box center [580, 118] width 58 height 8
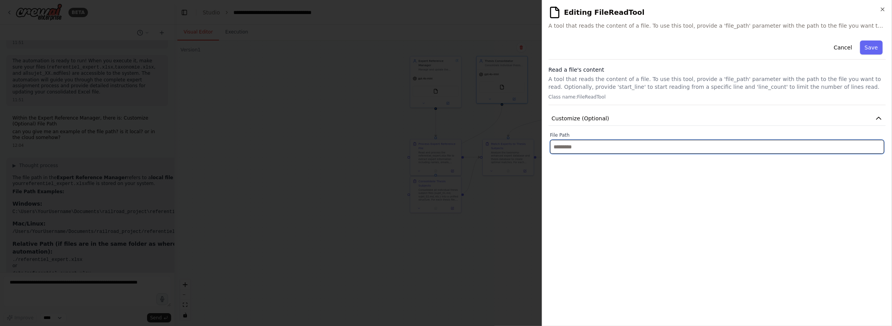
click at [565, 147] on input "text" at bounding box center [717, 147] width 334 height 14
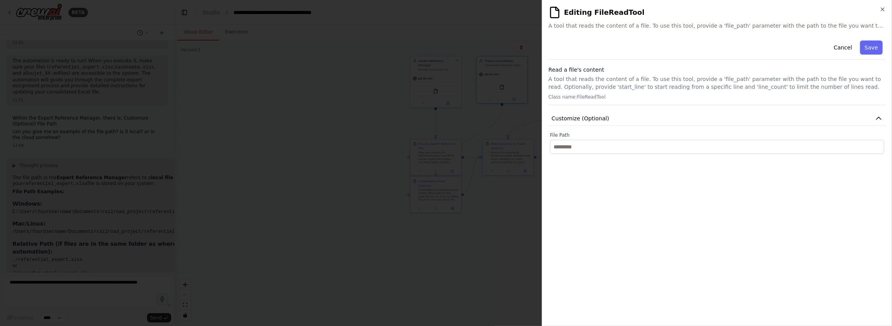
click at [465, 237] on div at bounding box center [446, 163] width 892 height 326
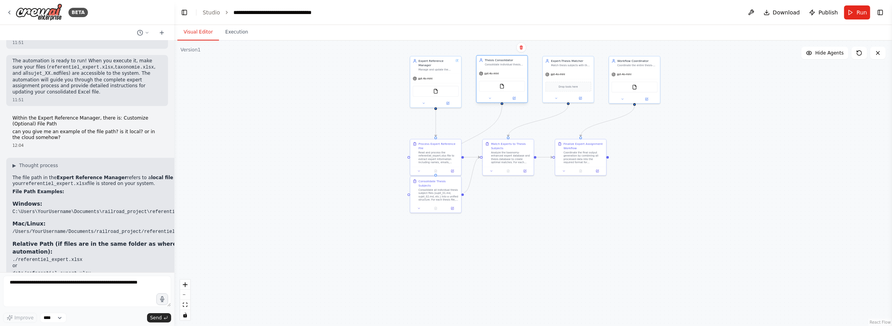
click at [504, 70] on div "gpt-4o-mini" at bounding box center [501, 73] width 51 height 9
click at [514, 99] on icon at bounding box center [514, 98] width 2 height 2
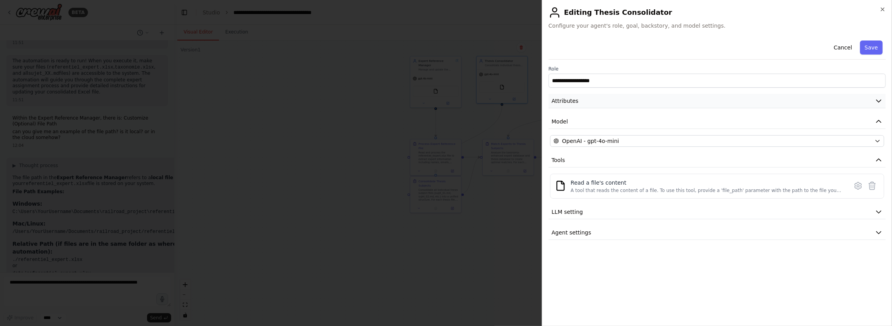
click at [565, 103] on button "Attributes" at bounding box center [716, 101] width 337 height 14
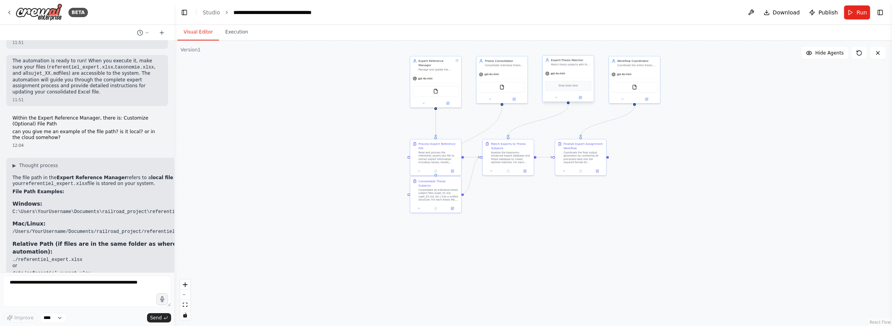
click at [565, 63] on div "Match thesis subjects with the most suitable experts based on taxonomy alignmen…" at bounding box center [571, 65] width 40 height 4
click at [565, 97] on icon at bounding box center [581, 97] width 2 height 2
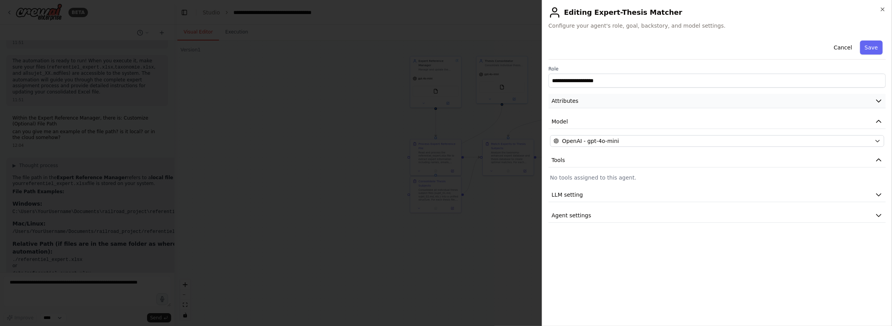
click at [565, 100] on button "Attributes" at bounding box center [716, 101] width 337 height 14
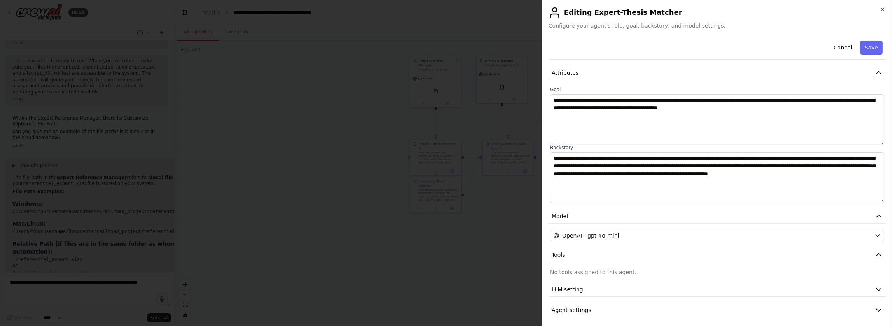
scroll to position [30, 0]
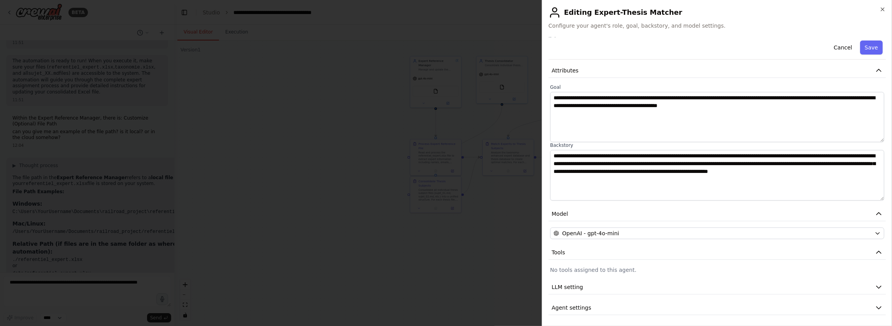
click at [521, 224] on div at bounding box center [446, 163] width 892 height 326
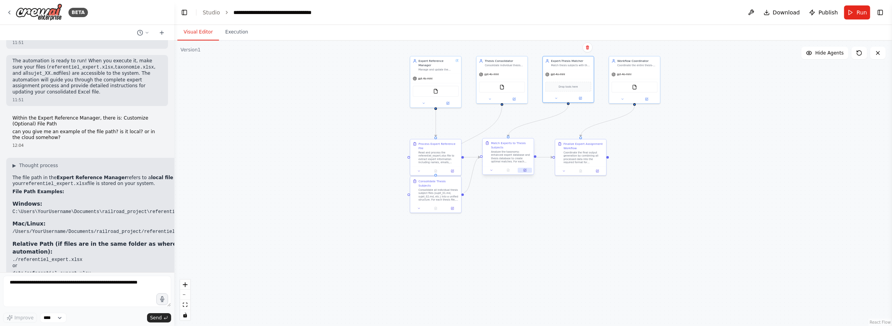
click at [524, 170] on icon at bounding box center [524, 170] width 2 height 2
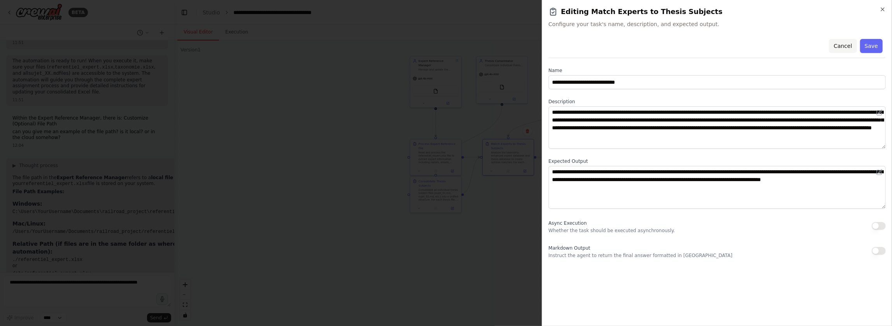
click at [565, 46] on button "Cancel" at bounding box center [843, 46] width 28 height 14
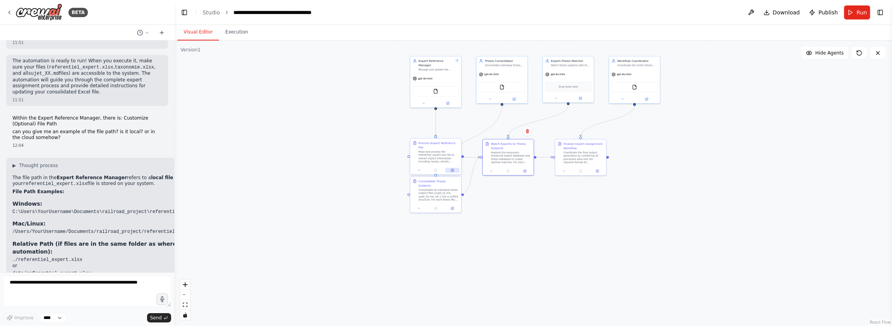
click at [453, 169] on icon at bounding box center [453, 170] width 2 height 2
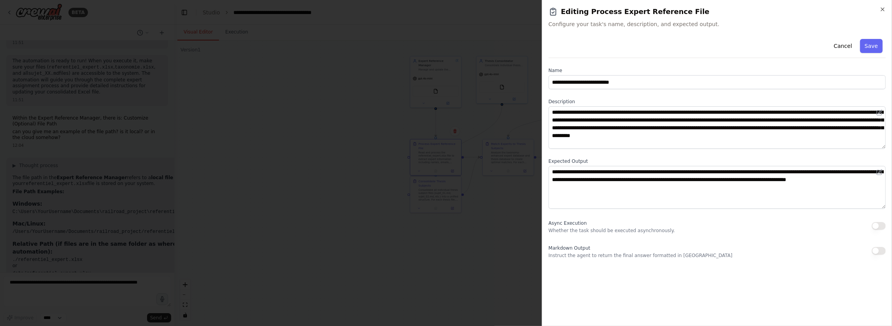
click at [478, 241] on div at bounding box center [446, 163] width 892 height 326
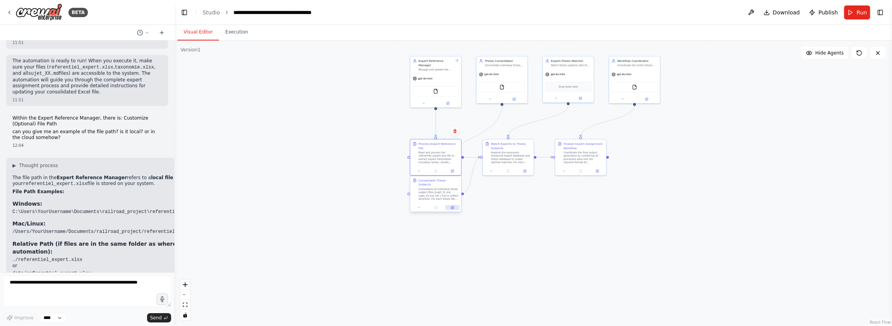
click at [453, 206] on icon at bounding box center [452, 207] width 2 height 2
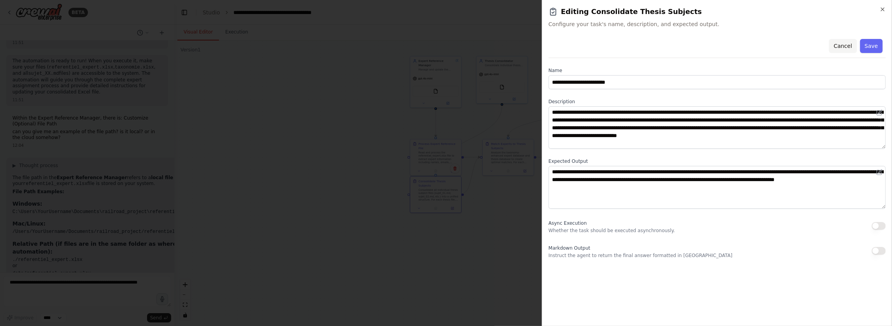
click at [565, 47] on button "Cancel" at bounding box center [843, 46] width 28 height 14
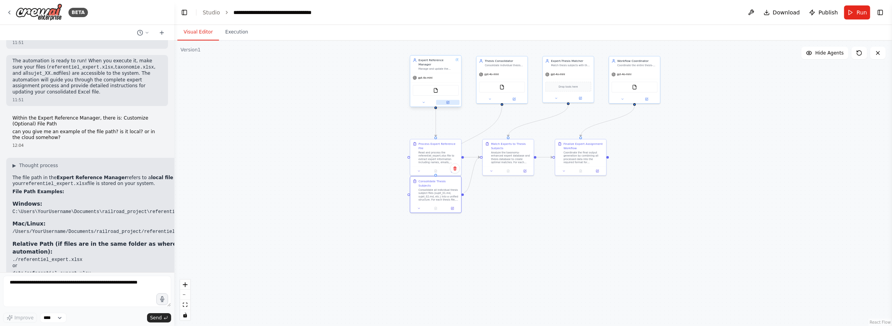
click at [449, 102] on icon at bounding box center [447, 102] width 2 height 2
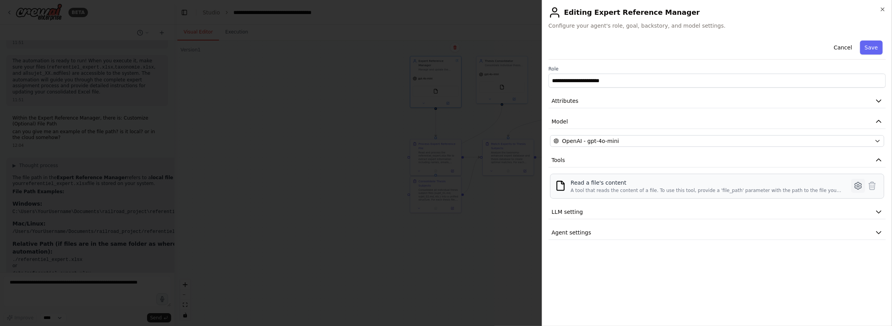
click at [565, 184] on icon at bounding box center [857, 185] width 9 height 9
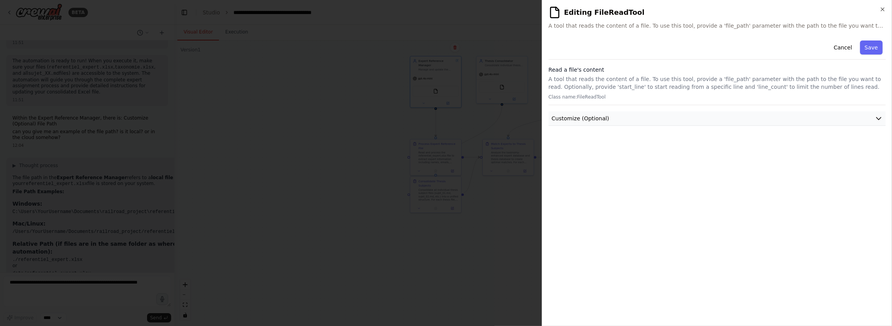
click at [565, 116] on icon "button" at bounding box center [879, 118] width 8 height 8
click at [565, 49] on button "Cancel" at bounding box center [843, 47] width 28 height 14
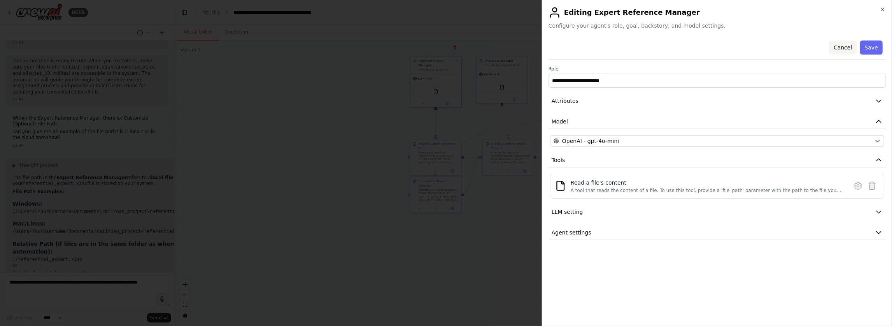
click at [565, 45] on button "Cancel" at bounding box center [843, 47] width 28 height 14
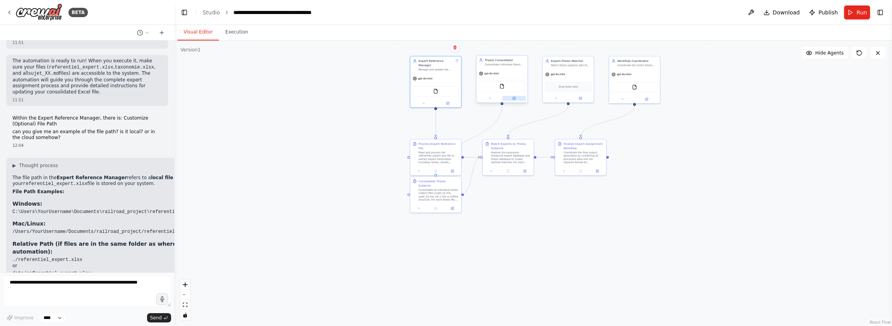
click at [514, 98] on icon at bounding box center [514, 98] width 2 height 2
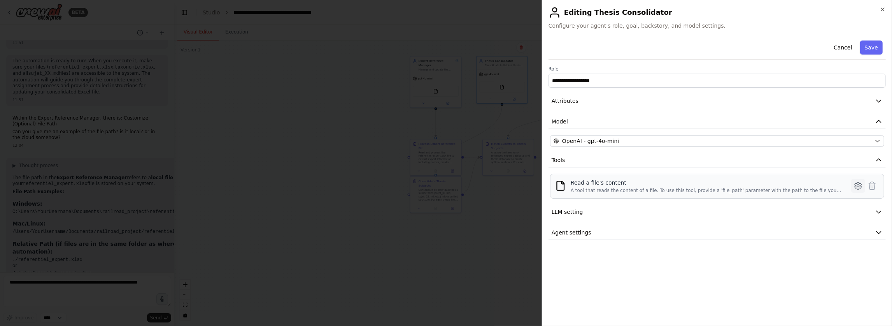
click at [565, 182] on icon at bounding box center [857, 185] width 7 height 7
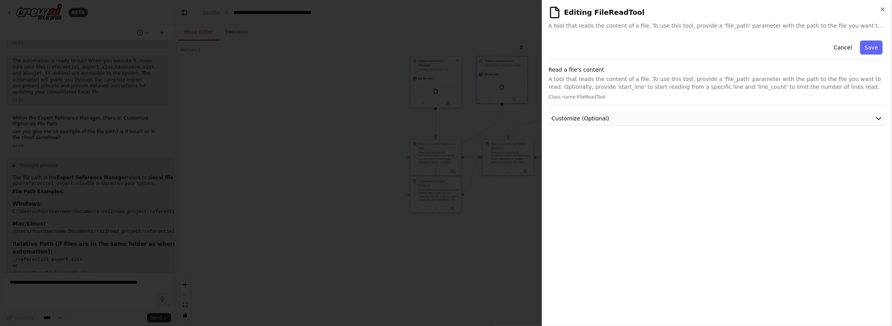
click at [565, 119] on icon "button" at bounding box center [879, 118] width 8 height 8
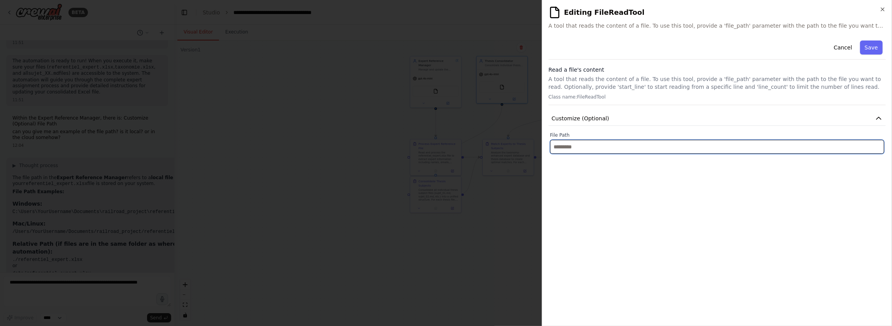
click at [565, 142] on input "text" at bounding box center [717, 147] width 334 height 14
paste input "**********"
drag, startPoint x: 724, startPoint y: 147, endPoint x: 808, endPoint y: 153, distance: 84.6
click at [565, 153] on div "**********" at bounding box center [716, 178] width 337 height 282
type input "**********"
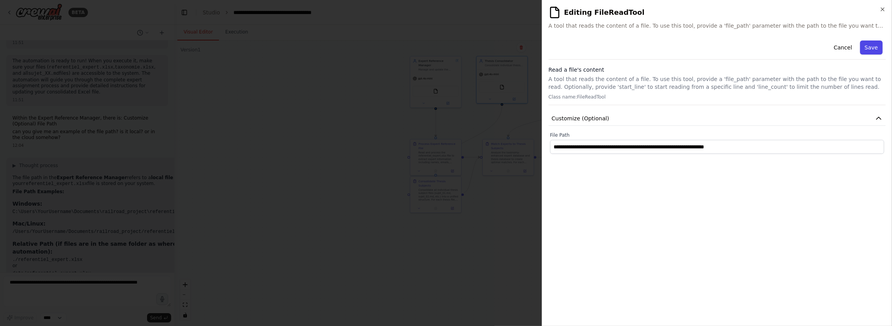
click at [565, 45] on button "Save" at bounding box center [871, 47] width 23 height 14
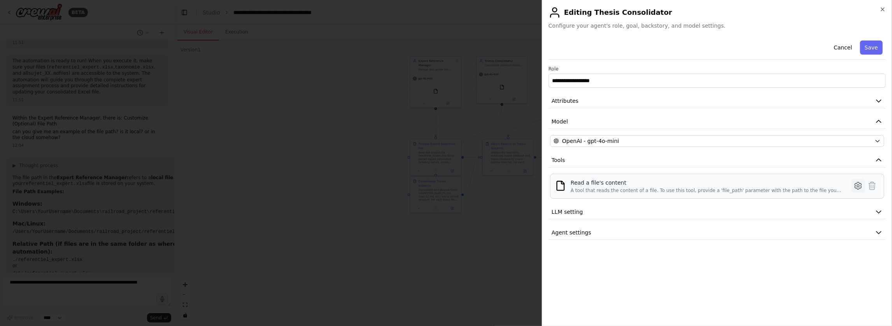
click at [565, 185] on button at bounding box center [858, 186] width 14 height 14
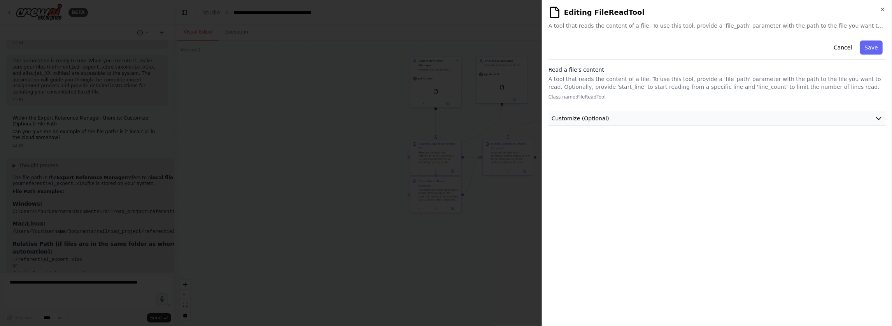
click at [565, 117] on button "Customize (Optional)" at bounding box center [716, 118] width 337 height 14
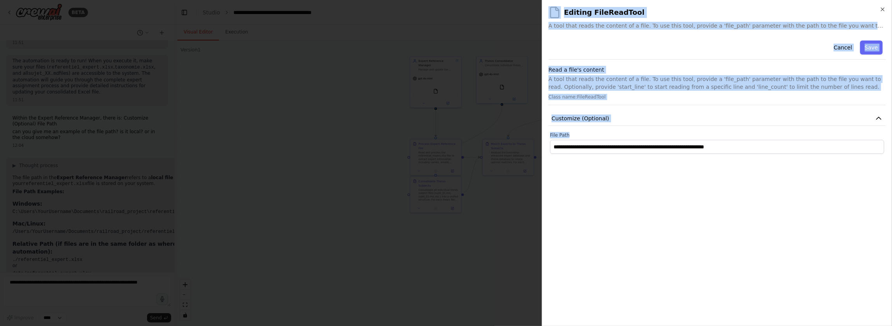
drag, startPoint x: 570, startPoint y: 135, endPoint x: 541, endPoint y: 135, distance: 28.8
click at [541, 135] on body "BETA I must assign a ranked list of experts in railroad subjects "referentiel_e…" at bounding box center [446, 163] width 892 height 326
copy body "Close Editing FileReadTool A tool that reads the content of a file. To use this…"
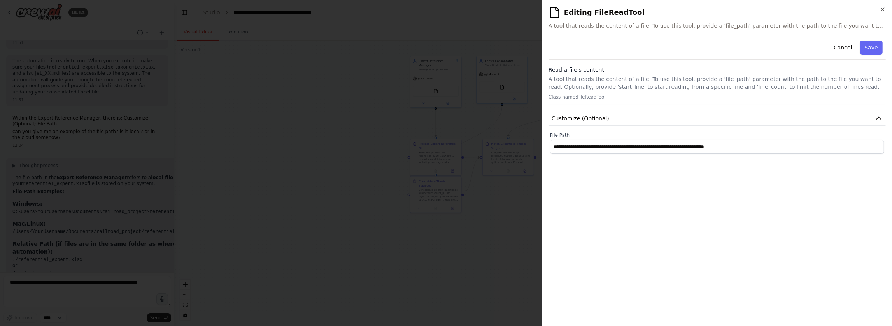
click at [563, 133] on label "File Path" at bounding box center [717, 135] width 334 height 6
drag, startPoint x: 574, startPoint y: 133, endPoint x: 550, endPoint y: 133, distance: 24.1
click at [550, 133] on label "File Path" at bounding box center [717, 135] width 334 height 6
copy label "File Path"
click at [501, 194] on div at bounding box center [446, 163] width 892 height 326
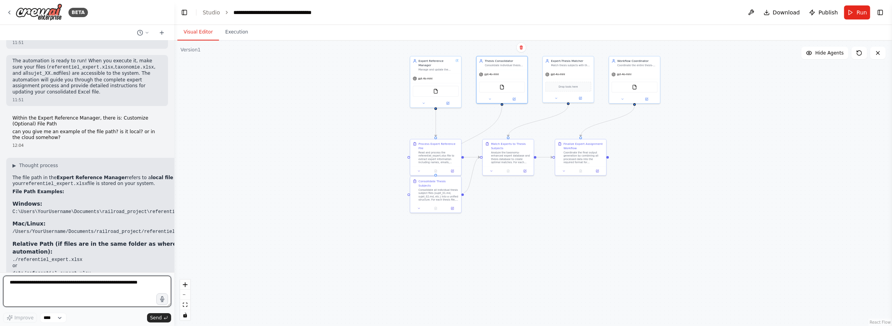
click at [107, 287] on textarea at bounding box center [87, 290] width 168 height 31
paste textarea "**********"
click at [72, 284] on textarea "**********" at bounding box center [87, 290] width 168 height 31
type textarea "**********"
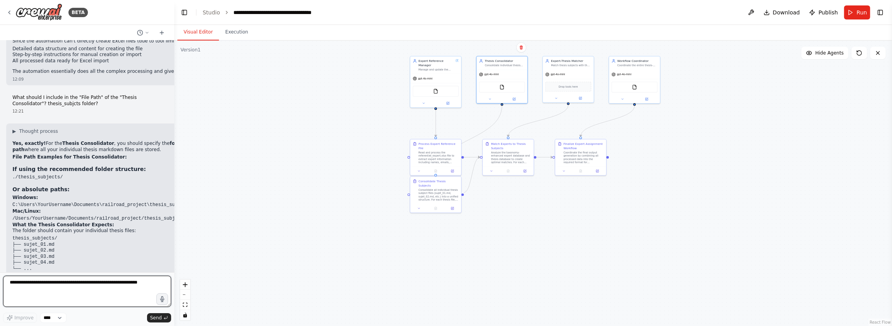
scroll to position [2555, 0]
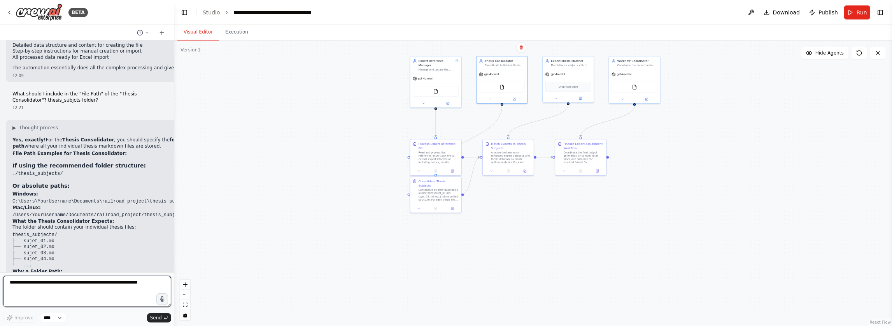
click at [94, 285] on textarea at bounding box center [87, 290] width 168 height 31
paste textarea "*********"
type textarea "**********"
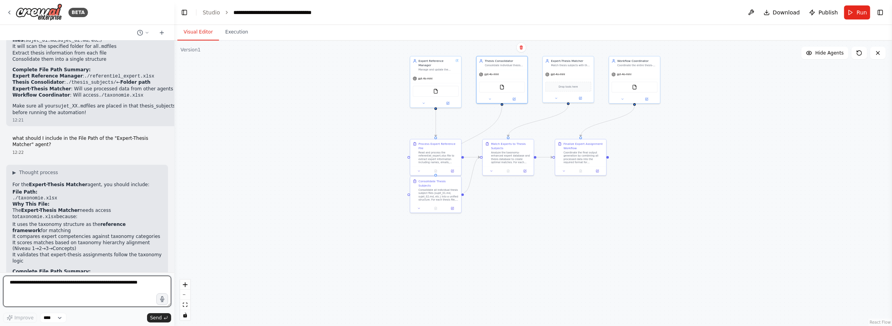
scroll to position [2795, 0]
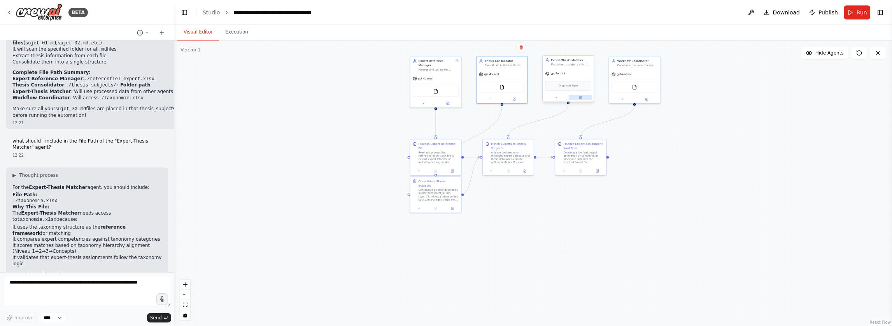
click at [565, 96] on icon at bounding box center [581, 97] width 2 height 2
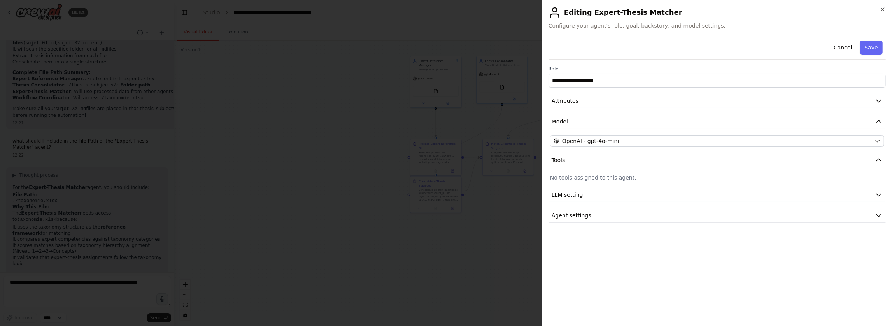
click at [485, 161] on div at bounding box center [446, 163] width 892 height 326
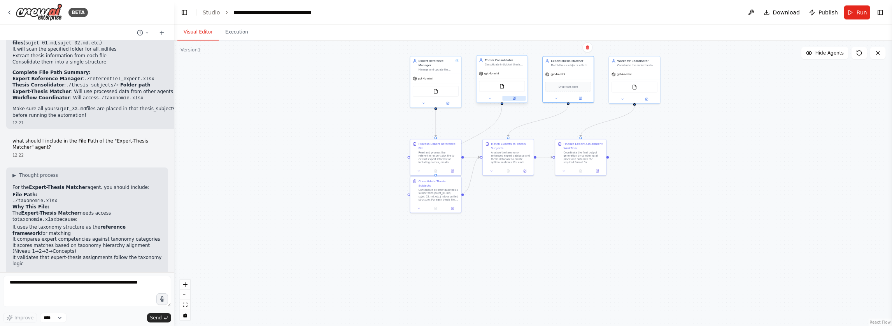
click at [514, 99] on icon at bounding box center [514, 98] width 2 height 2
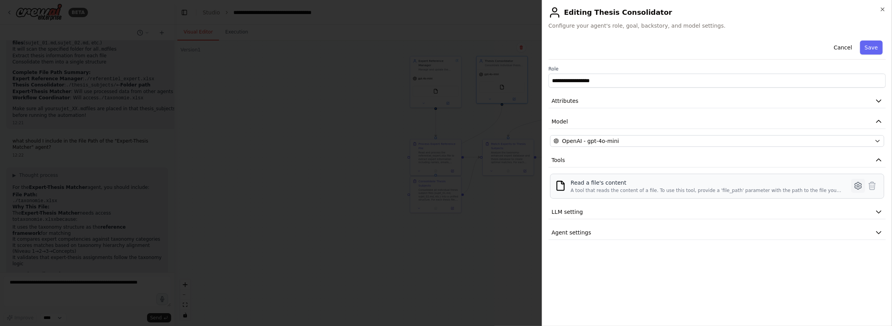
click at [565, 186] on icon at bounding box center [857, 185] width 9 height 9
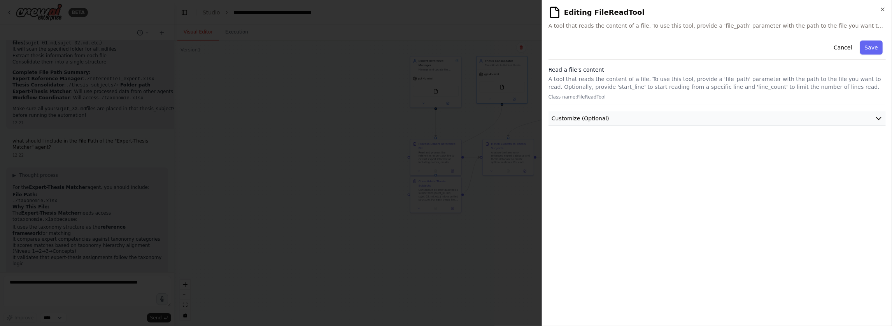
click at [565, 116] on button "Customize (Optional)" at bounding box center [716, 118] width 337 height 14
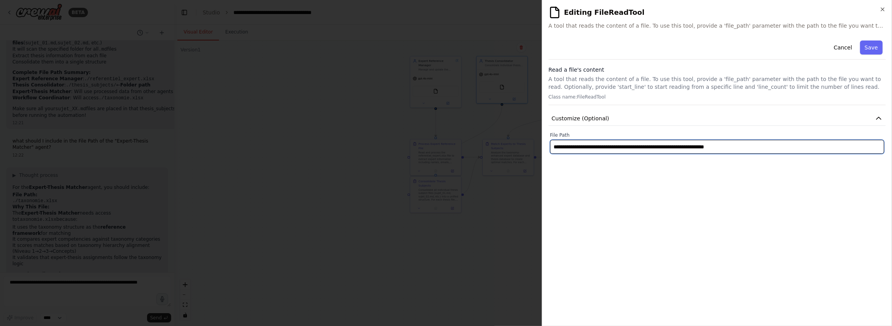
drag, startPoint x: 771, startPoint y: 148, endPoint x: 525, endPoint y: 142, distance: 246.2
click at [525, 142] on body "BETA I must assign a ranked list of experts in railroad subjects "referentiel_e…" at bounding box center [446, 163] width 892 height 326
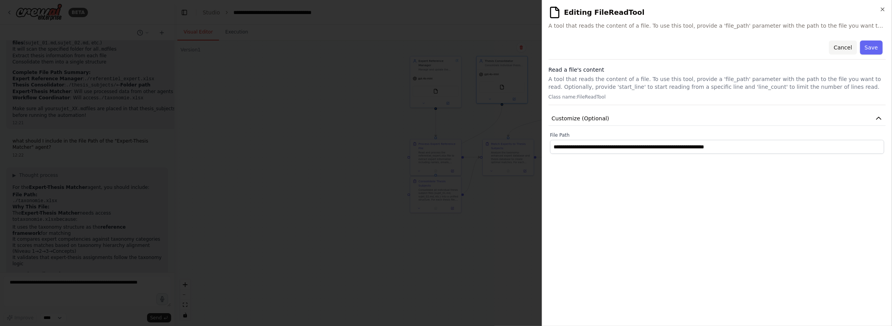
click at [565, 46] on button "Cancel" at bounding box center [843, 47] width 28 height 14
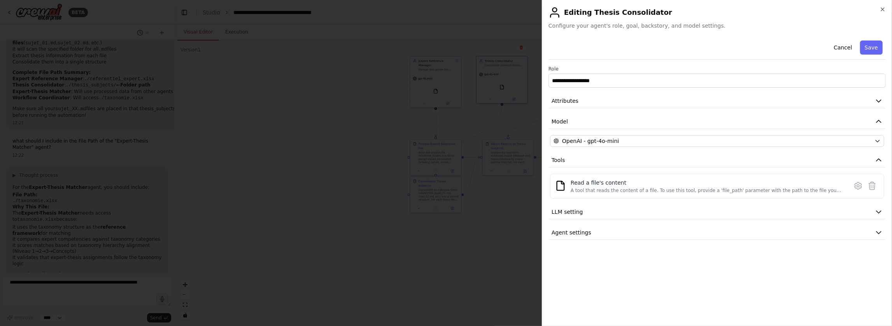
click at [565, 8] on div "**********" at bounding box center [717, 163] width 350 height 326
click at [565, 9] on icon "button" at bounding box center [882, 9] width 6 height 6
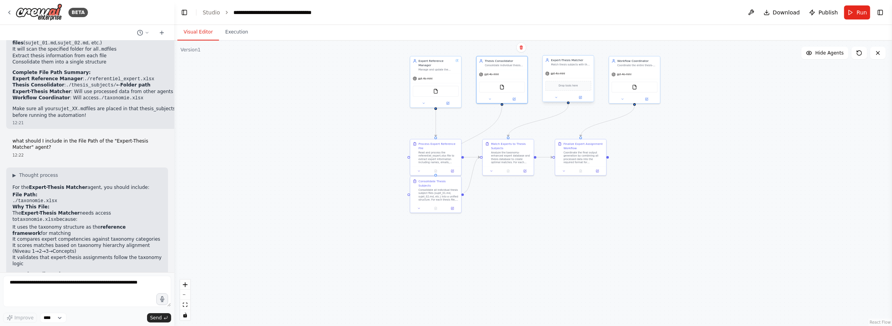
click at [565, 100] on div at bounding box center [568, 97] width 51 height 8
click at [565, 99] on button at bounding box center [580, 97] width 23 height 5
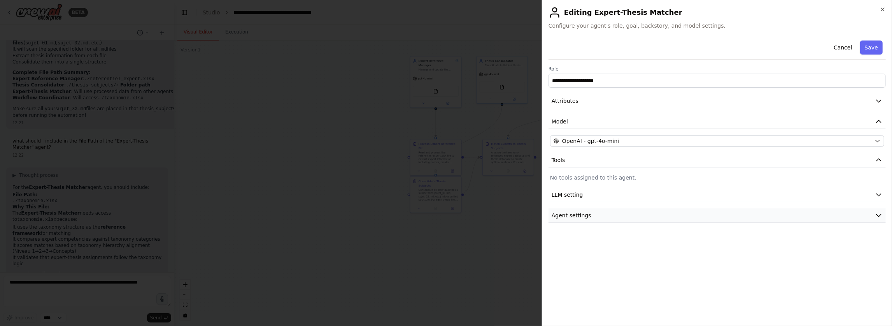
click at [565, 211] on button "Agent settings" at bounding box center [716, 215] width 337 height 14
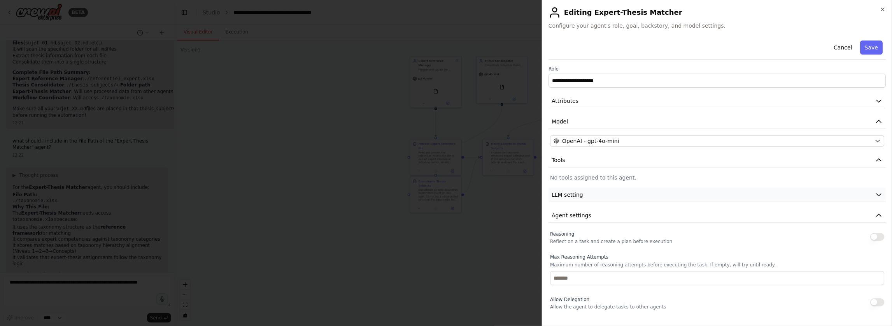
click at [565, 196] on button "LLM setting" at bounding box center [716, 194] width 337 height 14
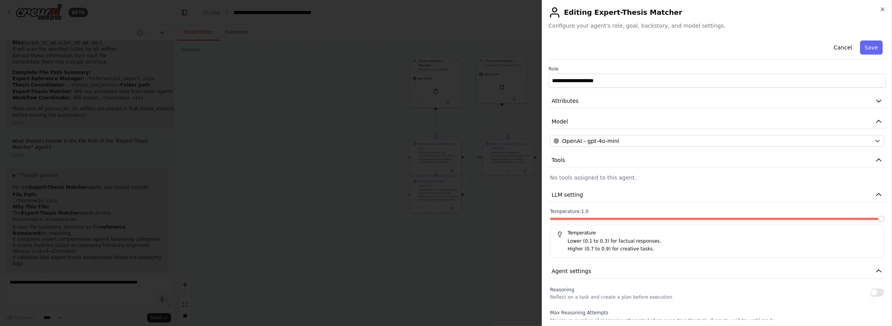
click at [565, 219] on span at bounding box center [881, 218] width 6 height 6
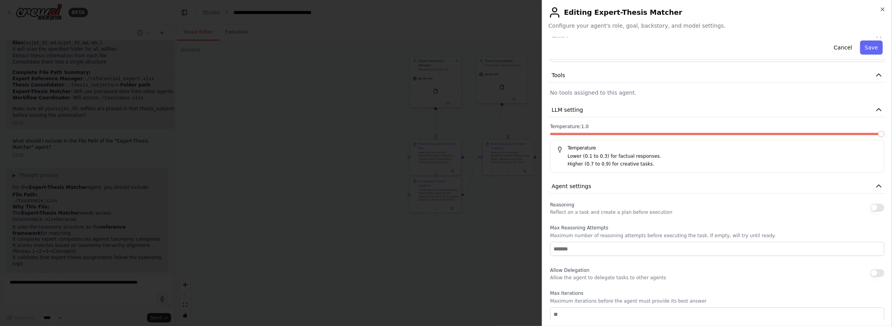
scroll to position [127, 0]
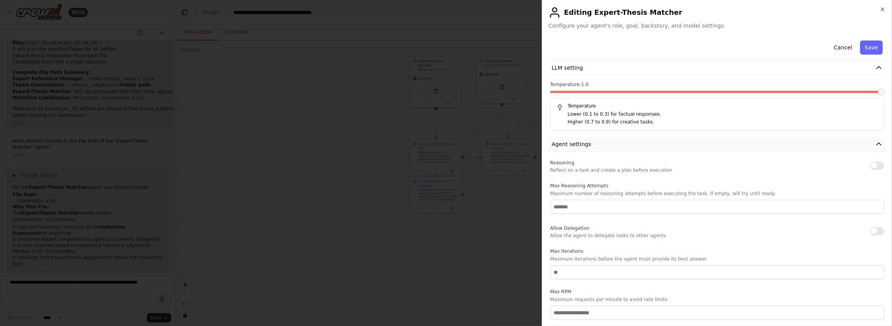
click at [565, 142] on button "Agent settings" at bounding box center [716, 144] width 337 height 14
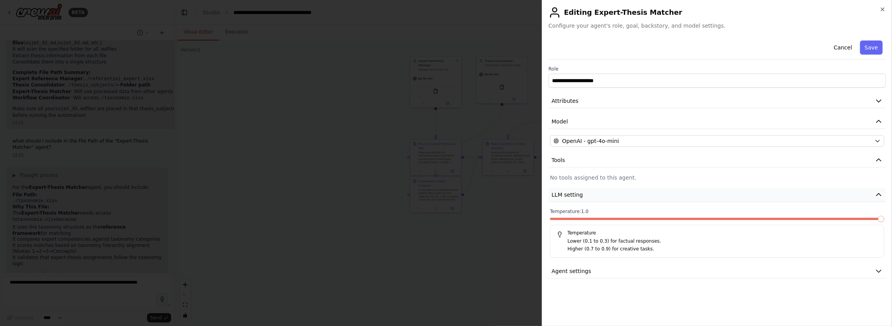
click at [565, 191] on button "LLM setting" at bounding box center [716, 194] width 337 height 14
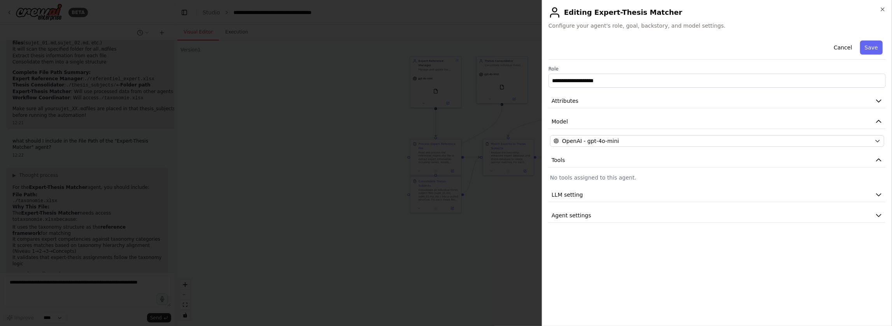
click at [565, 206] on div "**********" at bounding box center [716, 129] width 337 height 185
click at [565, 216] on button "Agent settings" at bounding box center [716, 215] width 337 height 14
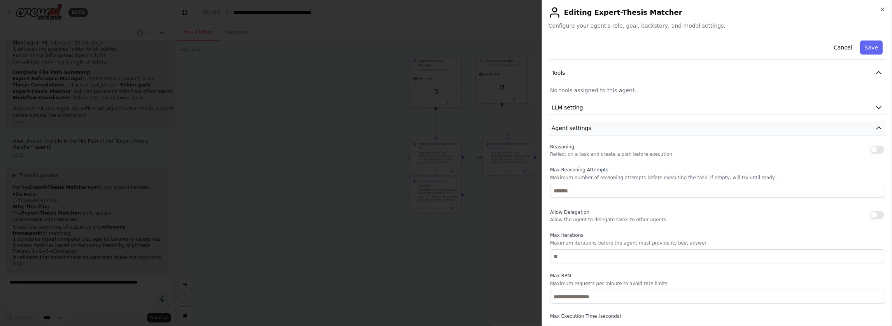
scroll to position [110, 0]
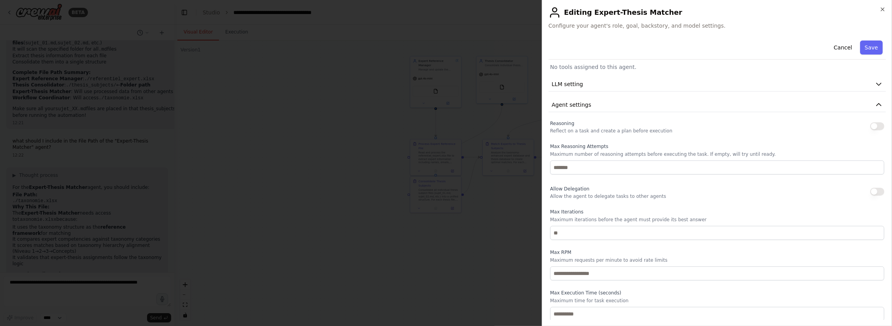
click at [565, 125] on button "button" at bounding box center [877, 126] width 14 height 8
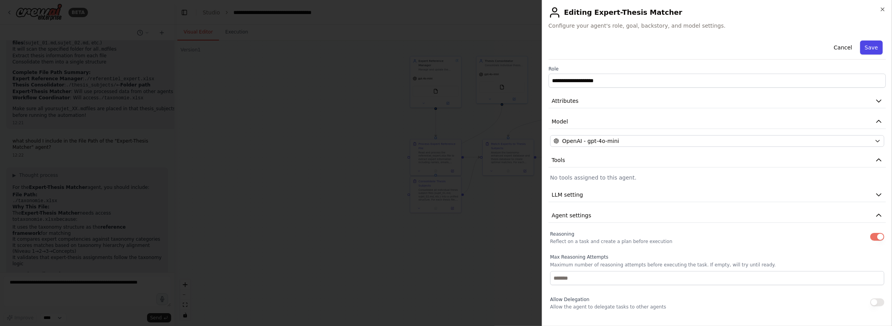
click at [565, 50] on button "Save" at bounding box center [871, 47] width 23 height 14
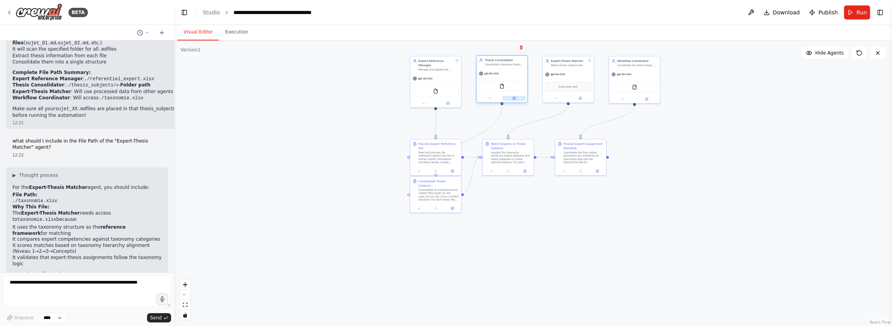
click at [515, 98] on icon at bounding box center [514, 98] width 4 height 4
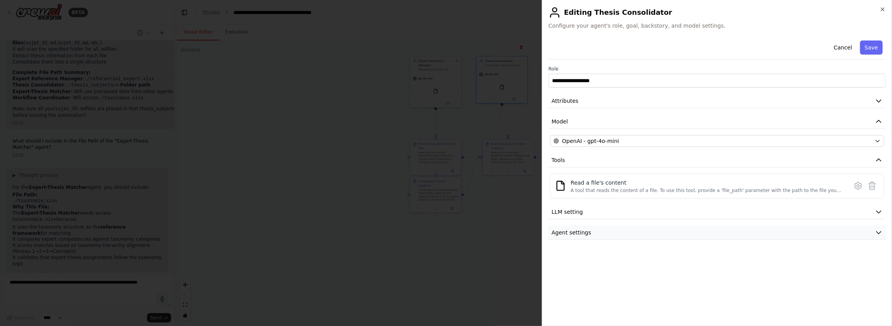
click at [565, 233] on button "Agent settings" at bounding box center [716, 232] width 337 height 14
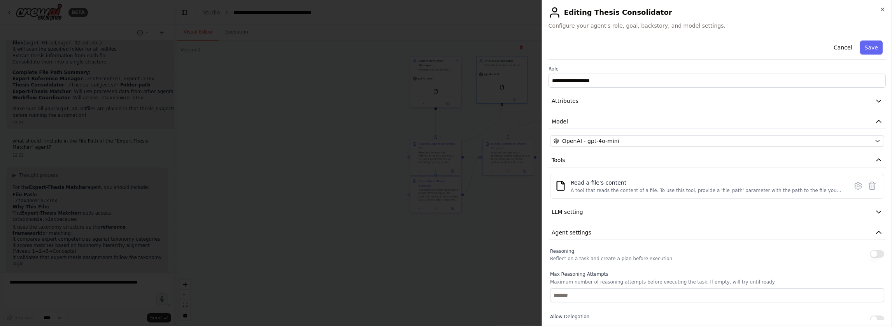
click at [565, 253] on button "button" at bounding box center [877, 254] width 14 height 8
click at [565, 210] on button "LLM setting" at bounding box center [716, 212] width 337 height 14
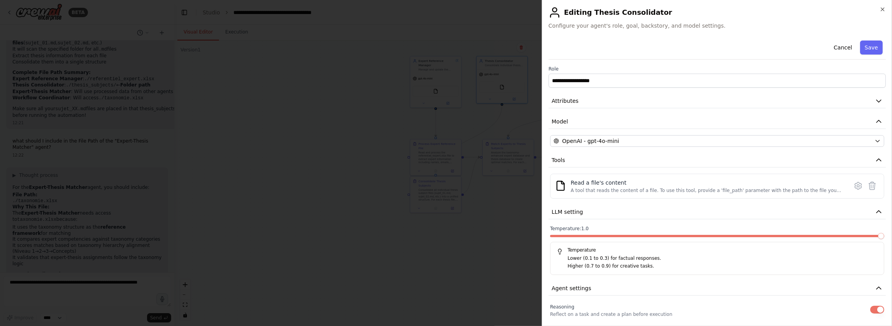
click at [565, 234] on span at bounding box center [881, 236] width 6 height 6
click at [565, 45] on button "Save" at bounding box center [871, 47] width 23 height 14
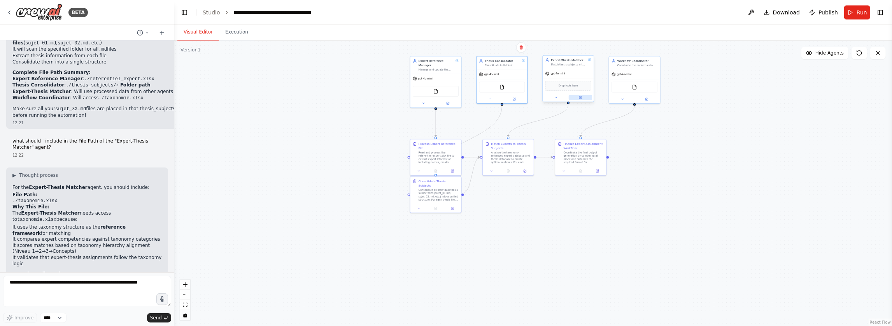
click at [565, 97] on icon at bounding box center [581, 97] width 2 height 2
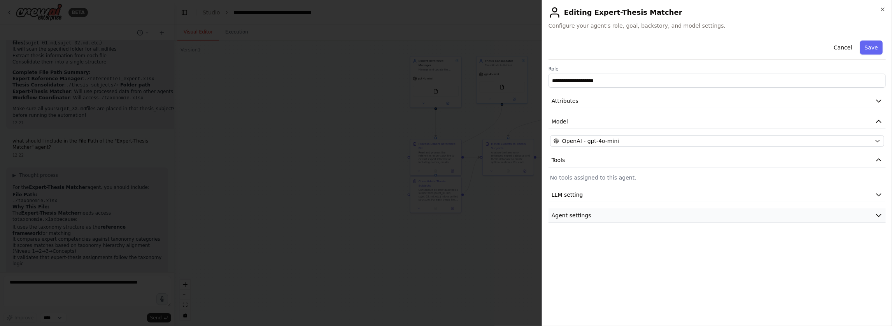
click at [565, 214] on button "Agent settings" at bounding box center [716, 215] width 337 height 14
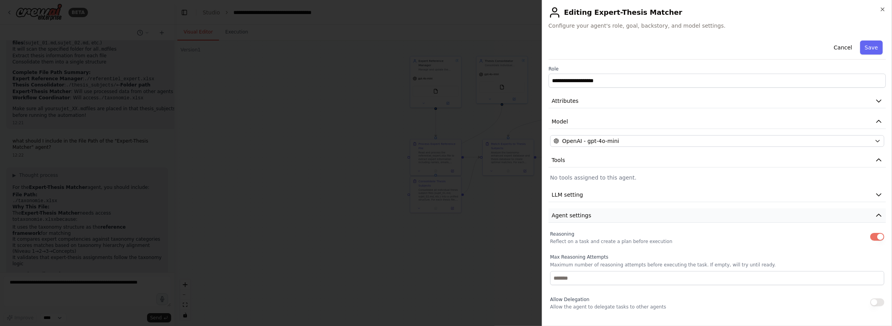
click at [565, 214] on button "Agent settings" at bounding box center [716, 215] width 337 height 14
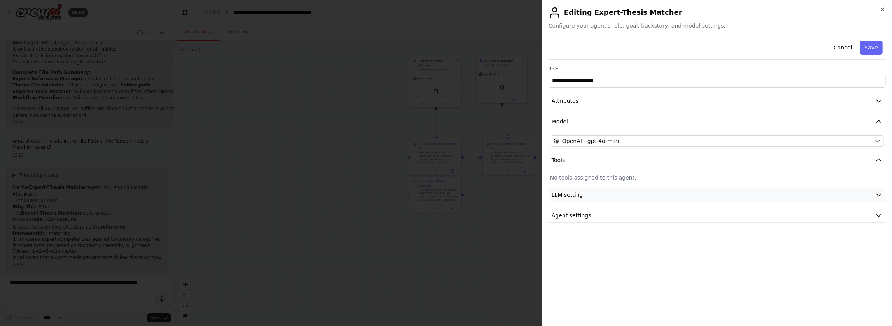
click at [565, 198] on button "LLM setting" at bounding box center [716, 194] width 337 height 14
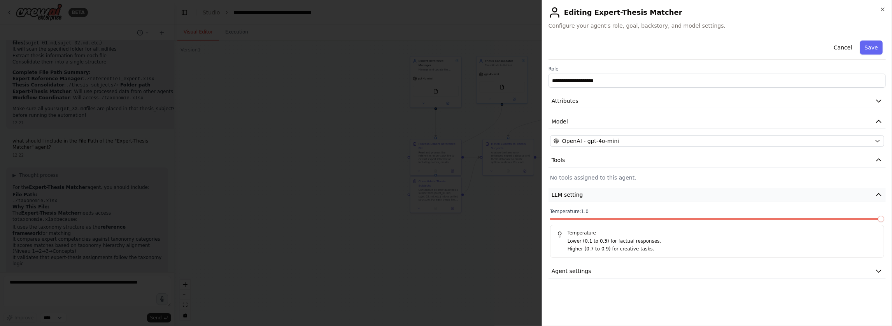
click at [565, 195] on button "LLM setting" at bounding box center [716, 194] width 337 height 14
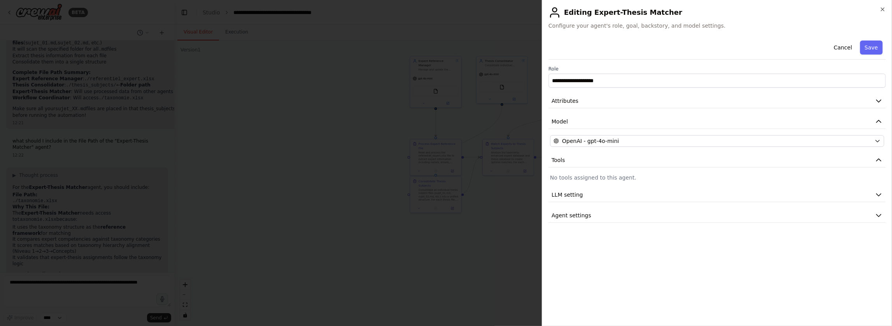
click at [247, 284] on div at bounding box center [446, 163] width 892 height 326
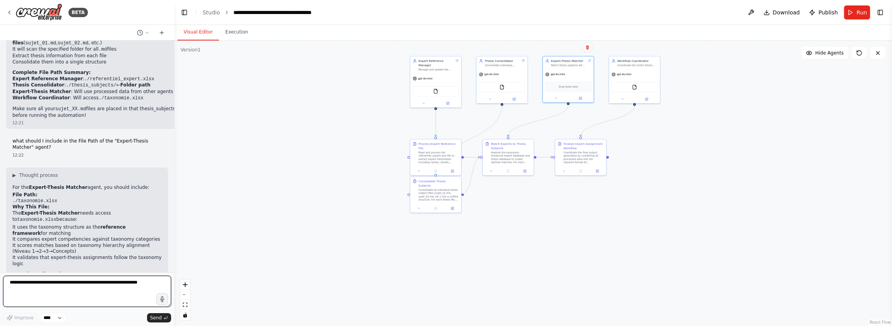
click at [36, 282] on textarea at bounding box center [87, 290] width 168 height 31
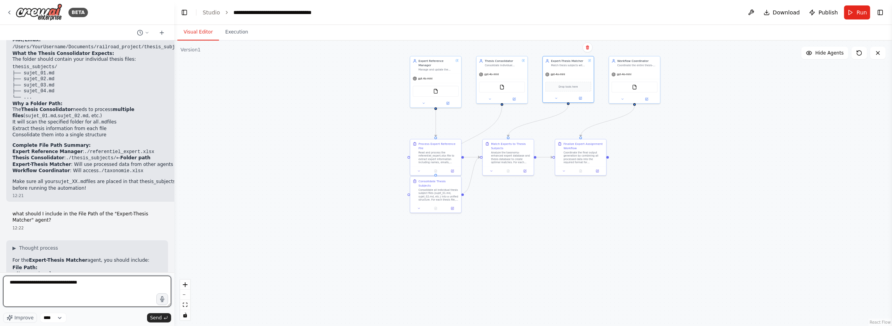
scroll to position [2701, 0]
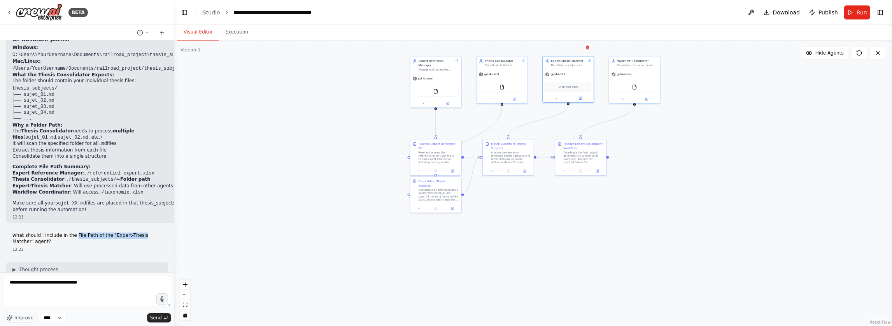
drag, startPoint x: 74, startPoint y: 132, endPoint x: 147, endPoint y: 133, distance: 72.3
click at [147, 232] on p "what should I include in the File Path of the "Expert-Thesis Matcher" agent?" at bounding box center [86, 238] width 149 height 12
copy p "File Path of the "Expert-Thesis"
click at [47, 232] on p "what should I include in the File Path of the "Expert-Thesis Matcher" agent?" at bounding box center [86, 238] width 149 height 12
copy p "File Path of the "Expert-Thesis Matcher" agent"
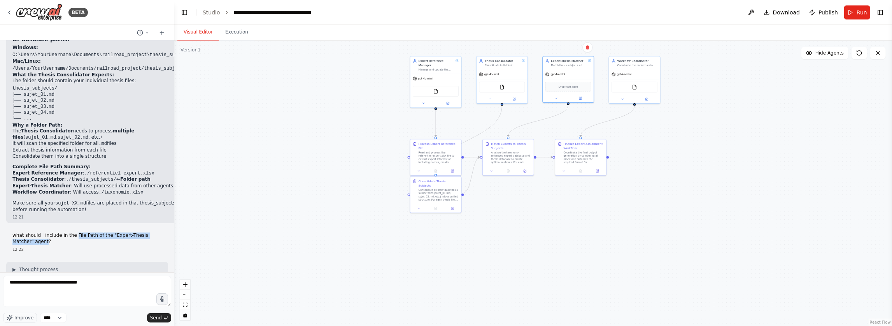
scroll to position [2806, 0]
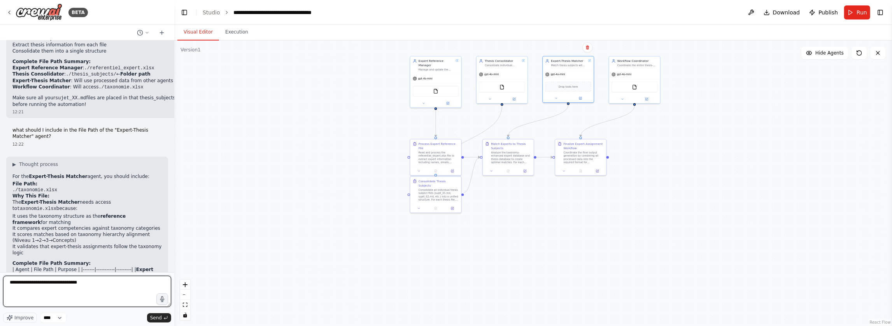
drag, startPoint x: 60, startPoint y: 283, endPoint x: 136, endPoint y: 285, distance: 75.9
click at [136, 285] on textarea "**********" at bounding box center [87, 290] width 168 height 31
paste textarea "**********"
click at [104, 288] on textarea "**********" at bounding box center [87, 290] width 168 height 31
type textarea "**********"
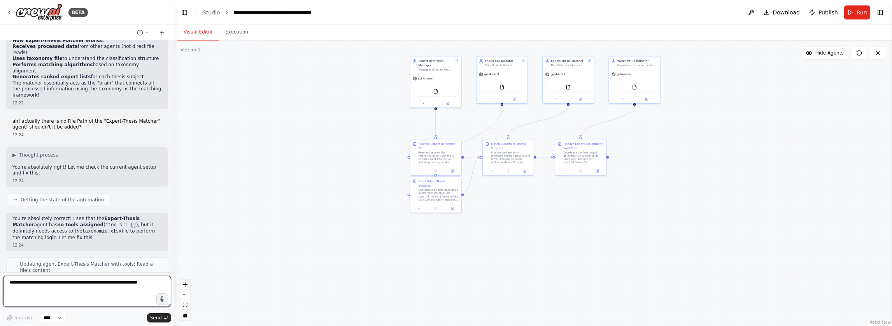
scroll to position [3093, 0]
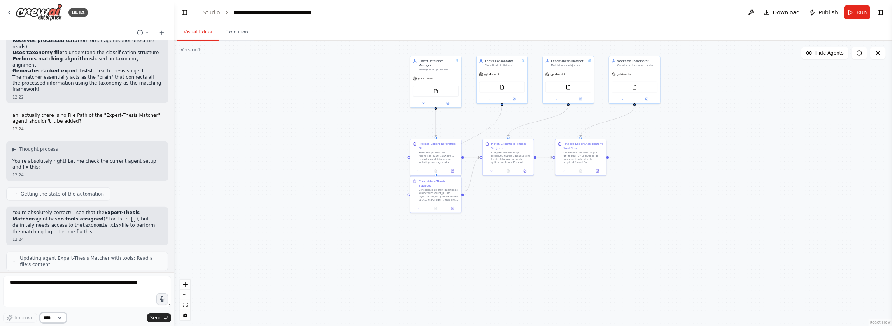
click at [61, 289] on select "****" at bounding box center [53, 317] width 26 height 10
click at [565, 99] on button at bounding box center [580, 98] width 23 height 5
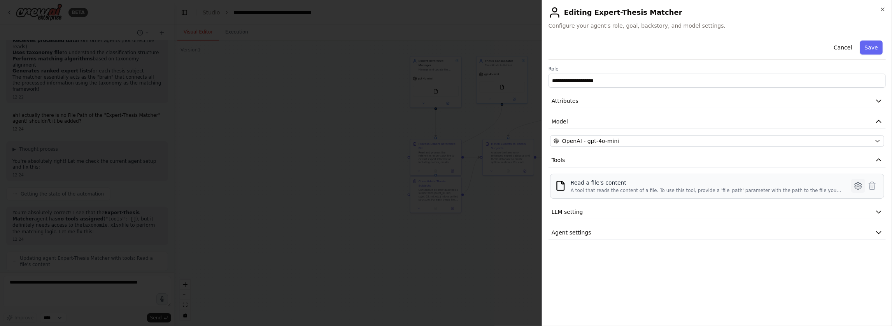
click at [565, 185] on icon at bounding box center [857, 185] width 9 height 9
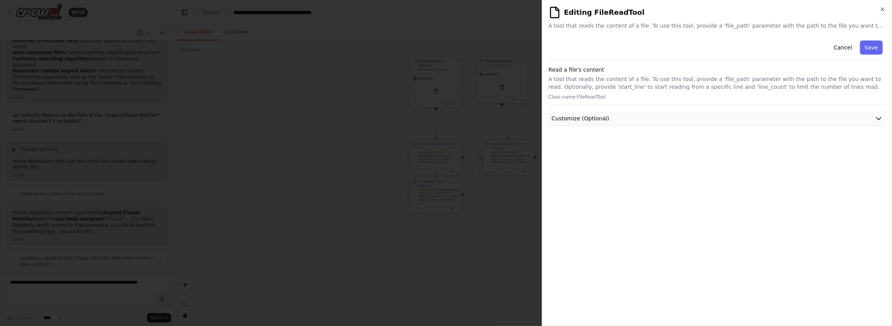
click at [565, 120] on button "Customize (Optional)" at bounding box center [716, 118] width 337 height 14
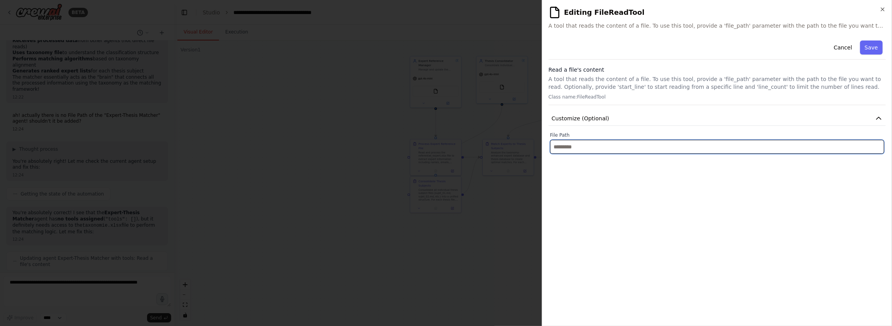
click at [565, 149] on input "text" at bounding box center [717, 147] width 334 height 14
paste input "**********"
type input "**********"
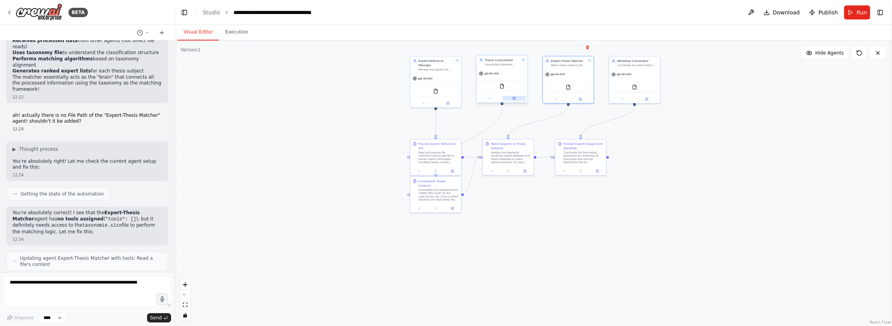
click at [516, 100] on button at bounding box center [513, 98] width 23 height 5
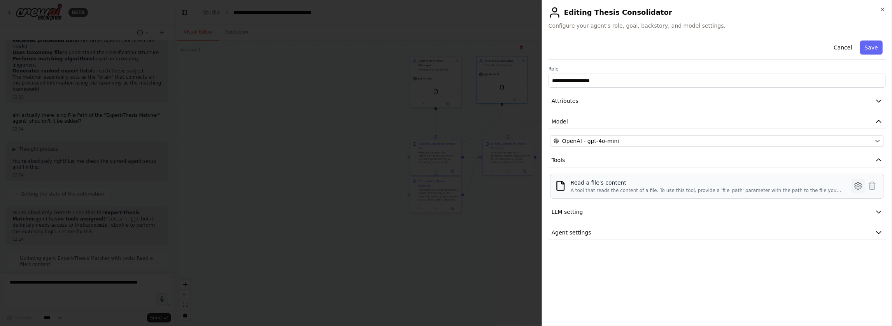
click at [565, 186] on icon at bounding box center [858, 185] width 2 height 2
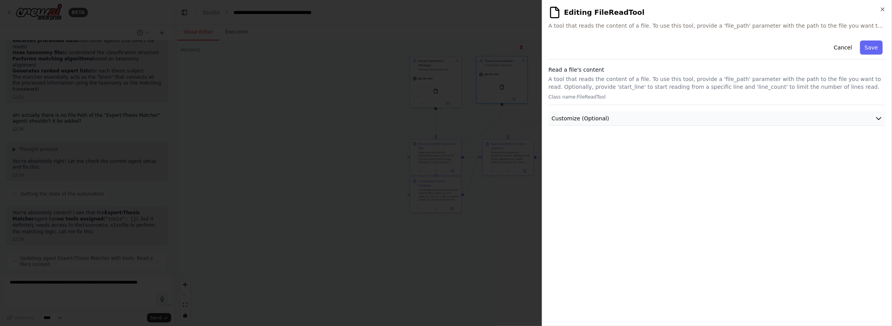
click at [565, 117] on button "Customize (Optional)" at bounding box center [716, 118] width 337 height 14
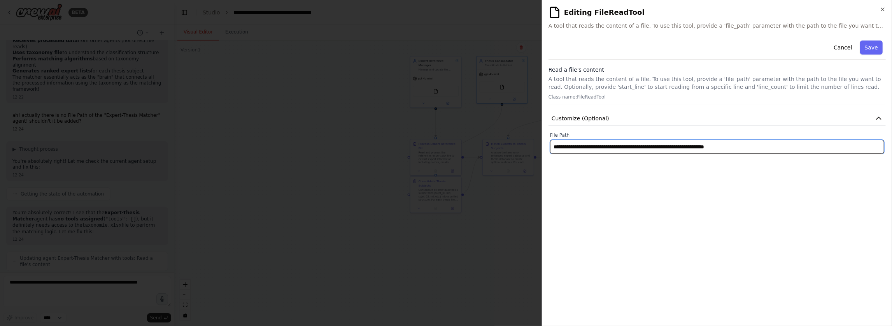
click at [565, 145] on input "**********" at bounding box center [717, 147] width 334 height 14
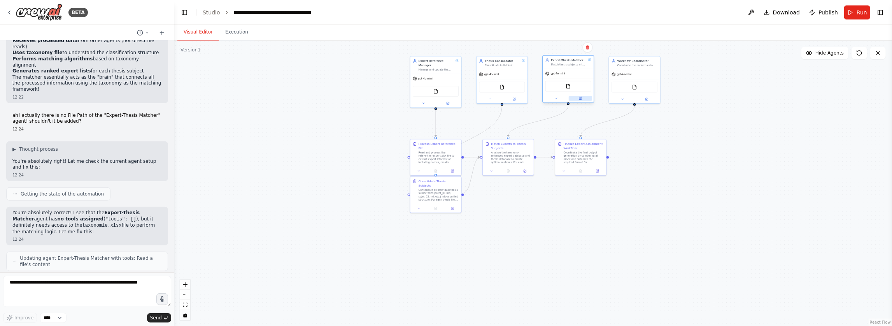
click at [565, 97] on button at bounding box center [580, 98] width 23 height 5
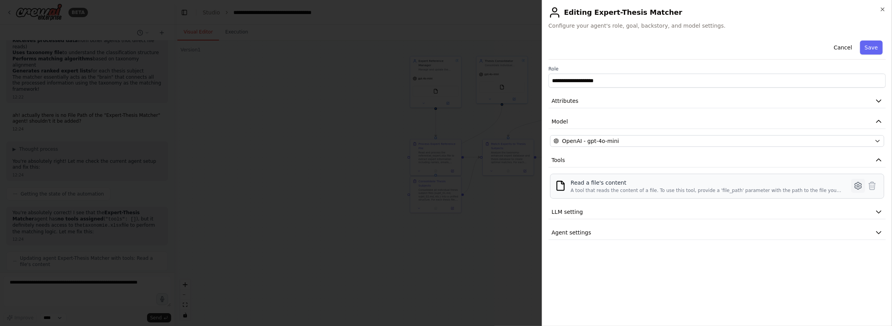
click at [565, 184] on icon at bounding box center [857, 185] width 9 height 9
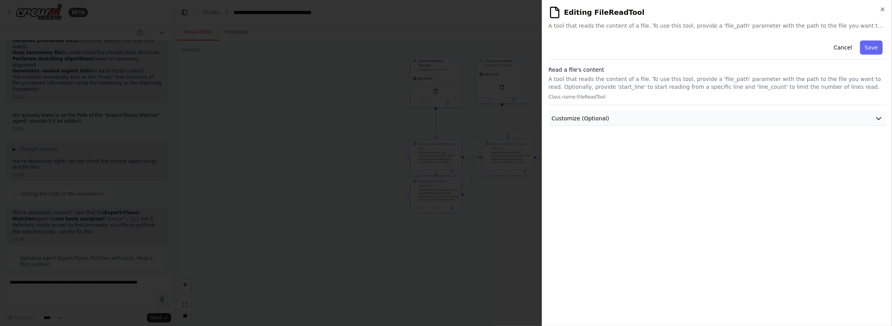
click at [565, 117] on button "Customize (Optional)" at bounding box center [716, 118] width 337 height 14
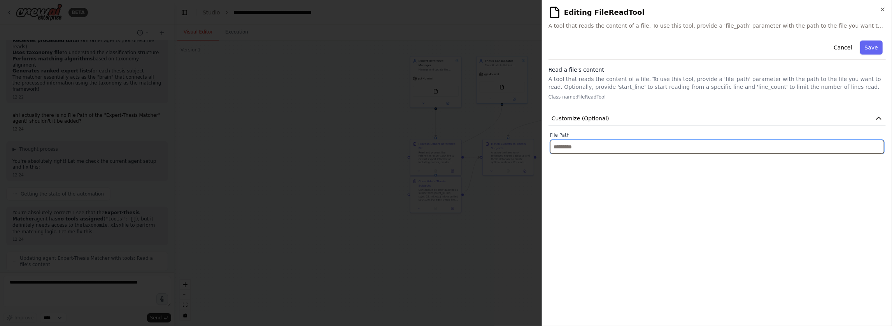
click at [565, 147] on input "text" at bounding box center [717, 147] width 334 height 14
paste input "**********"
click at [565, 145] on input "**********" at bounding box center [717, 147] width 334 height 14
type input "**********"
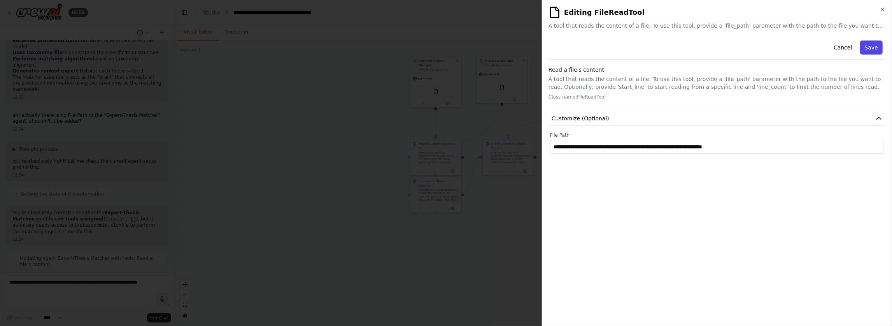
click at [565, 49] on button "Save" at bounding box center [871, 47] width 23 height 14
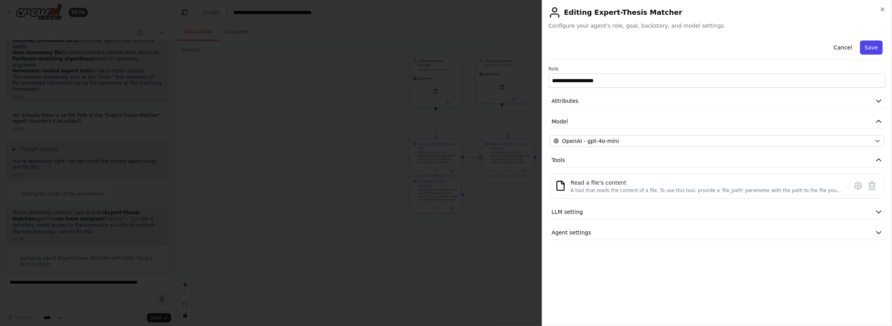
click at [565, 51] on button "Save" at bounding box center [871, 47] width 23 height 14
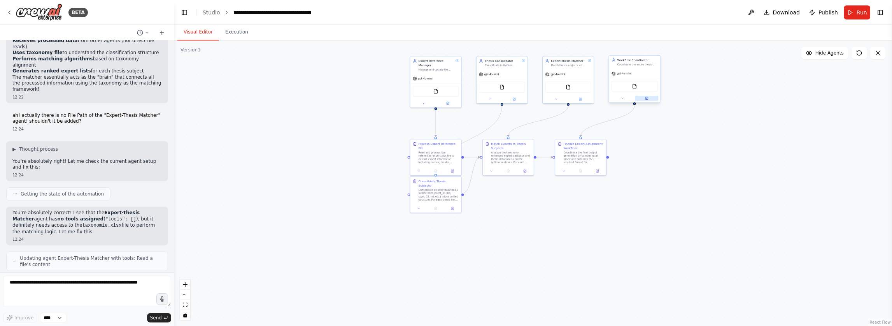
click at [565, 99] on icon at bounding box center [646, 98] width 2 height 2
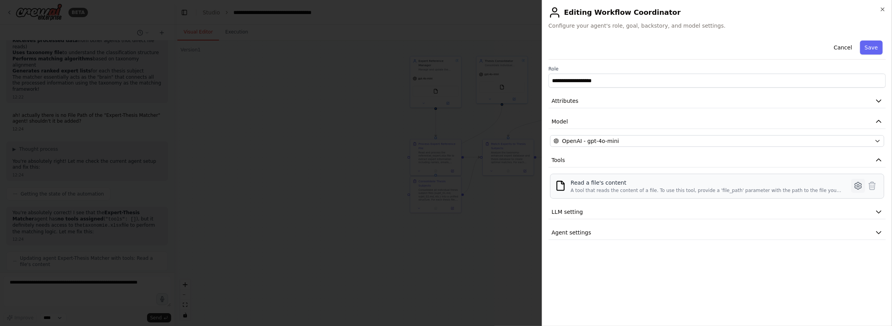
click at [565, 182] on icon at bounding box center [857, 185] width 7 height 7
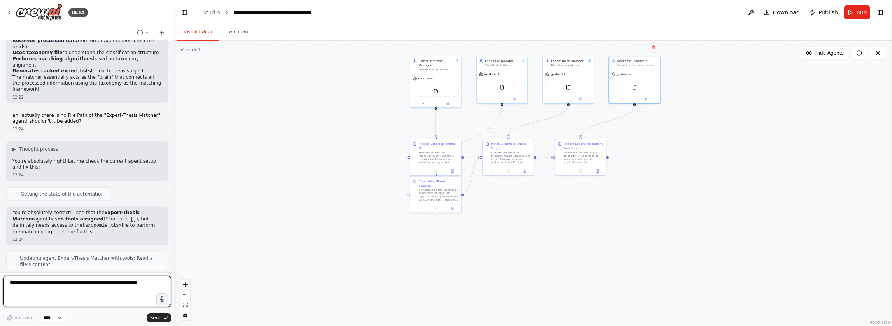
click at [89, 289] on textarea at bounding box center [87, 290] width 168 height 31
click at [78, 283] on textarea "**********" at bounding box center [87, 290] width 168 height 31
type textarea "**********"
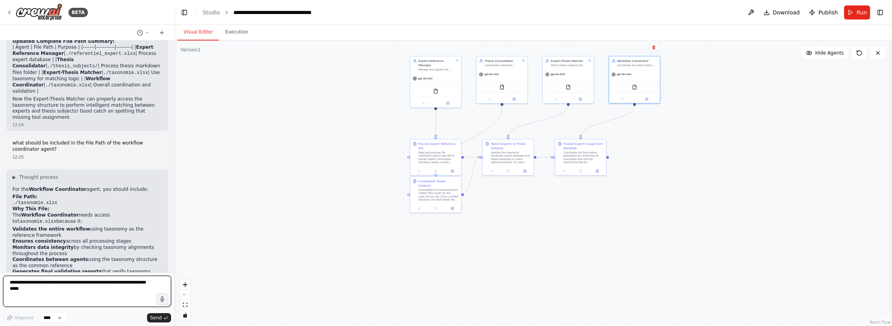
scroll to position [3366, 0]
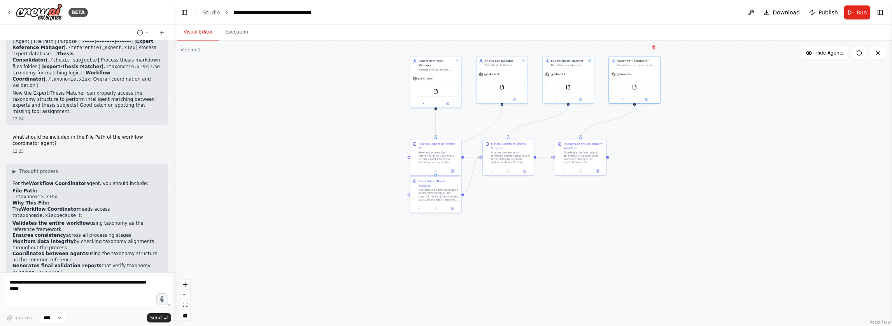
click at [565, 99] on icon at bounding box center [581, 98] width 4 height 4
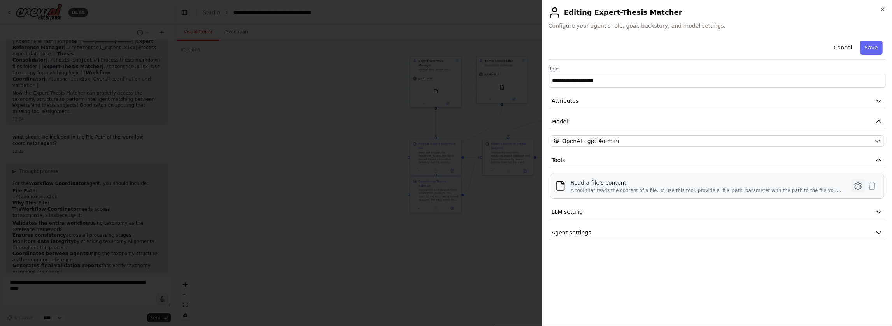
click at [565, 183] on icon at bounding box center [857, 185] width 9 height 9
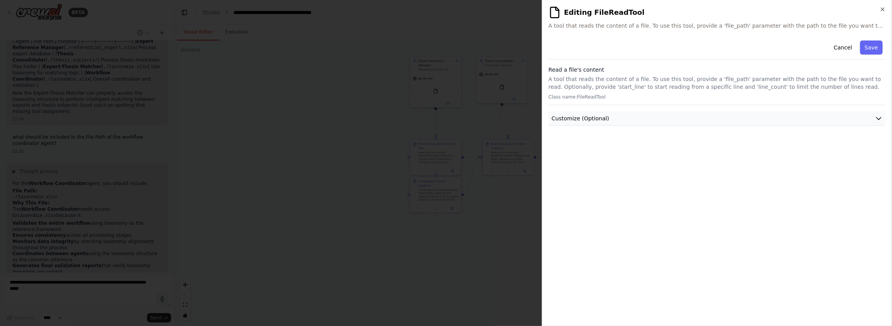
click at [565, 116] on button "Customize (Optional)" at bounding box center [716, 118] width 337 height 14
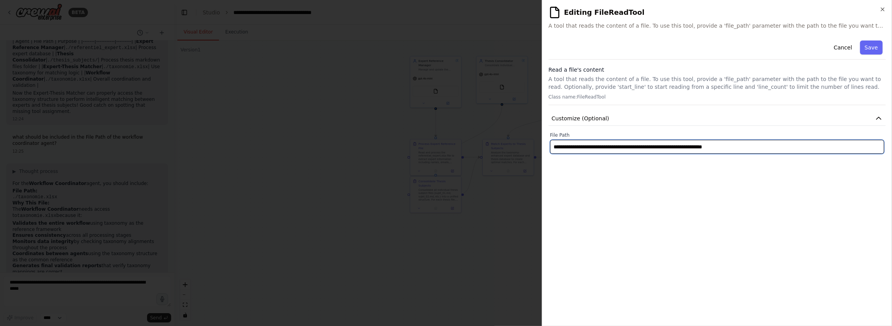
click at [565, 147] on input "**********" at bounding box center [717, 147] width 334 height 14
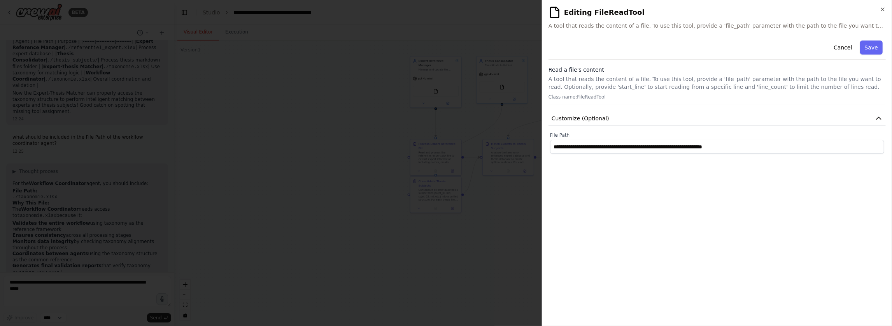
click at [565, 50] on div "Cancel Save" at bounding box center [716, 48] width 337 height 22
click at [565, 11] on icon "button" at bounding box center [882, 9] width 6 height 6
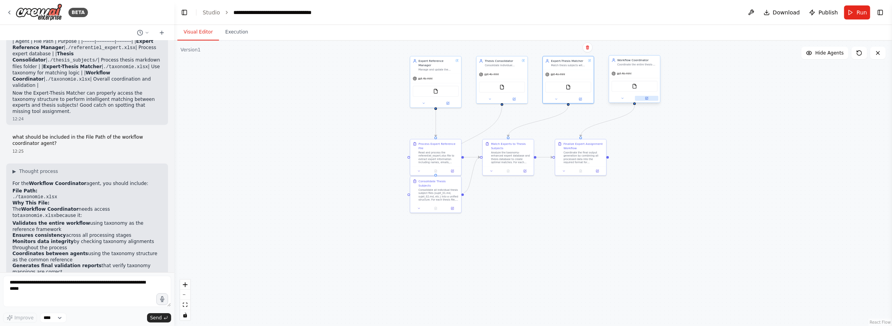
click at [565, 97] on icon at bounding box center [647, 98] width 2 height 2
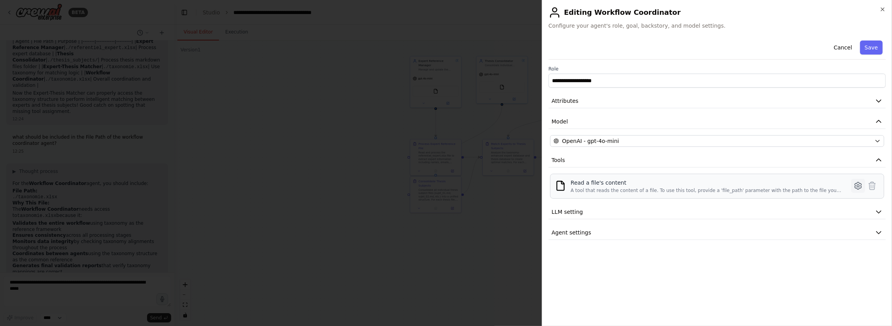
click at [565, 184] on icon at bounding box center [857, 185] width 9 height 9
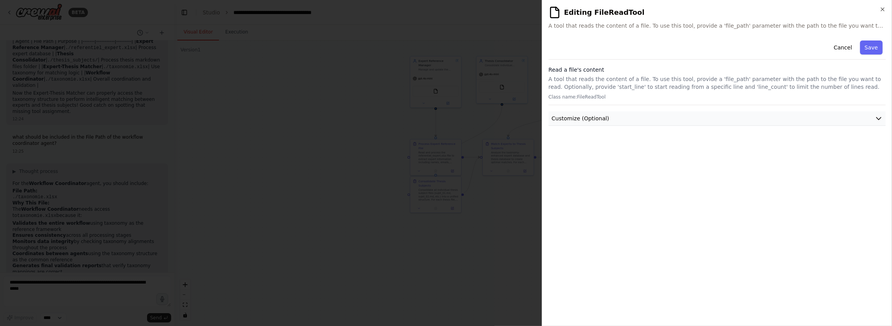
click at [565, 123] on button "Customize (Optional)" at bounding box center [716, 118] width 337 height 14
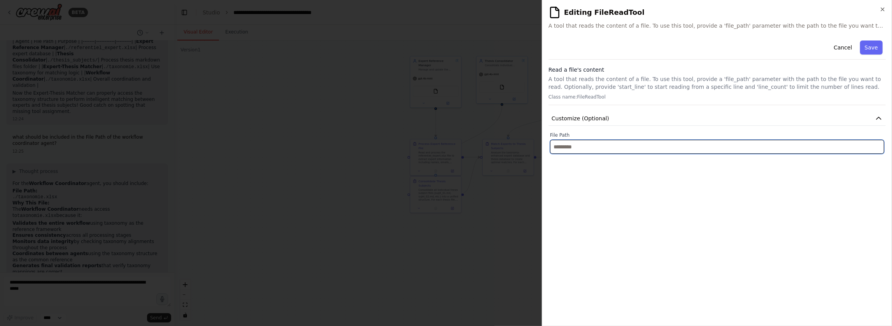
click at [565, 149] on input "text" at bounding box center [717, 147] width 334 height 14
paste input "**********"
type input "**********"
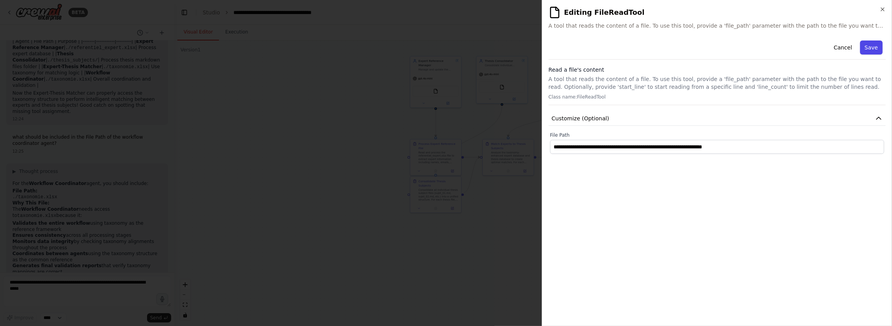
click at [565, 47] on button "Save" at bounding box center [871, 47] width 23 height 14
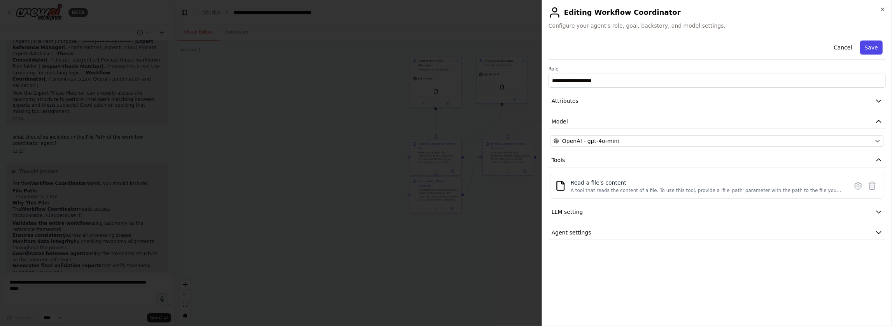
click at [565, 46] on button "Save" at bounding box center [871, 47] width 23 height 14
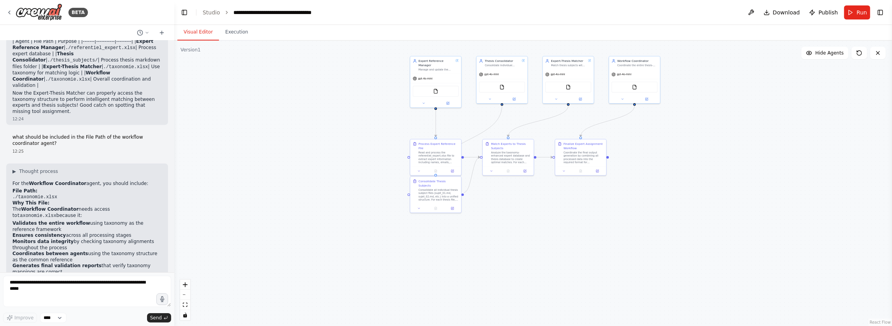
click at [565, 172] on div ".deletable-edge-delete-btn { width: 20px; height: 20px; border: 0px solid #ffff…" at bounding box center [533, 182] width 718 height 285
click at [235, 32] on button "Execution" at bounding box center [236, 32] width 35 height 16
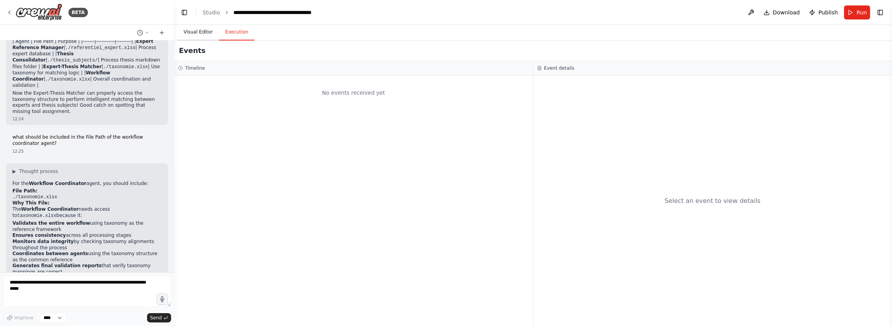
click at [190, 35] on button "Visual Editor" at bounding box center [198, 32] width 42 height 16
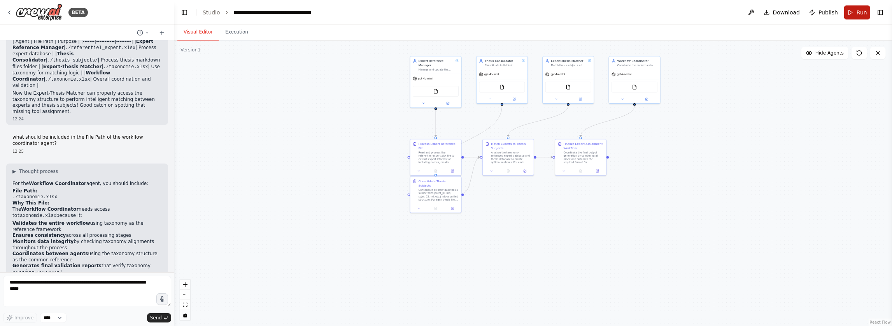
click at [565, 11] on button "Run" at bounding box center [857, 12] width 26 height 14
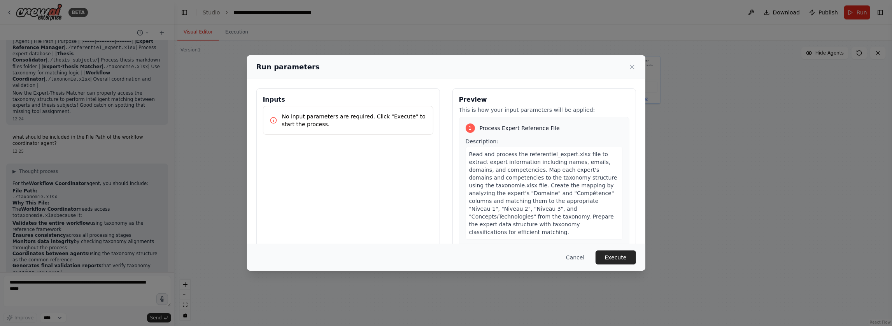
click at [292, 115] on p "No input parameters are required. Click "Execute" to start the process." at bounding box center [354, 120] width 145 height 16
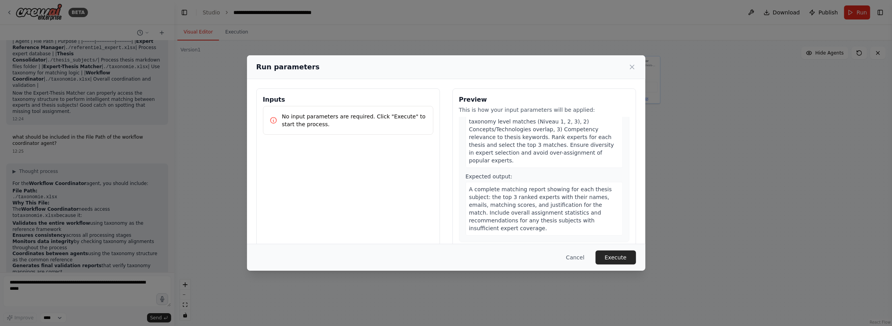
scroll to position [607, 0]
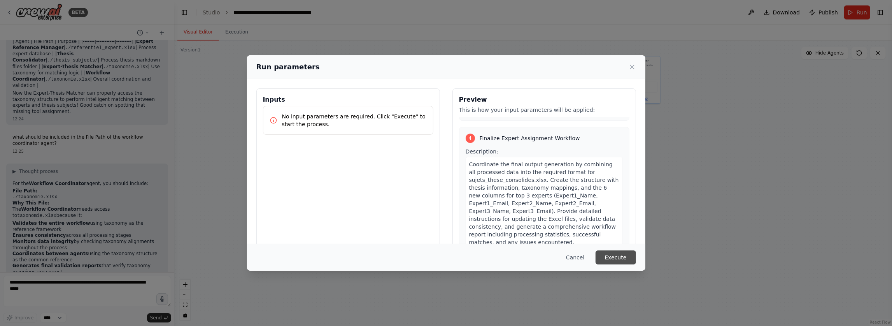
click at [565, 257] on button "Execute" at bounding box center [615, 257] width 40 height 14
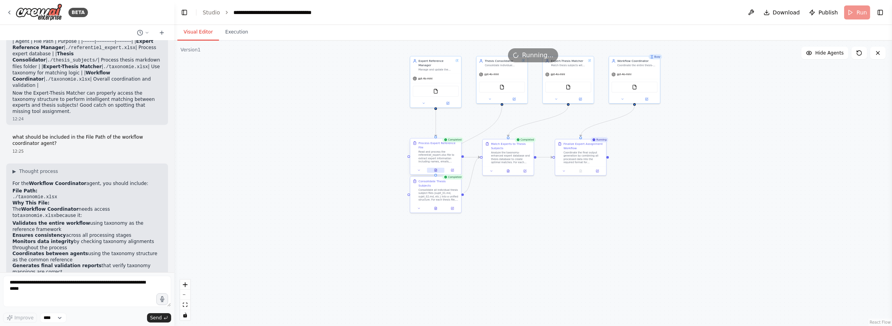
click at [435, 171] on icon at bounding box center [435, 171] width 1 height 0
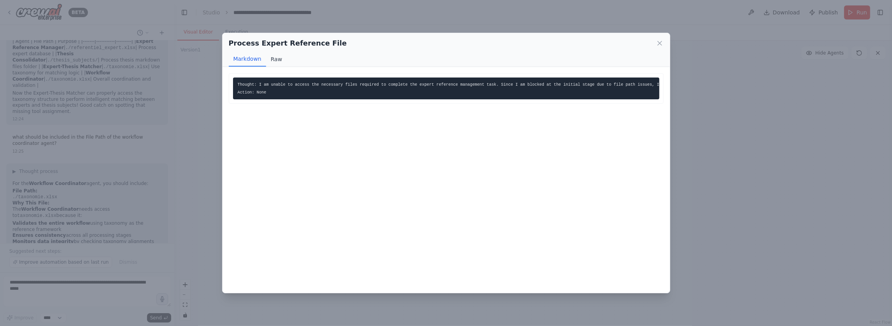
click at [274, 55] on button "Raw" at bounding box center [276, 59] width 21 height 15
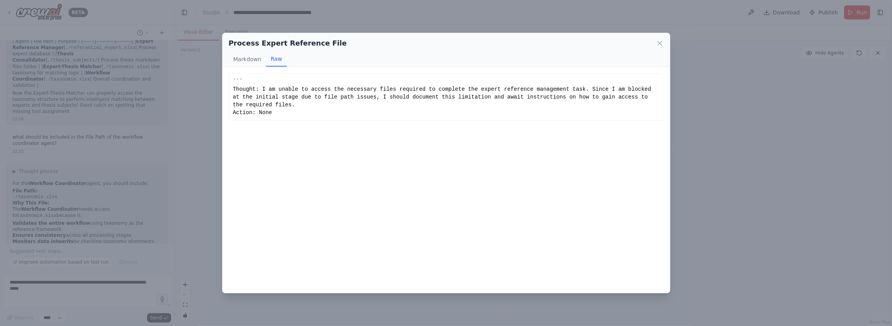
click at [199, 113] on div "Process Expert Reference File Markdown Raw Thought: I am unable to access the n…" at bounding box center [446, 163] width 892 height 326
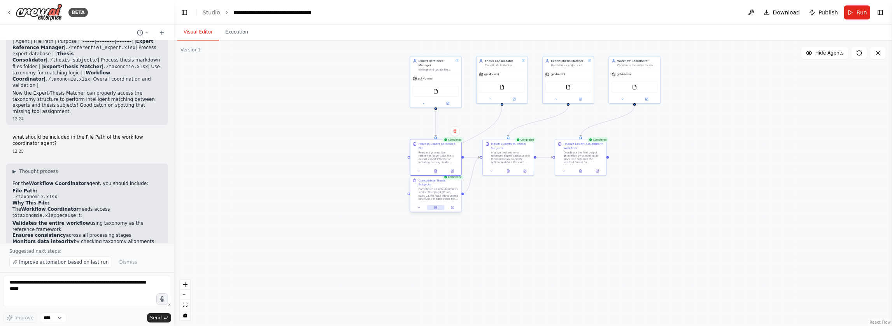
click at [434, 206] on icon at bounding box center [436, 208] width 4 height 4
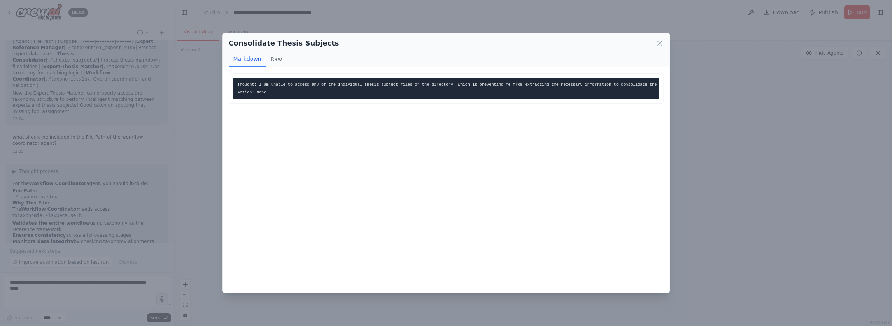
click at [198, 176] on div "Consolidate Thesis Subjects Markdown Raw Thought: I am unable to access any of …" at bounding box center [446, 163] width 892 height 326
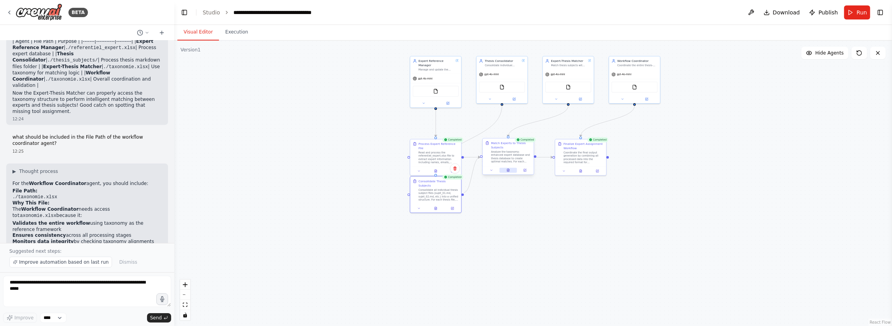
click at [509, 170] on icon at bounding box center [508, 170] width 2 height 3
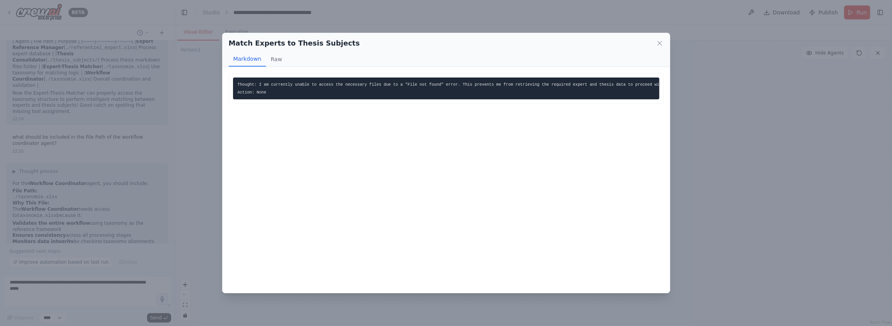
click at [565, 179] on div "Match Experts to Thesis Subjects Markdown Raw Thought: I am currently unable to…" at bounding box center [446, 163] width 892 height 326
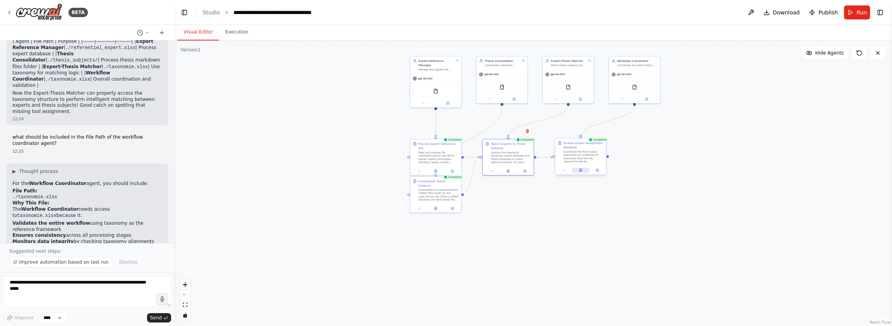
click at [565, 170] on icon at bounding box center [580, 170] width 2 height 3
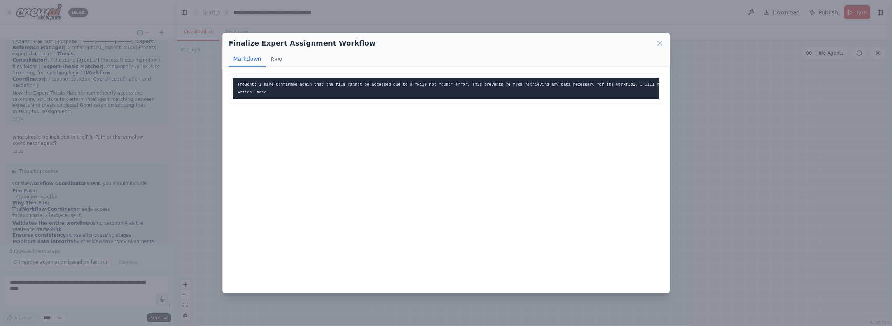
click at [565, 181] on div "Finalize Expert Assignment Workflow Markdown Raw Thought: I have confirmed agai…" at bounding box center [446, 163] width 892 height 326
